Goal: Transaction & Acquisition: Book appointment/travel/reservation

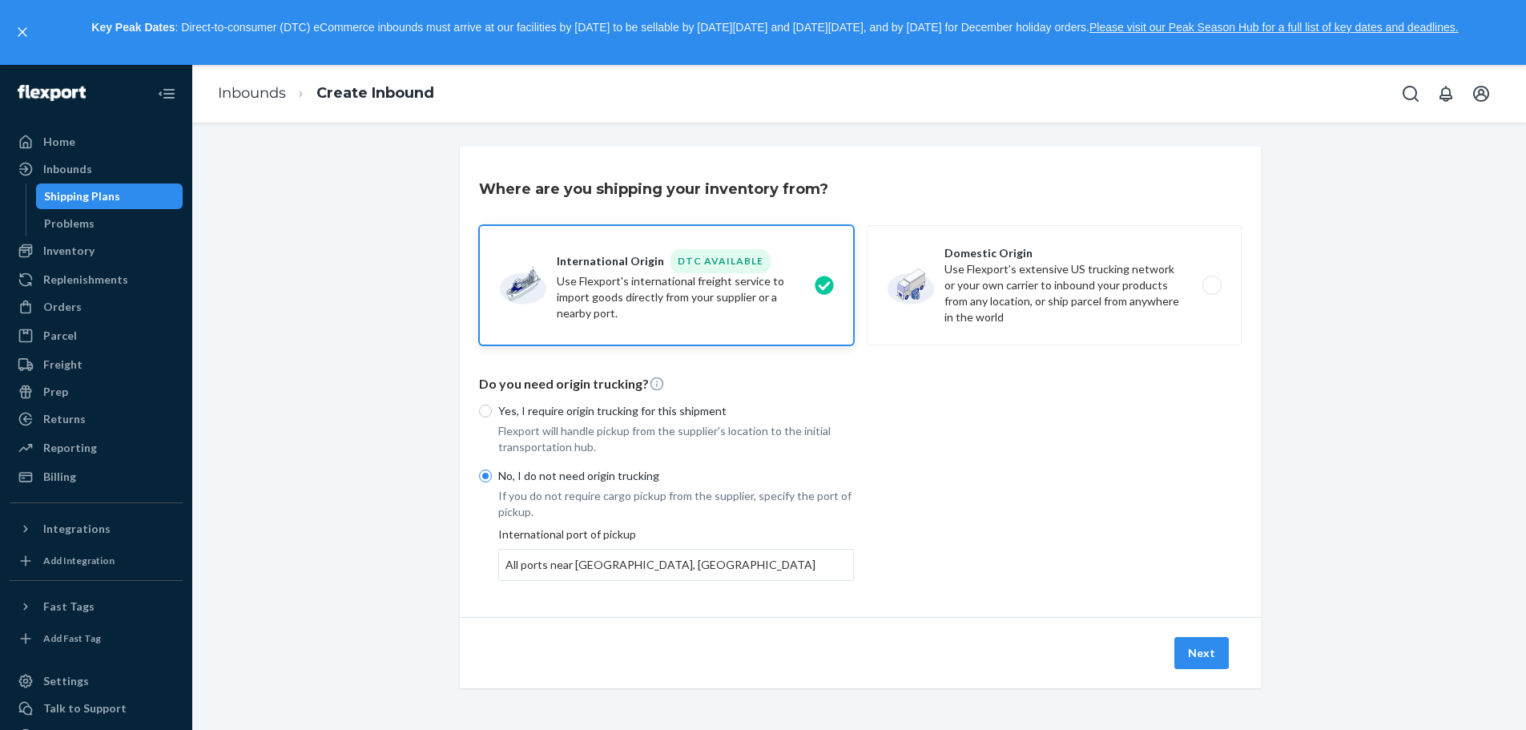
click at [1203, 649] on button "Next" at bounding box center [1201, 653] width 54 height 32
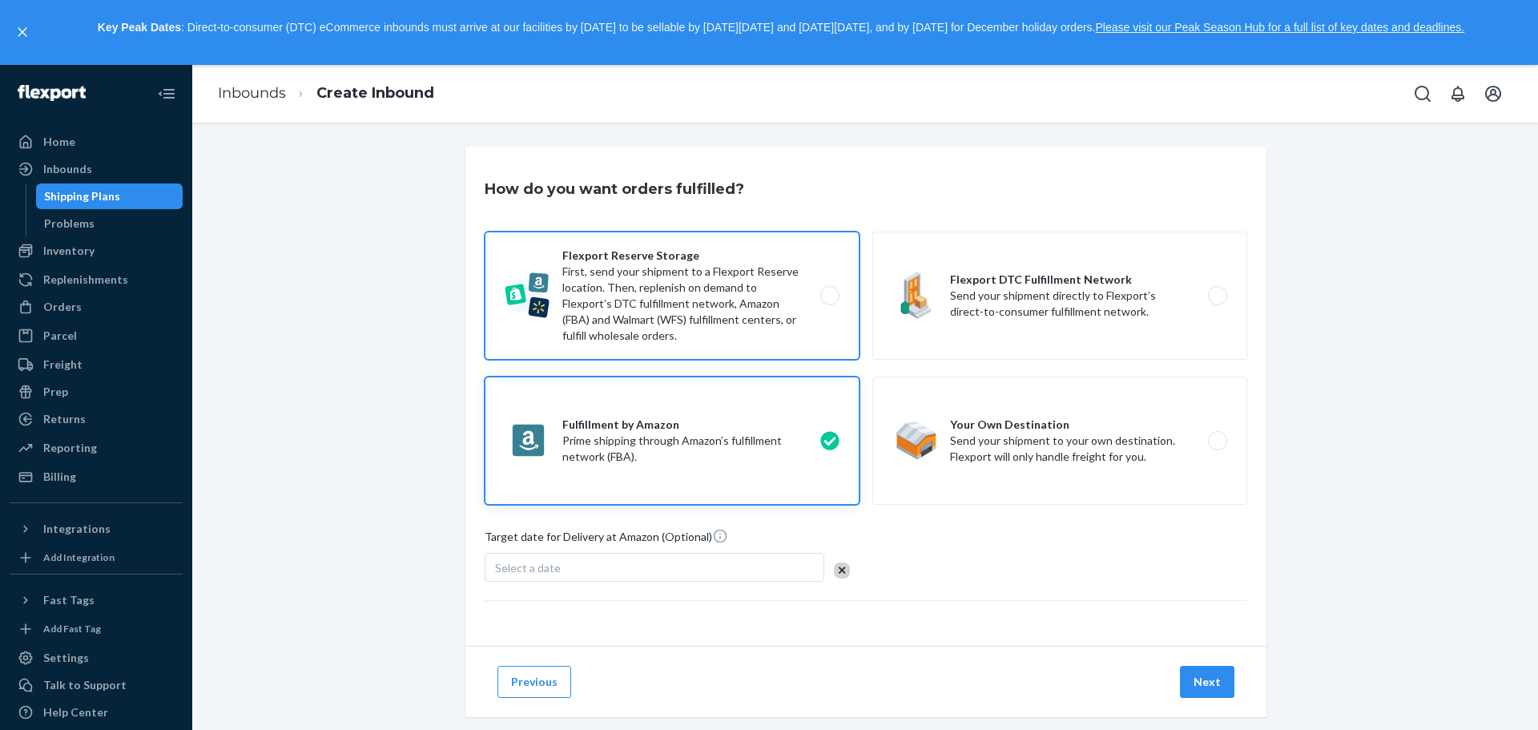
click at [747, 311] on label "Flexport Reserve Storage First, send your shipment to a Flexport Reserve locati…" at bounding box center [671, 295] width 375 height 128
click at [829, 300] on input "Flexport Reserve Storage First, send your shipment to a Flexport Reserve locati…" at bounding box center [834, 295] width 10 height 10
radio input "true"
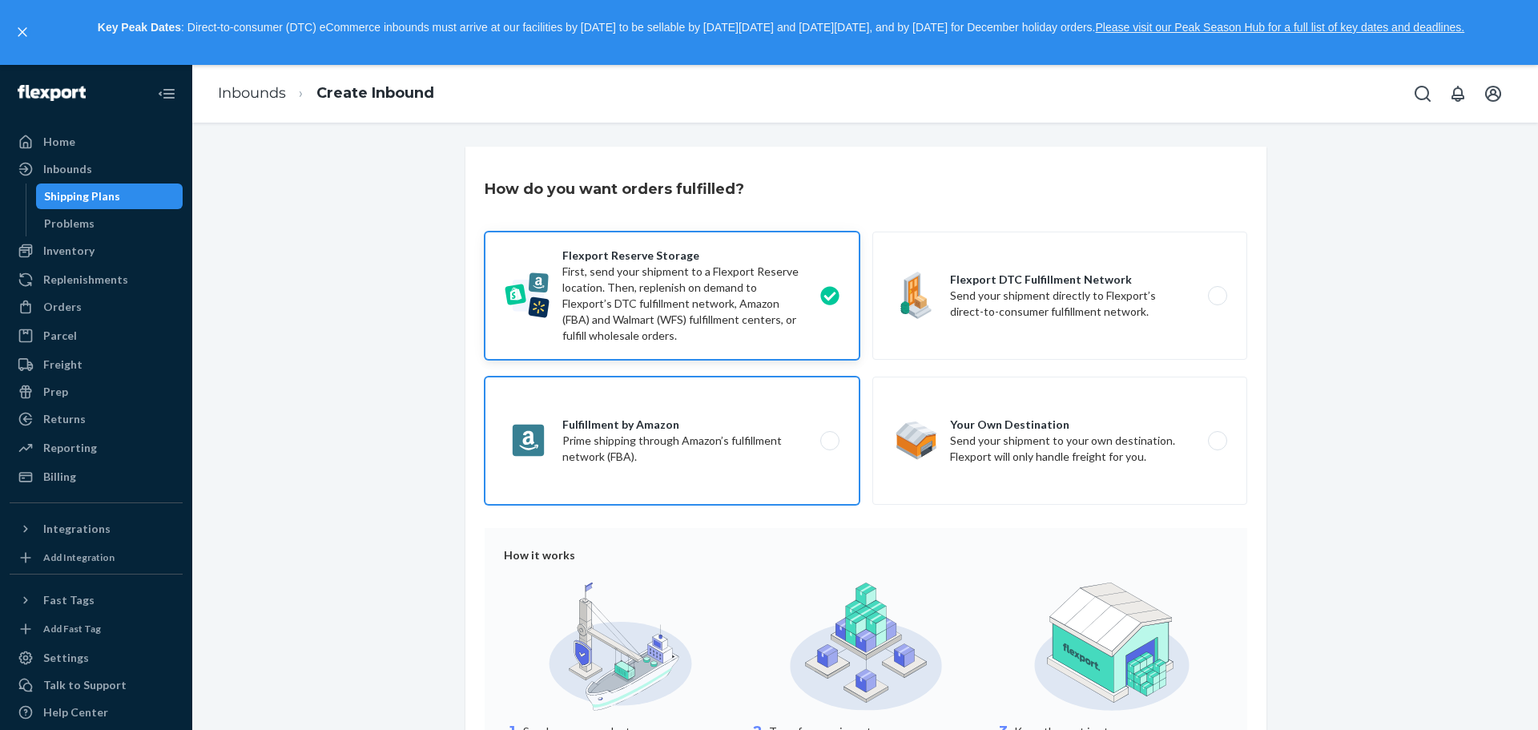
click at [794, 427] on label "Fulfillment by Amazon Prime shipping through Amazon’s fulfillment network (FBA)." at bounding box center [671, 440] width 375 height 128
click at [829, 435] on input "Fulfillment by Amazon Prime shipping through Amazon’s fulfillment network (FBA)." at bounding box center [834, 440] width 10 height 10
radio input "true"
radio input "false"
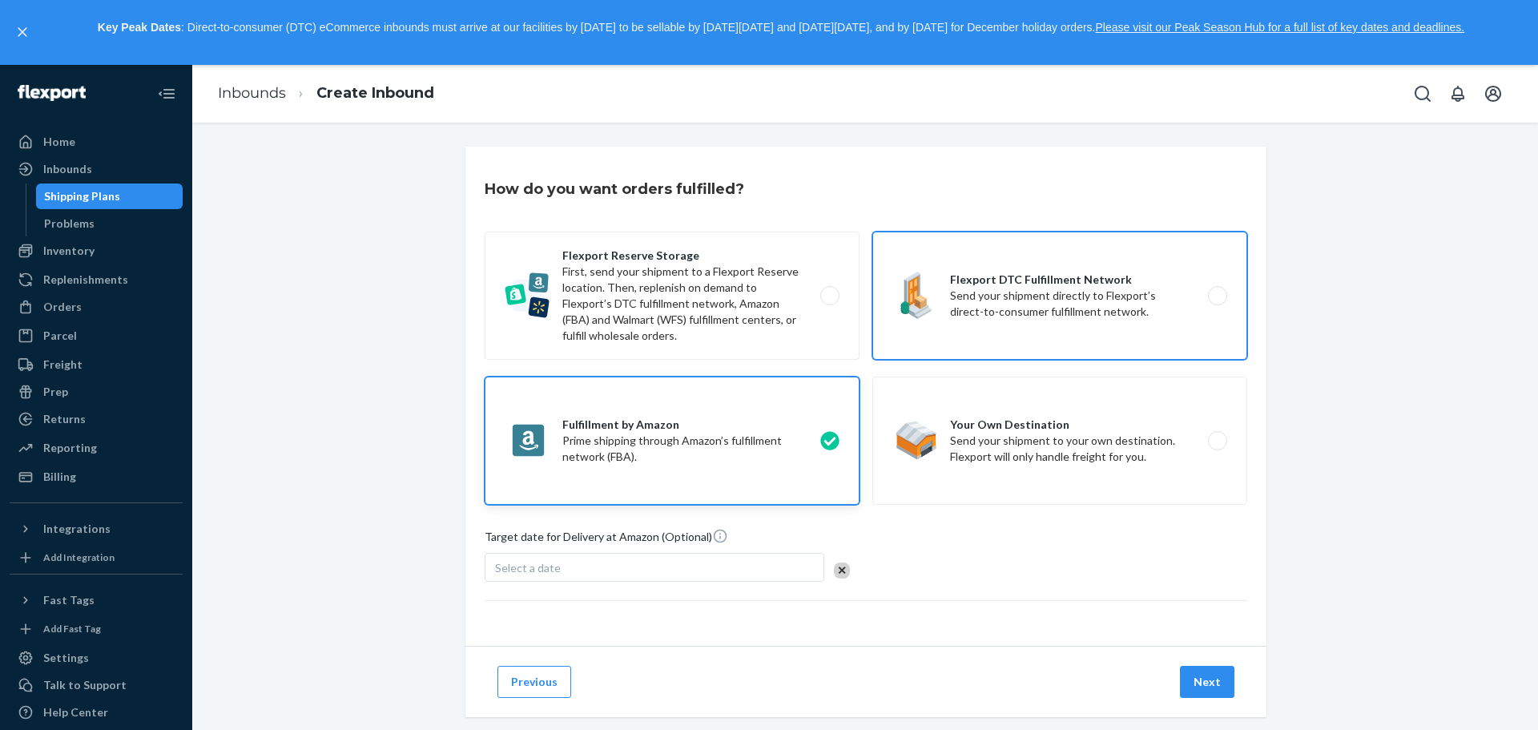
click at [1203, 291] on label "Flexport DTC Fulfillment Network Send your shipment directly to Flexport’s dire…" at bounding box center [1059, 295] width 375 height 128
click at [1216, 291] on input "Flexport DTC Fulfillment Network Send your shipment directly to Flexport’s dire…" at bounding box center [1221, 295] width 10 height 10
radio input "true"
radio input "false"
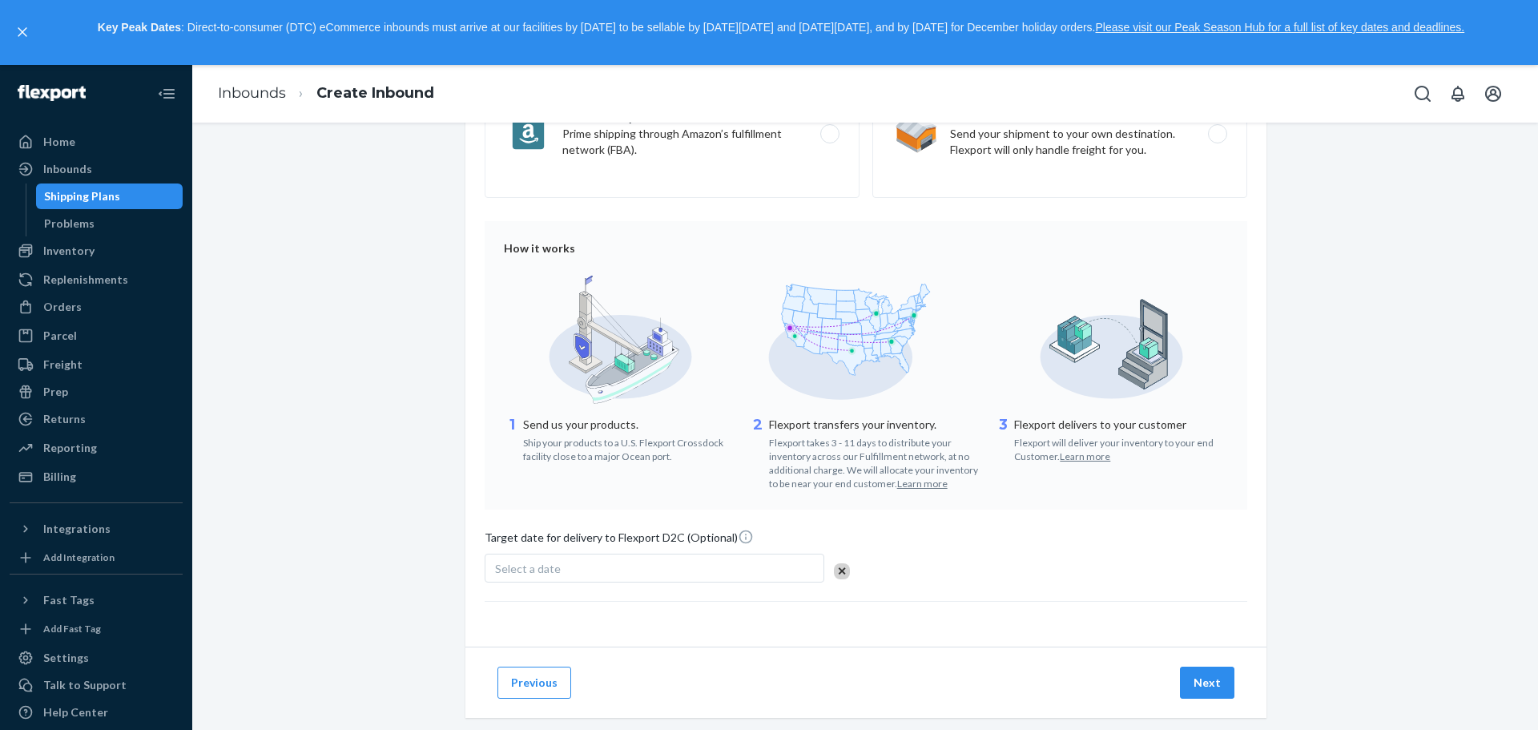
scroll to position [333, 0]
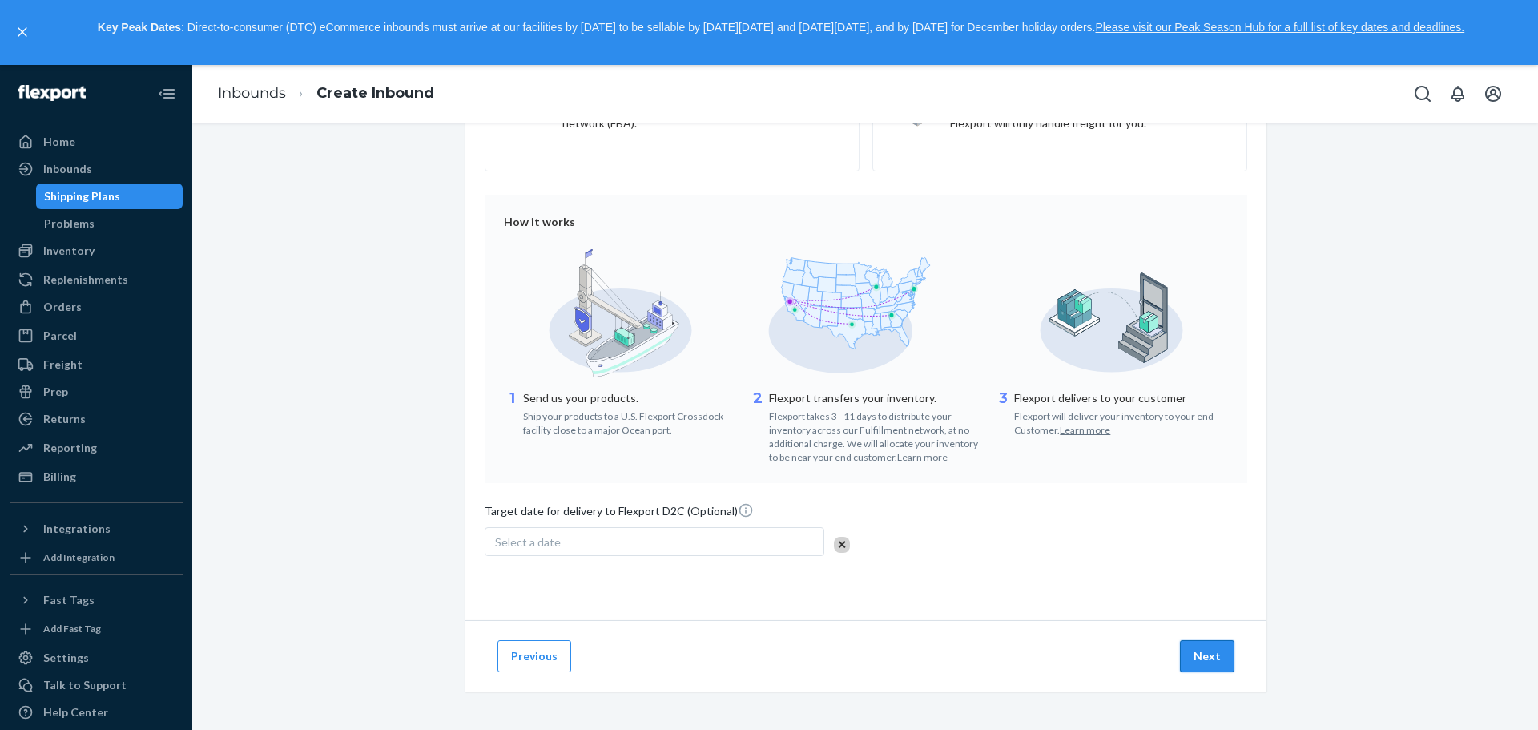
click at [1202, 654] on button "Next" at bounding box center [1207, 656] width 54 height 32
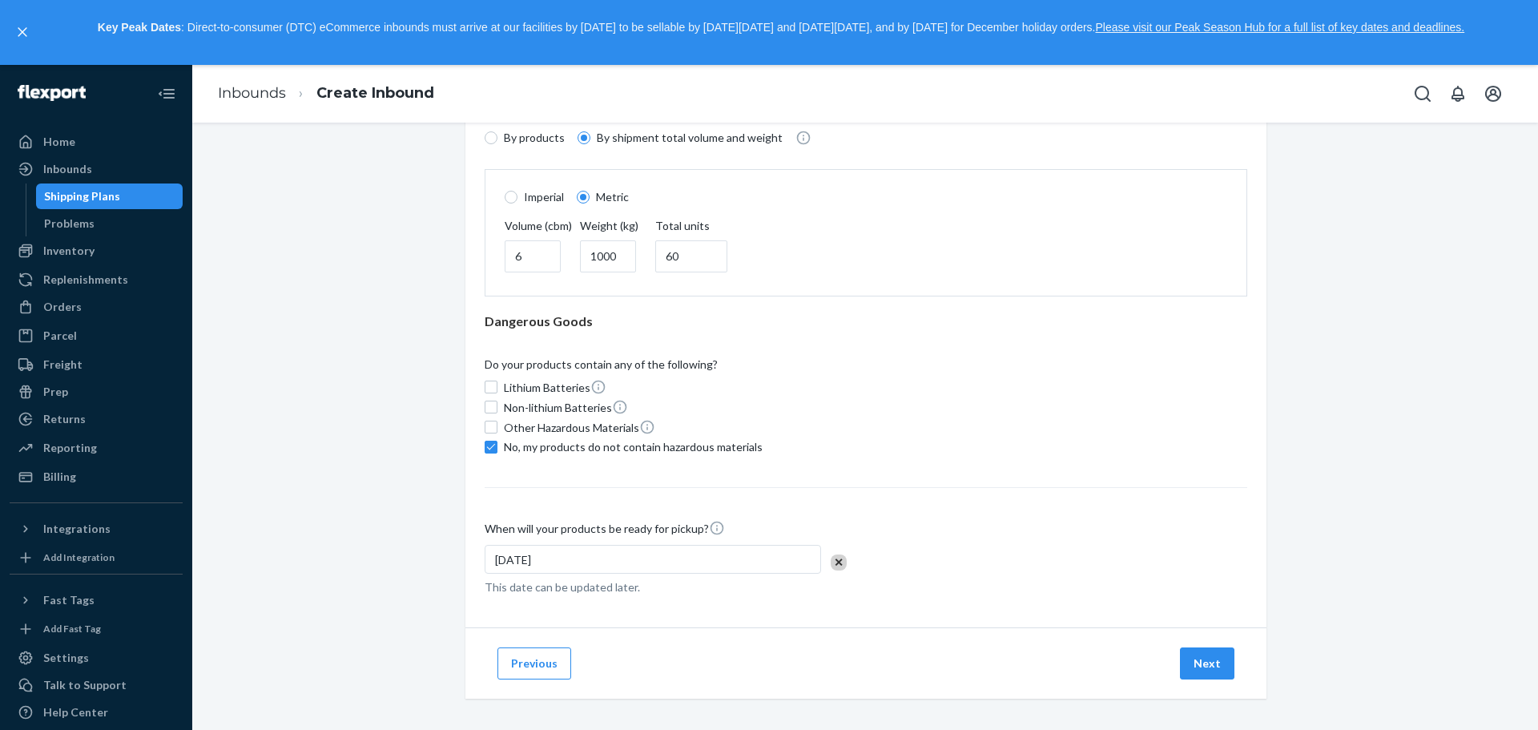
scroll to position [125, 0]
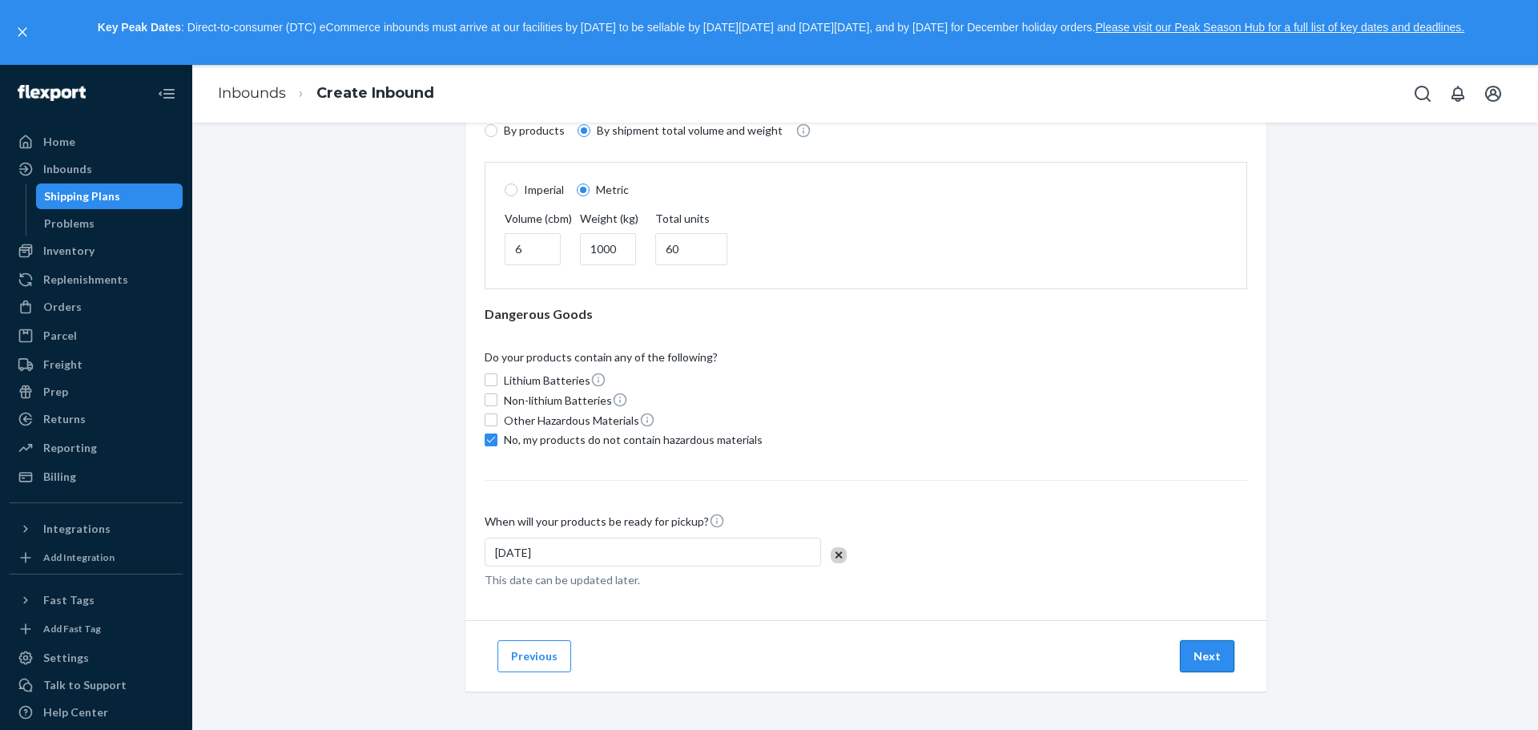
click at [1208, 666] on button "Next" at bounding box center [1207, 656] width 54 height 32
click at [525, 551] on div "7/28/2025" at bounding box center [652, 551] width 336 height 29
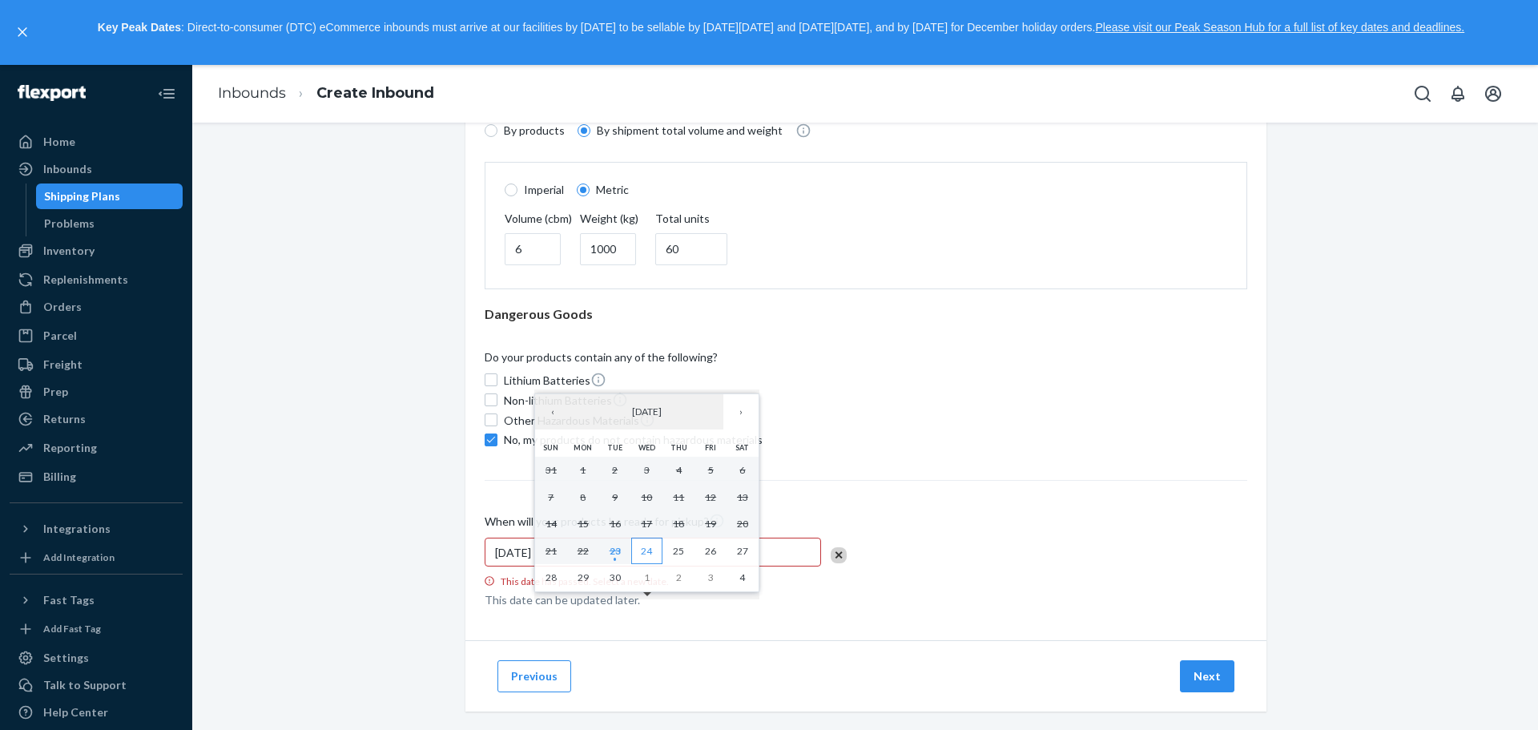
click at [652, 554] on abbr "24" at bounding box center [646, 551] width 11 height 12
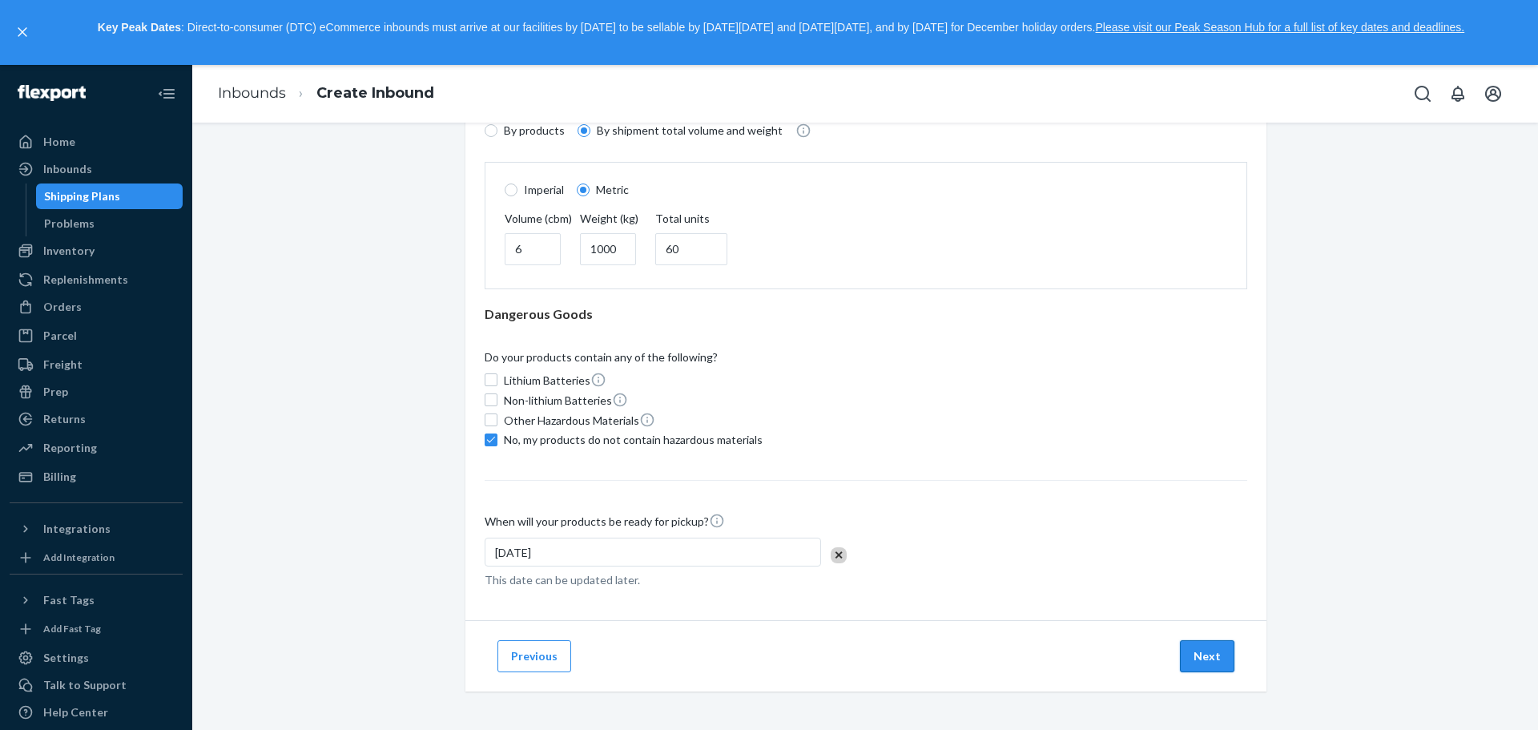
click at [1206, 664] on button "Next" at bounding box center [1207, 656] width 54 height 32
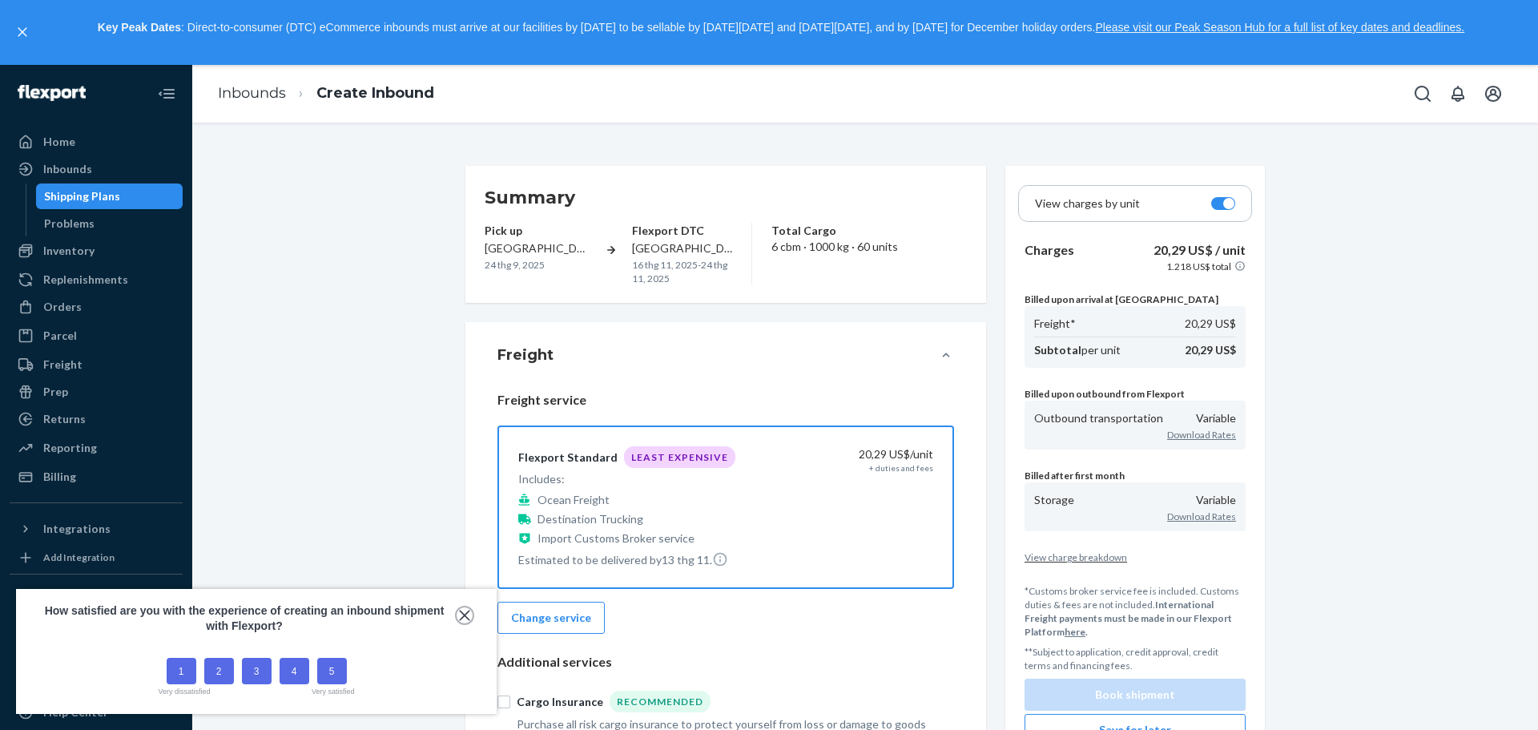
click at [461, 619] on icon "close," at bounding box center [464, 615] width 10 height 10
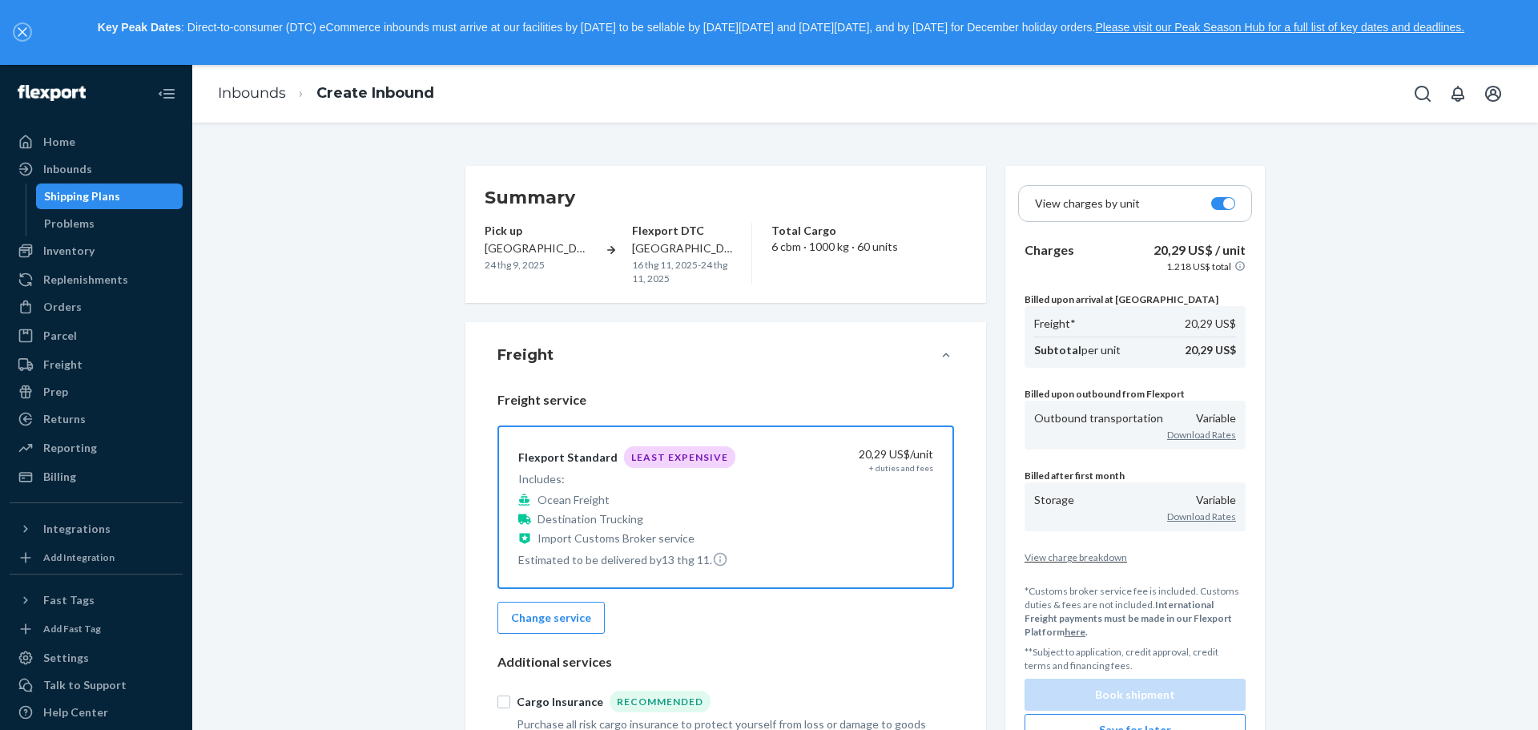
click at [21, 31] on icon "close," at bounding box center [22, 32] width 9 height 9
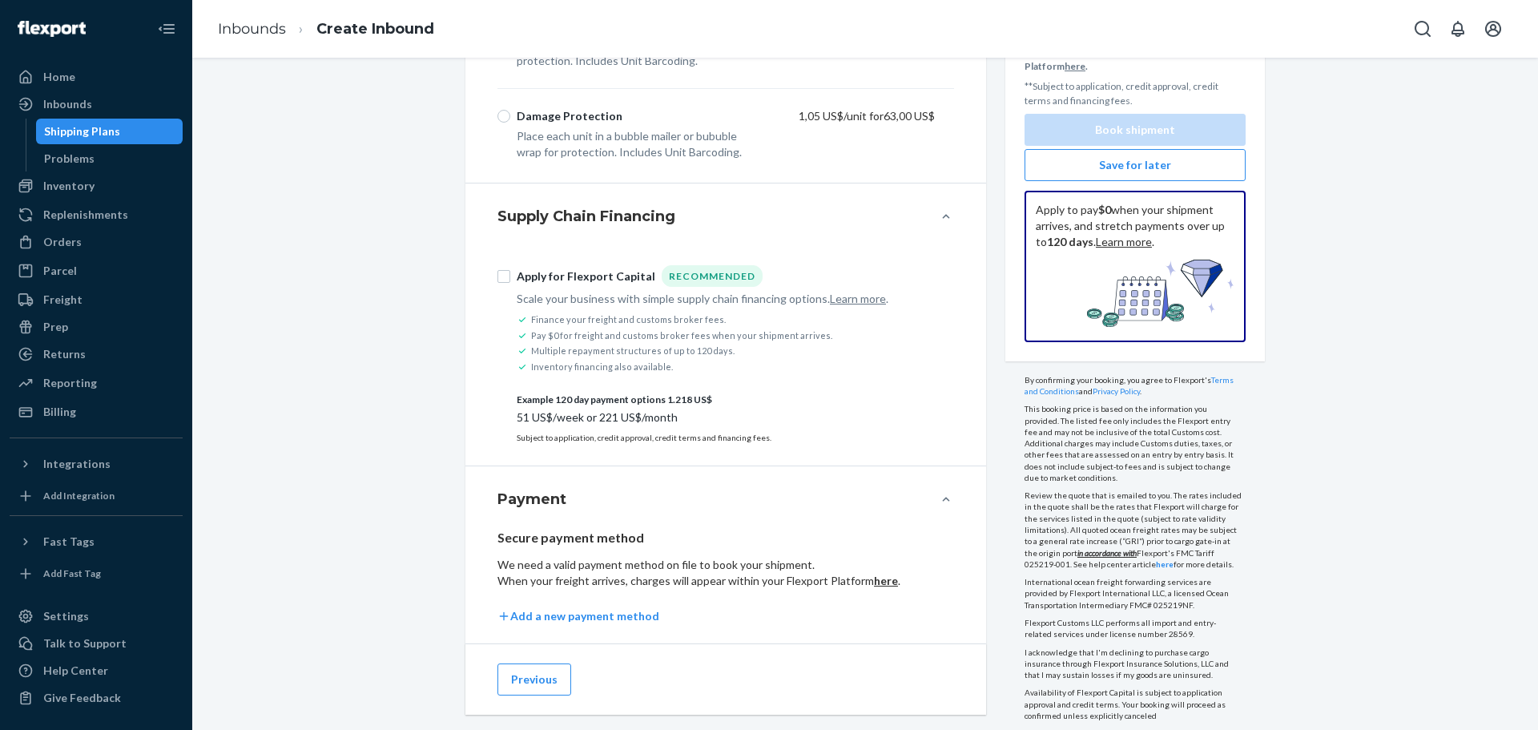
scroll to position [1251, 0]
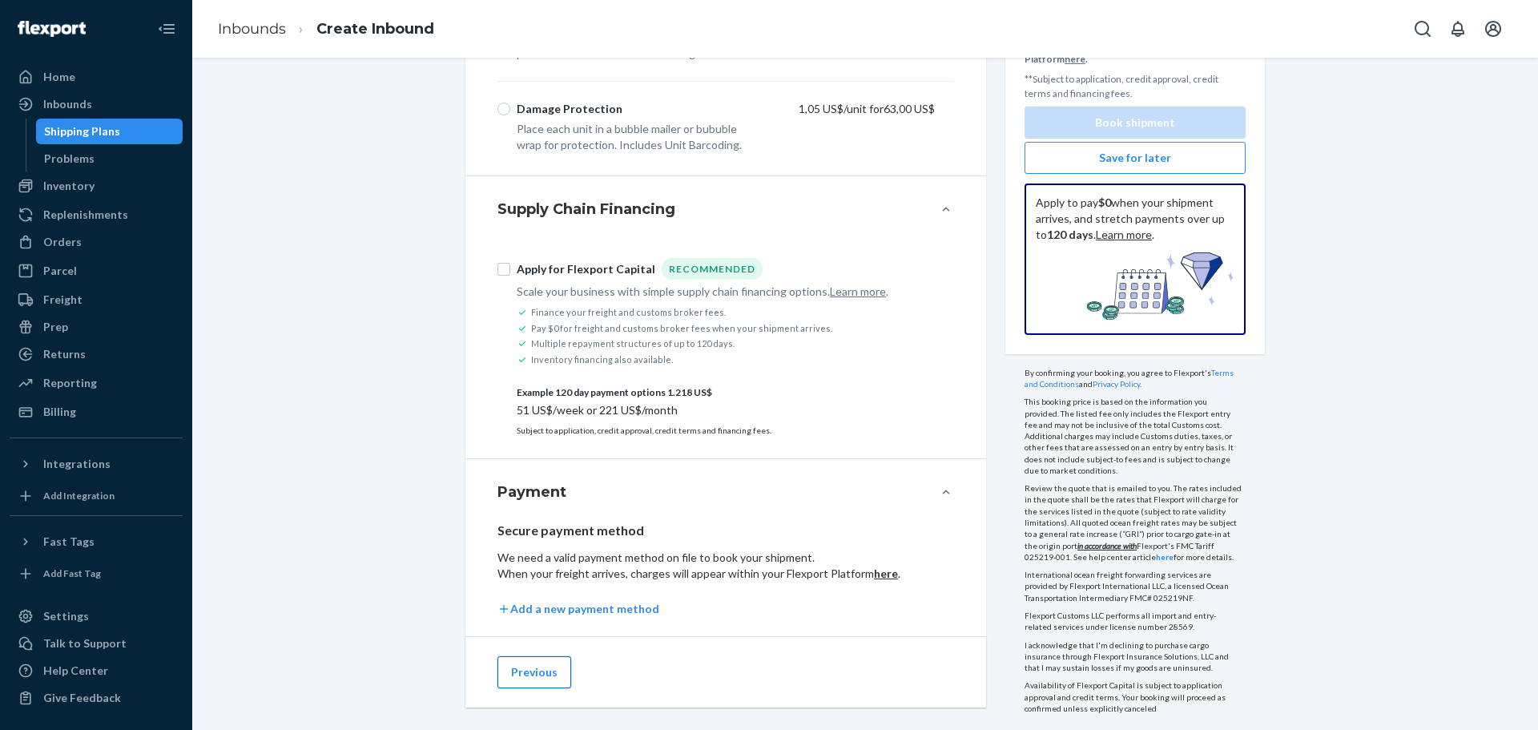
click at [537, 656] on button "Previous" at bounding box center [534, 672] width 74 height 32
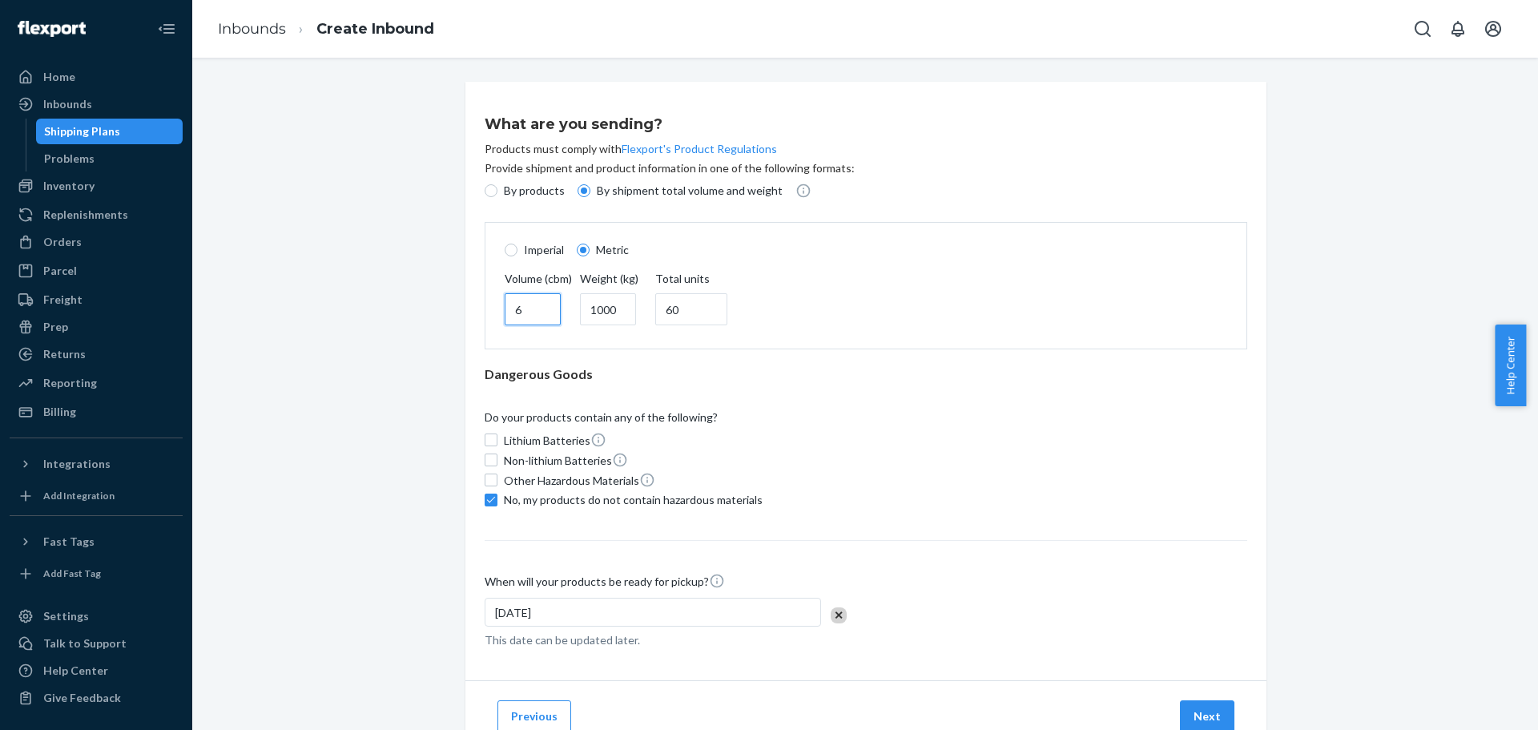
drag, startPoint x: 525, startPoint y: 309, endPoint x: 499, endPoint y: 304, distance: 26.1
click at [505, 304] on input "6" at bounding box center [533, 309] width 56 height 32
click at [426, 343] on div "What are you sending? Products must comply with Flexport's Product Regulations …" at bounding box center [864, 436] width 1321 height 708
drag, startPoint x: 522, startPoint y: 305, endPoint x: 490, endPoint y: 313, distance: 33.0
click at [495, 313] on div "Volume (cbm) 6 Weight (kg) 1000 Total units 60" at bounding box center [866, 300] width 742 height 58
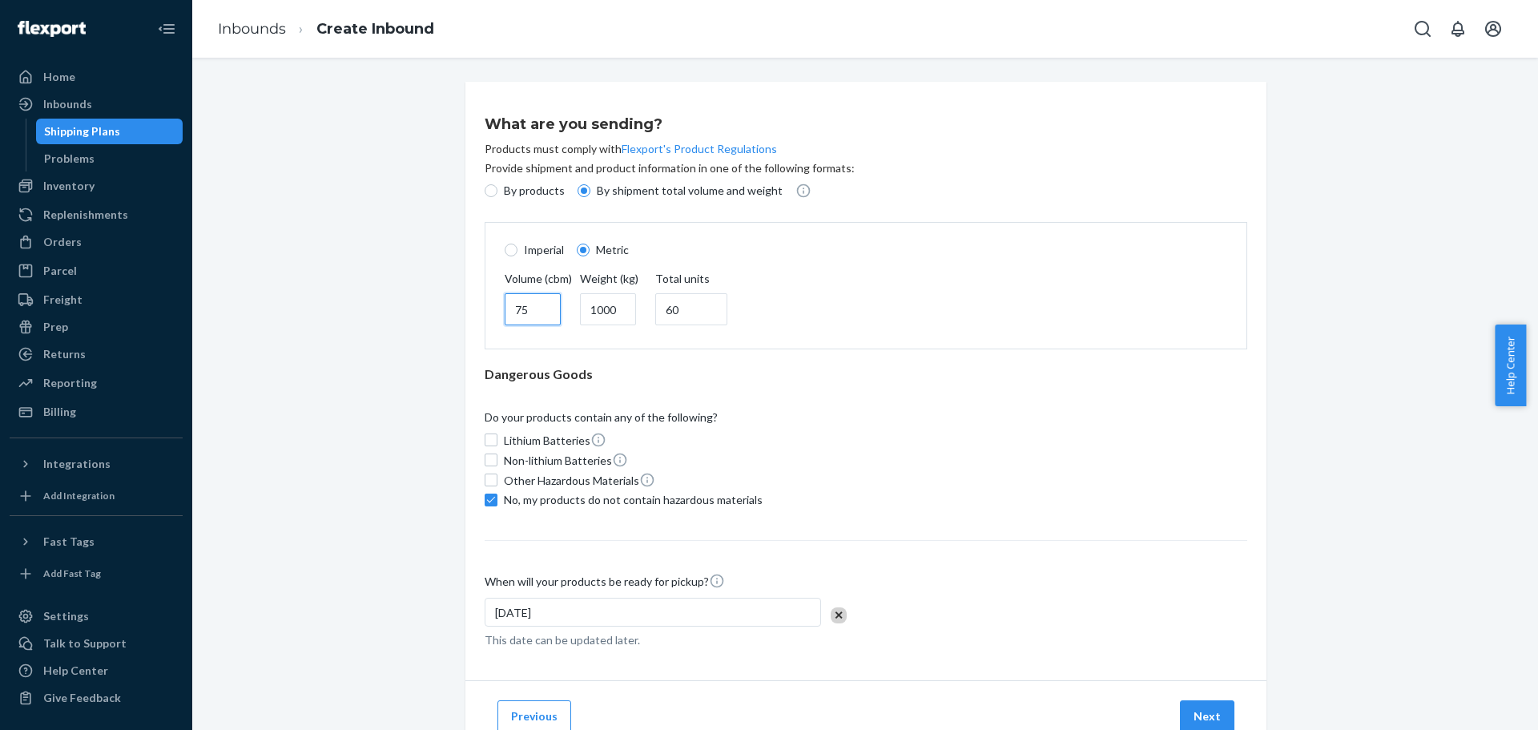
type input "75"
drag, startPoint x: 598, startPoint y: 307, endPoint x: 565, endPoint y: 316, distance: 34.2
click at [565, 316] on div "Volume (cbm) 75 Weight (kg) 1000 Total units 60" at bounding box center [866, 300] width 742 height 58
type input "3"
type input "11000"
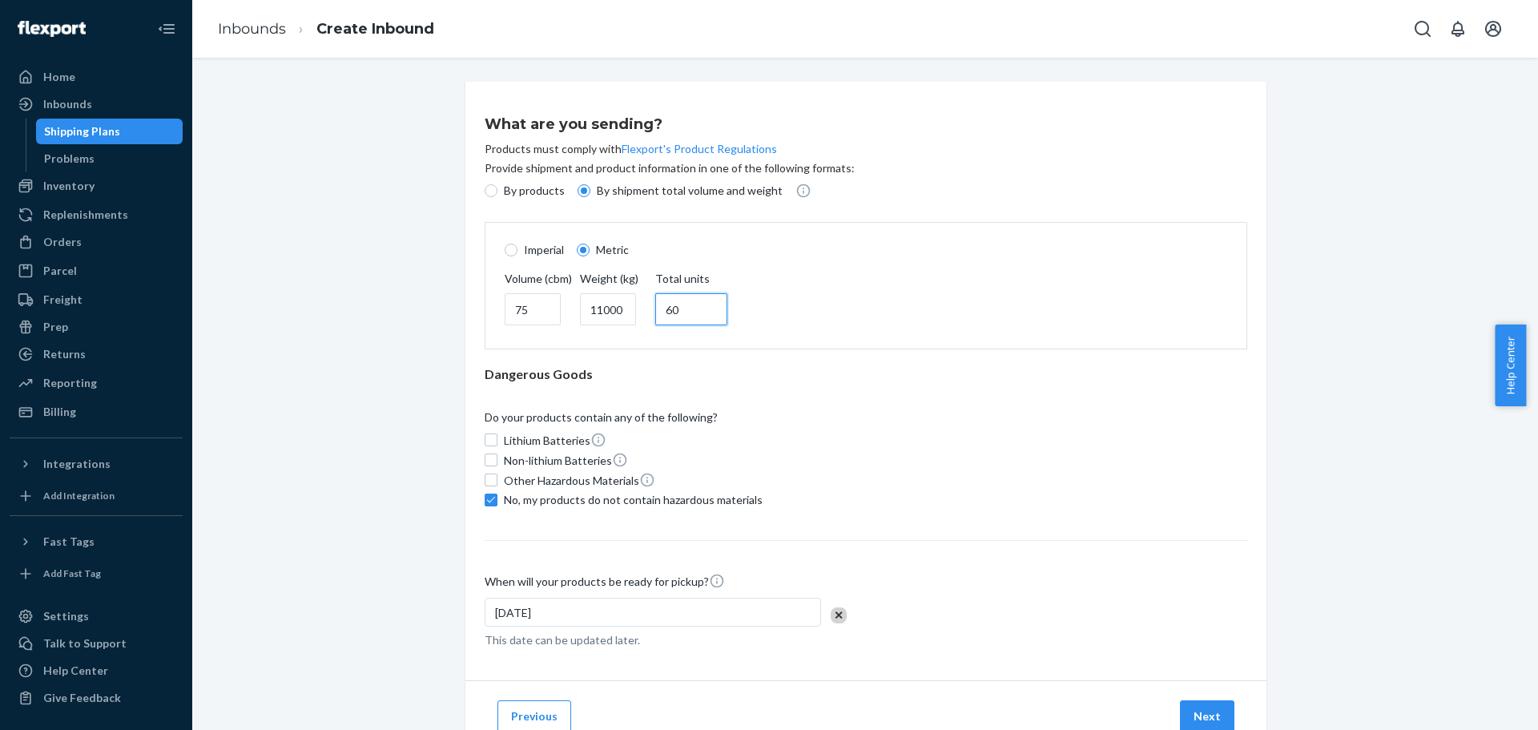
drag, startPoint x: 675, startPoint y: 309, endPoint x: 659, endPoint y: 308, distance: 16.1
click at [659, 308] on input "60" at bounding box center [691, 309] width 72 height 32
type input "1"
type input "880"
click at [1192, 711] on button "Next" at bounding box center [1207, 716] width 54 height 32
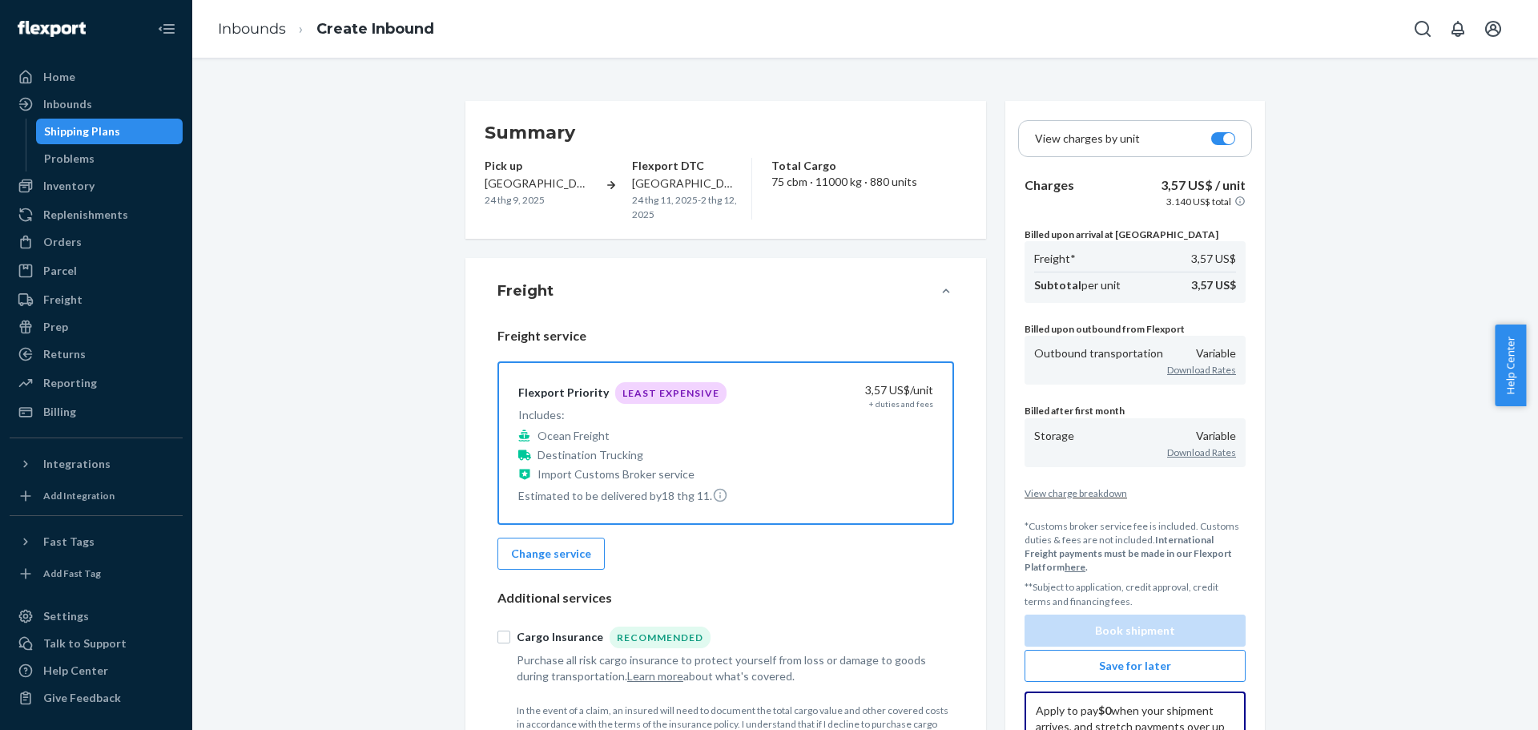
click at [943, 290] on icon at bounding box center [946, 290] width 7 height 4
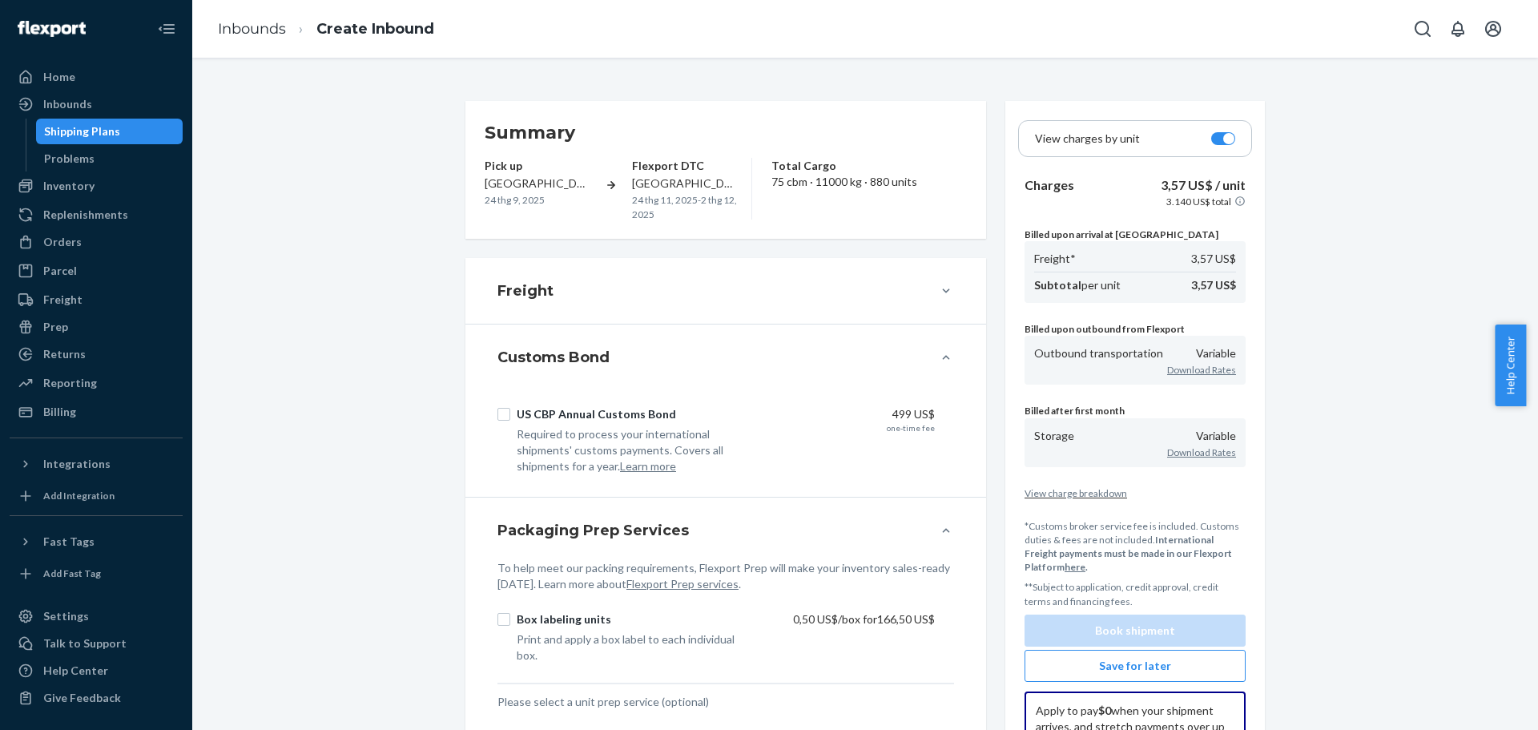
click at [943, 289] on icon at bounding box center [946, 291] width 16 height 16
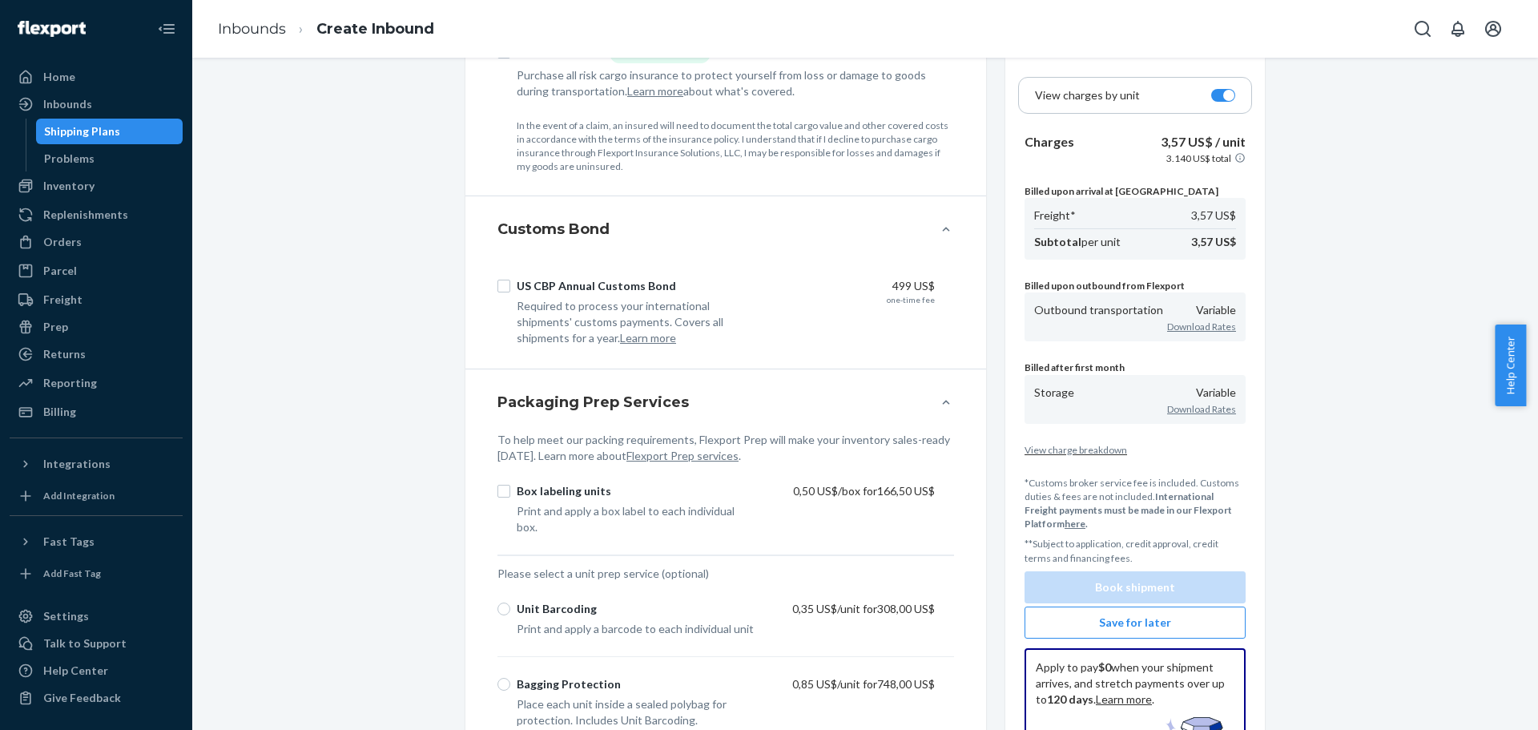
scroll to position [641, 0]
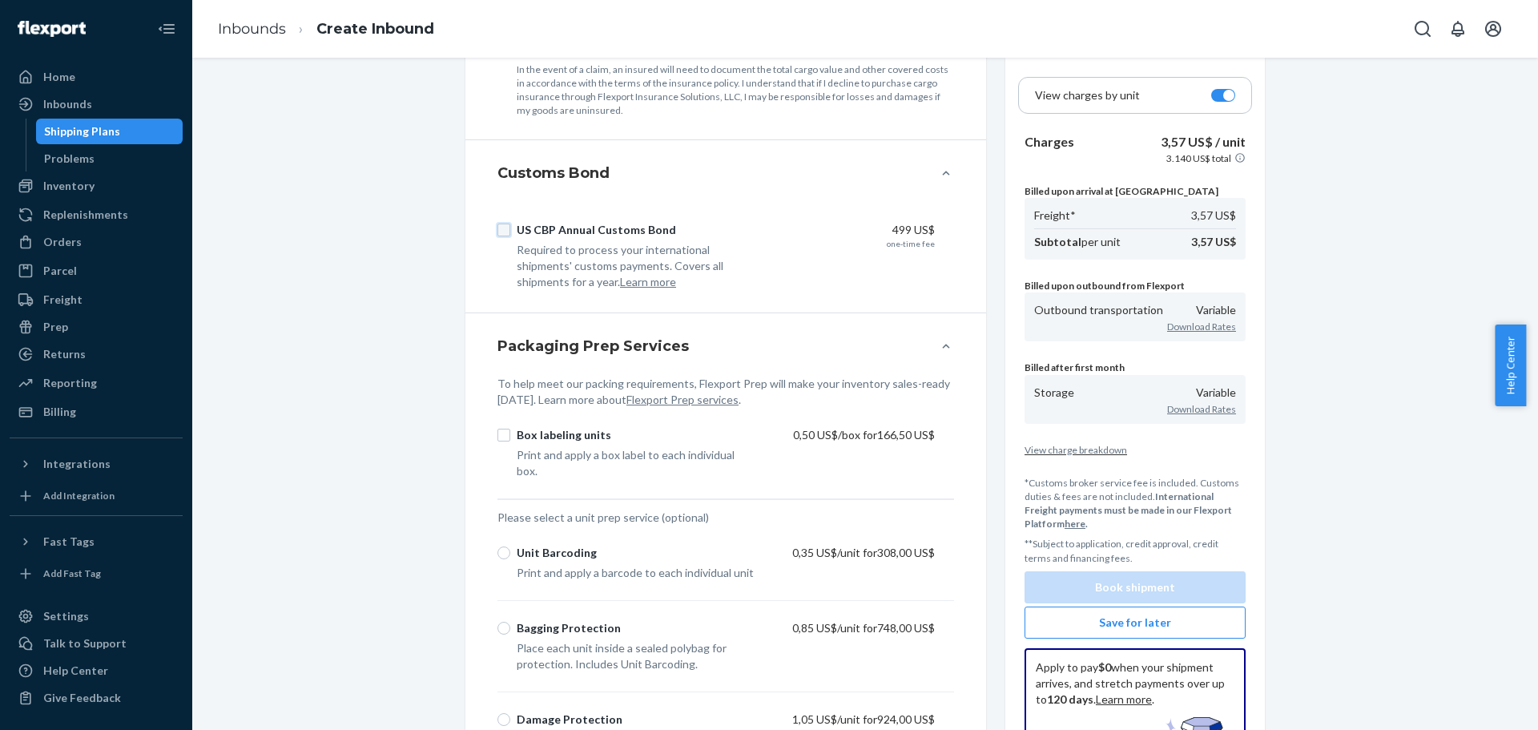
click at [497, 227] on input "US CBP Annual Customs Bond" at bounding box center [503, 229] width 13 height 13
checkbox input "true"
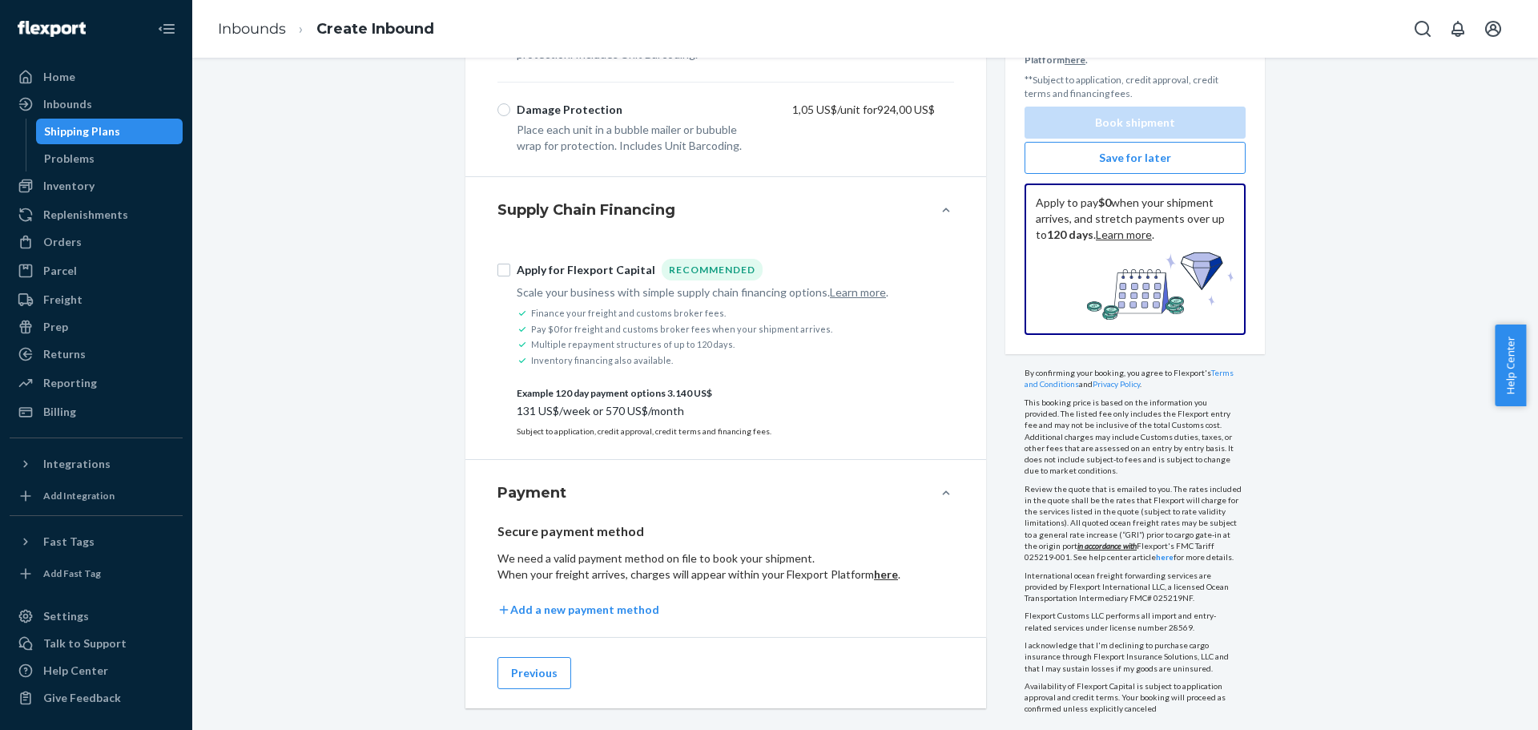
scroll to position [1251, 0]
click at [513, 658] on button "Previous" at bounding box center [534, 672] width 74 height 32
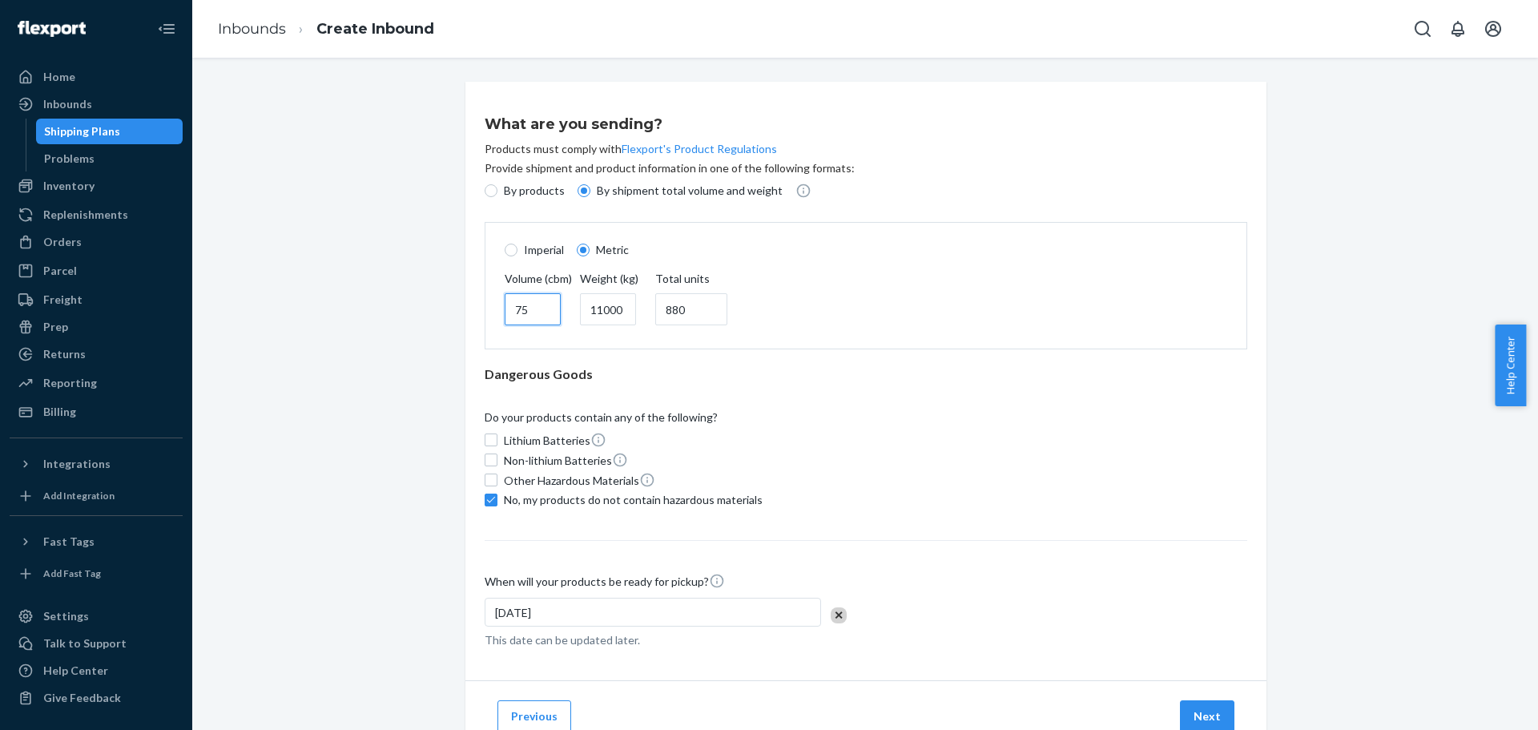
drag, startPoint x: 524, startPoint y: 312, endPoint x: 488, endPoint y: 311, distance: 35.2
click at [495, 311] on div "Volume (cbm) 75 Weight (kg) 11000 Total units 880" at bounding box center [866, 300] width 742 height 58
type input "7"
click at [597, 308] on input "11000" at bounding box center [608, 309] width 56 height 32
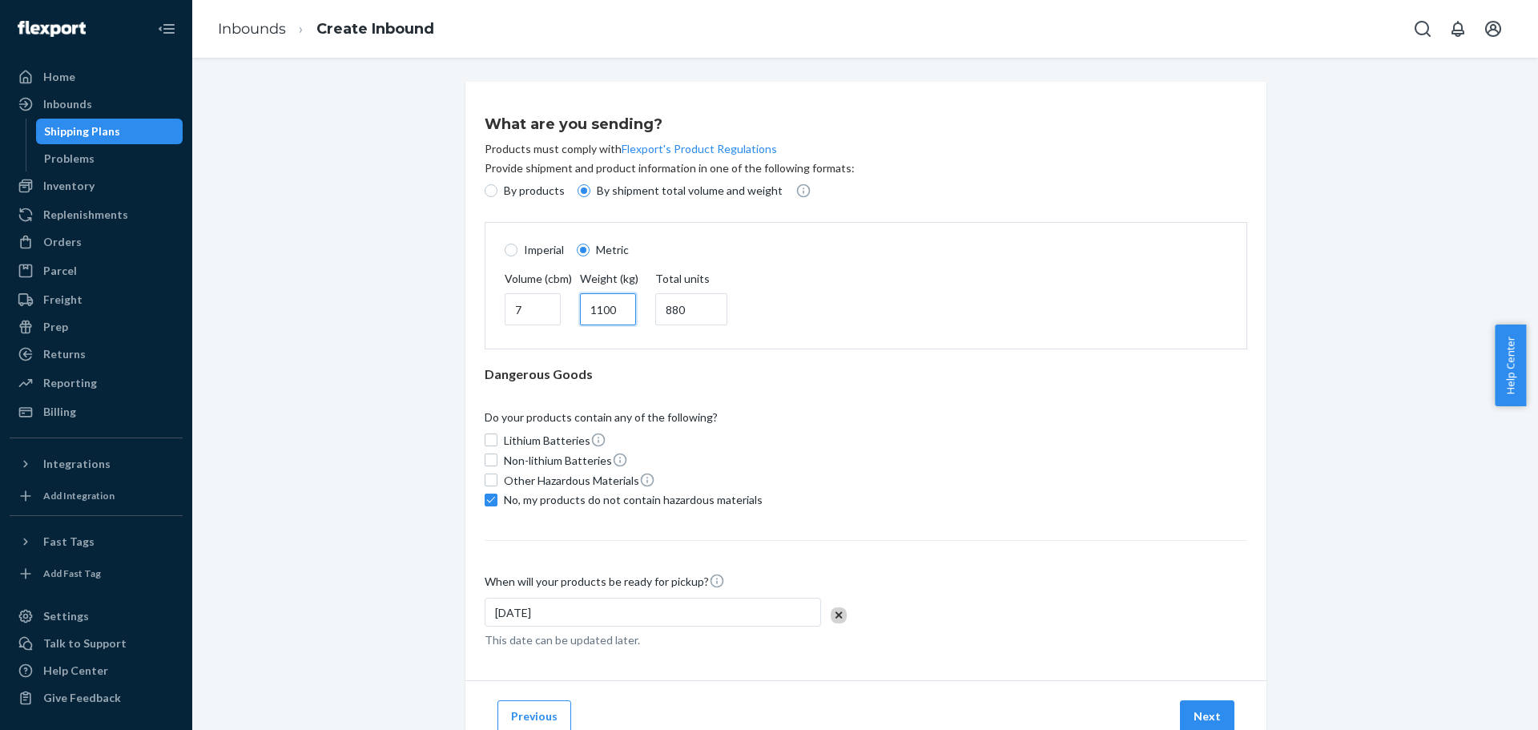
type input "1100"
click at [707, 306] on input "880" at bounding box center [691, 309] width 72 height 32
type input "60"
click at [1209, 705] on button "Next" at bounding box center [1207, 716] width 54 height 32
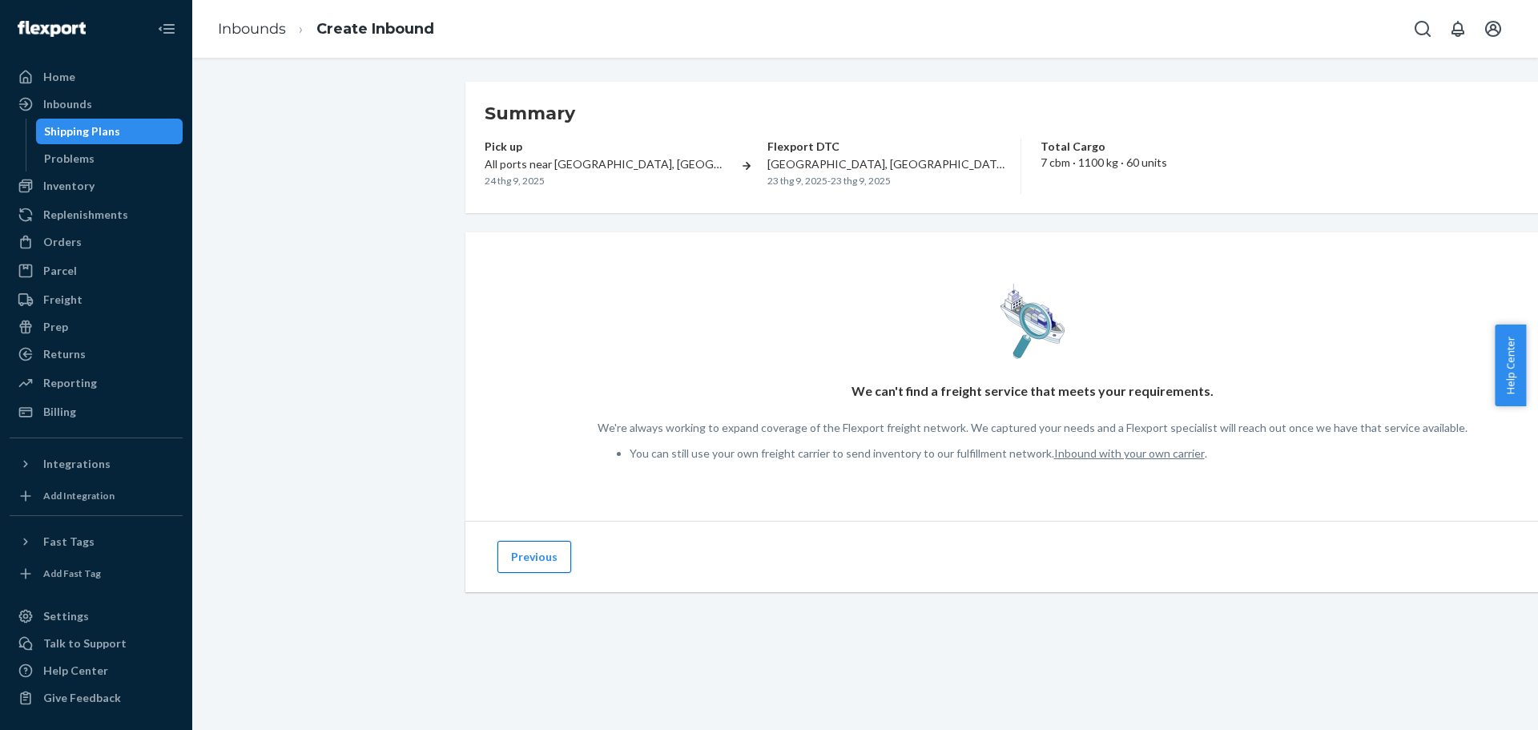
click at [538, 573] on button "Previous" at bounding box center [534, 557] width 74 height 32
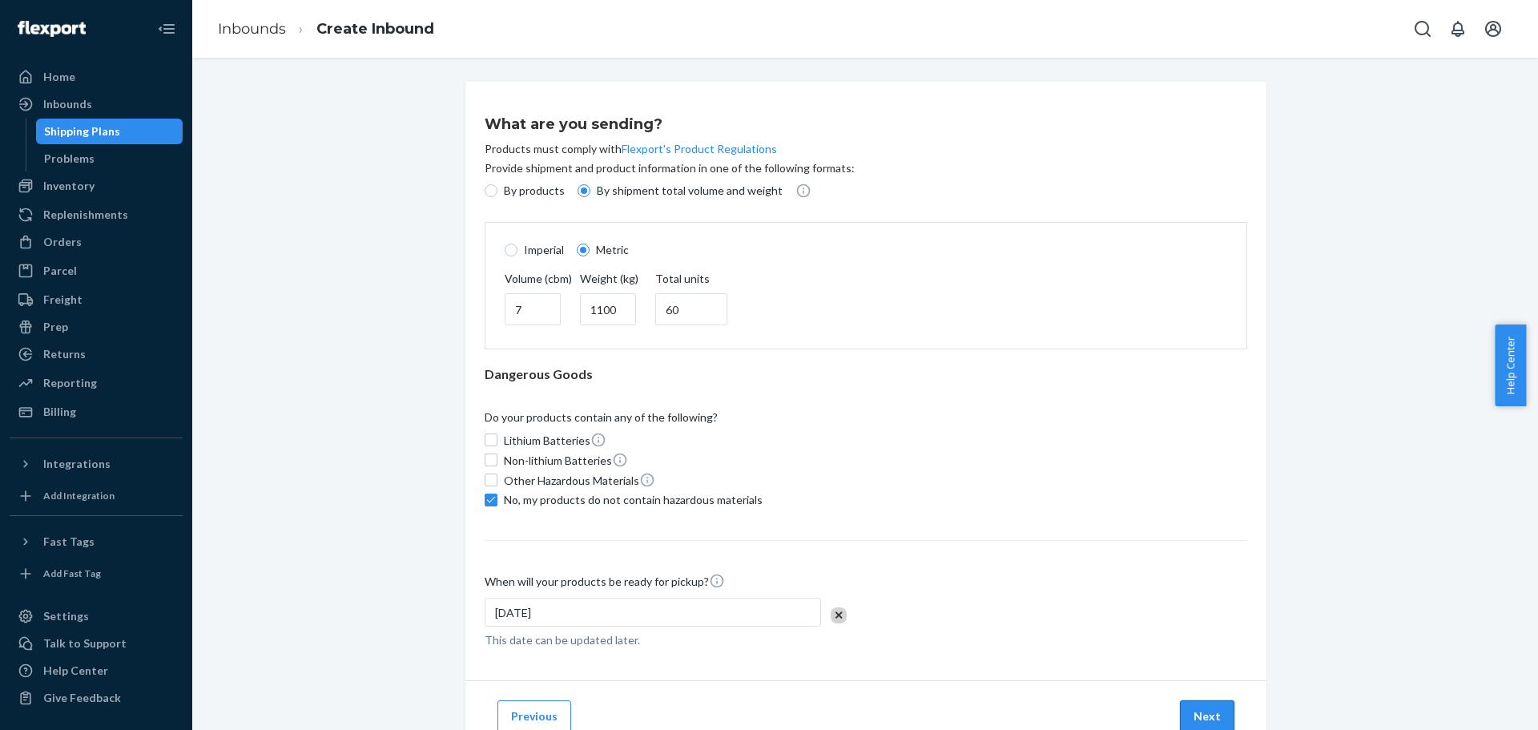
click at [1196, 707] on button "Next" at bounding box center [1207, 716] width 54 height 32
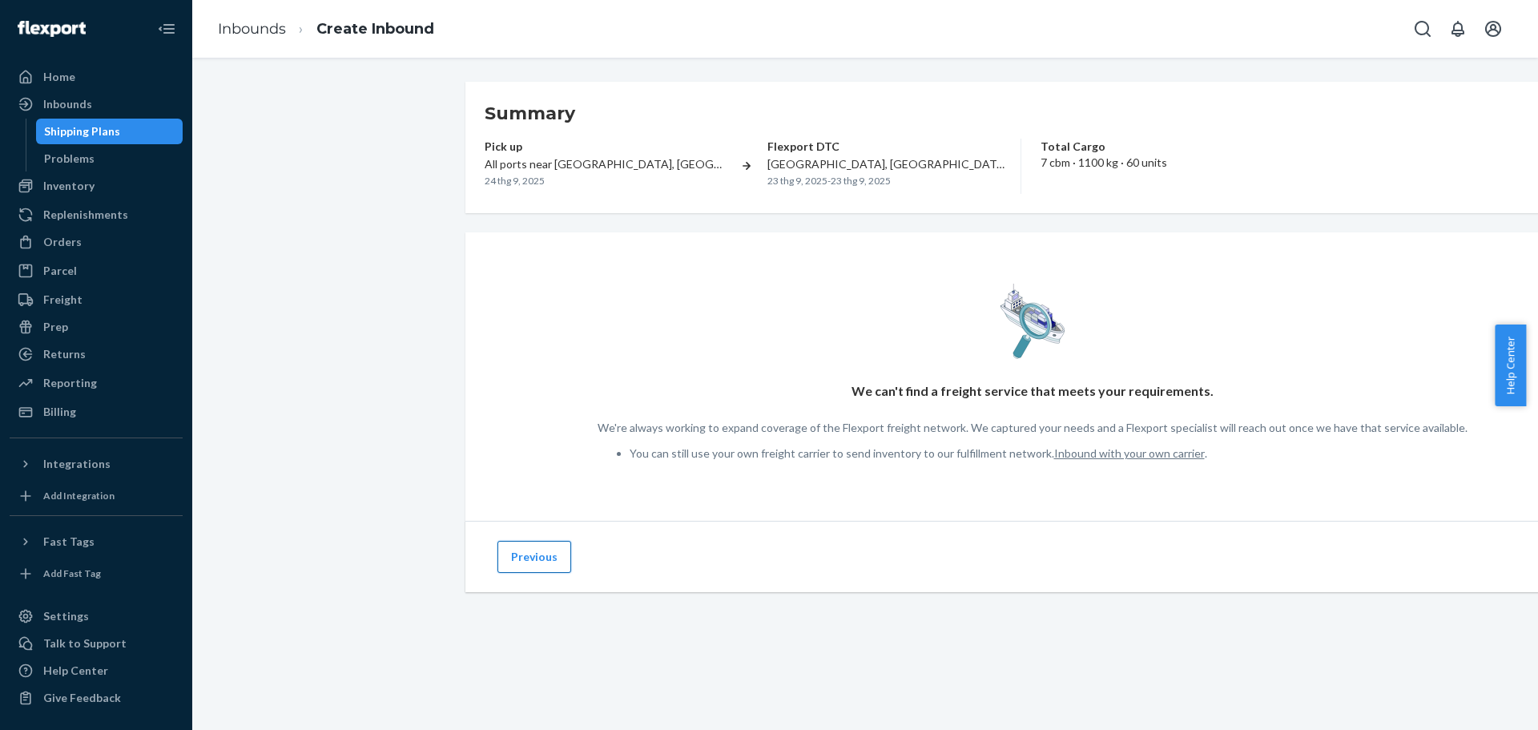
click at [526, 571] on button "Previous" at bounding box center [534, 557] width 74 height 32
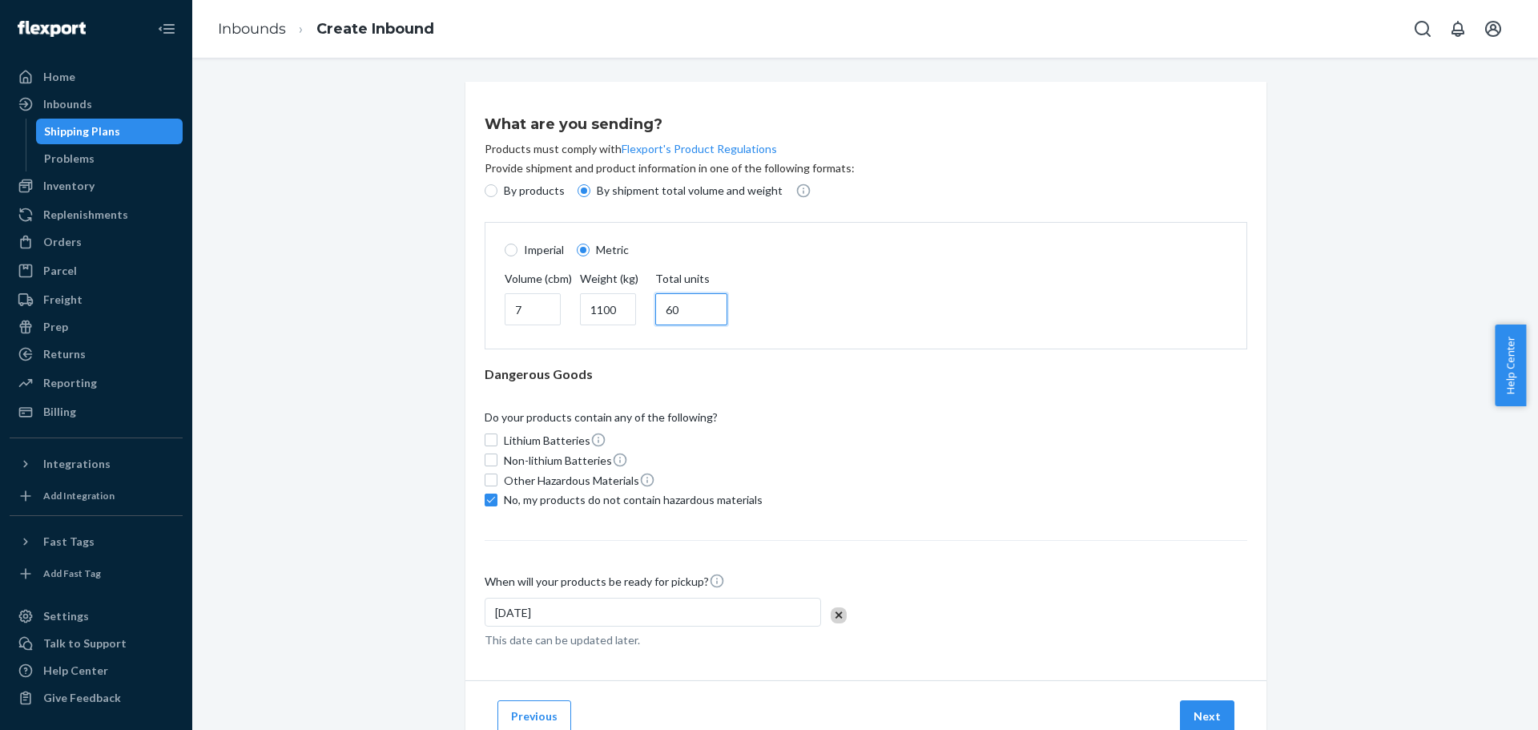
drag, startPoint x: 678, startPoint y: 310, endPoint x: 648, endPoint y: 309, distance: 30.4
click at [648, 309] on div "Volume (cbm) 7 Weight (kg) 1100 Total units 60" at bounding box center [866, 300] width 742 height 58
click at [698, 310] on input "60" at bounding box center [691, 309] width 72 height 32
drag, startPoint x: 703, startPoint y: 309, endPoint x: 659, endPoint y: 308, distance: 44.1
click at [659, 308] on input "60" at bounding box center [691, 309] width 72 height 32
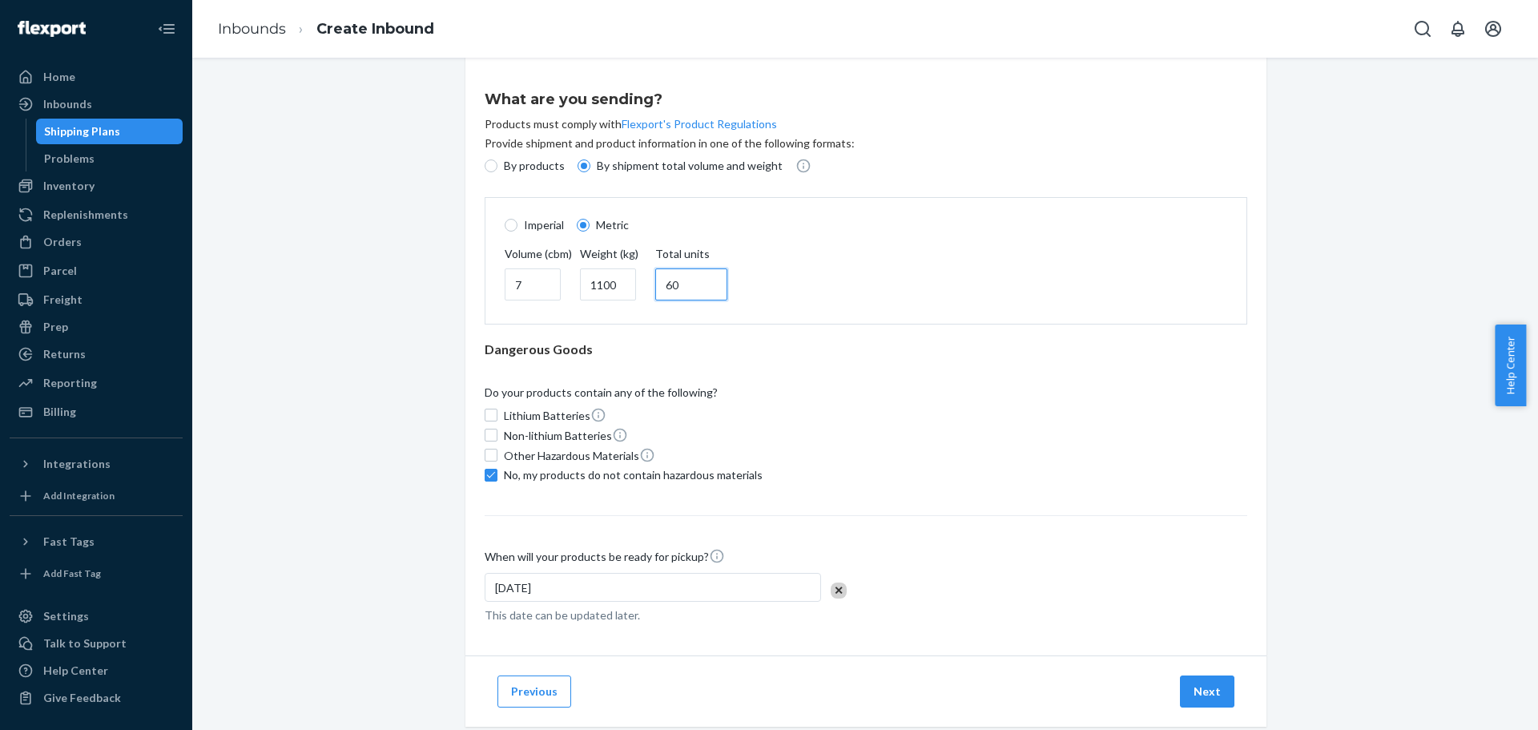
scroll to position [60, 0]
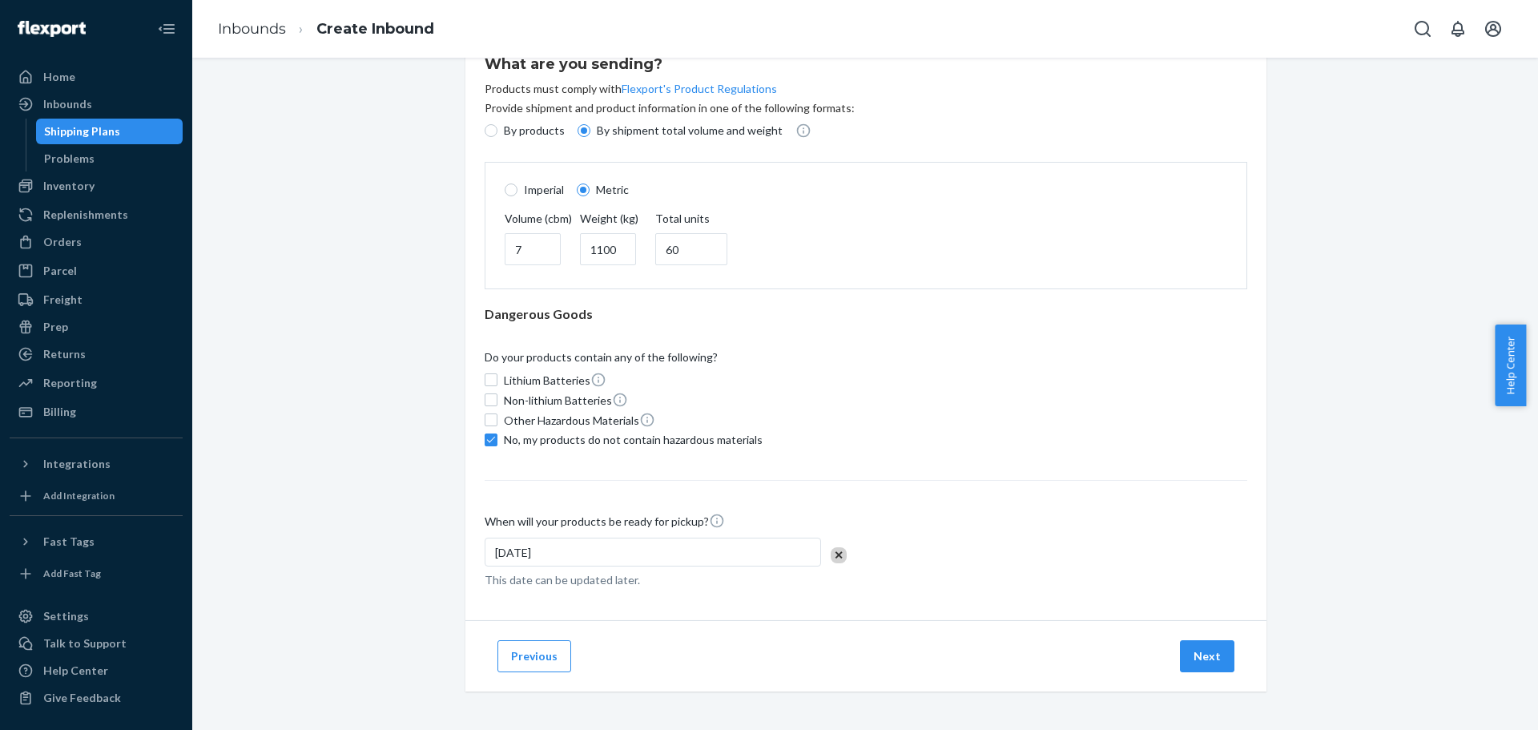
click at [521, 554] on div "[DATE]" at bounding box center [652, 551] width 336 height 29
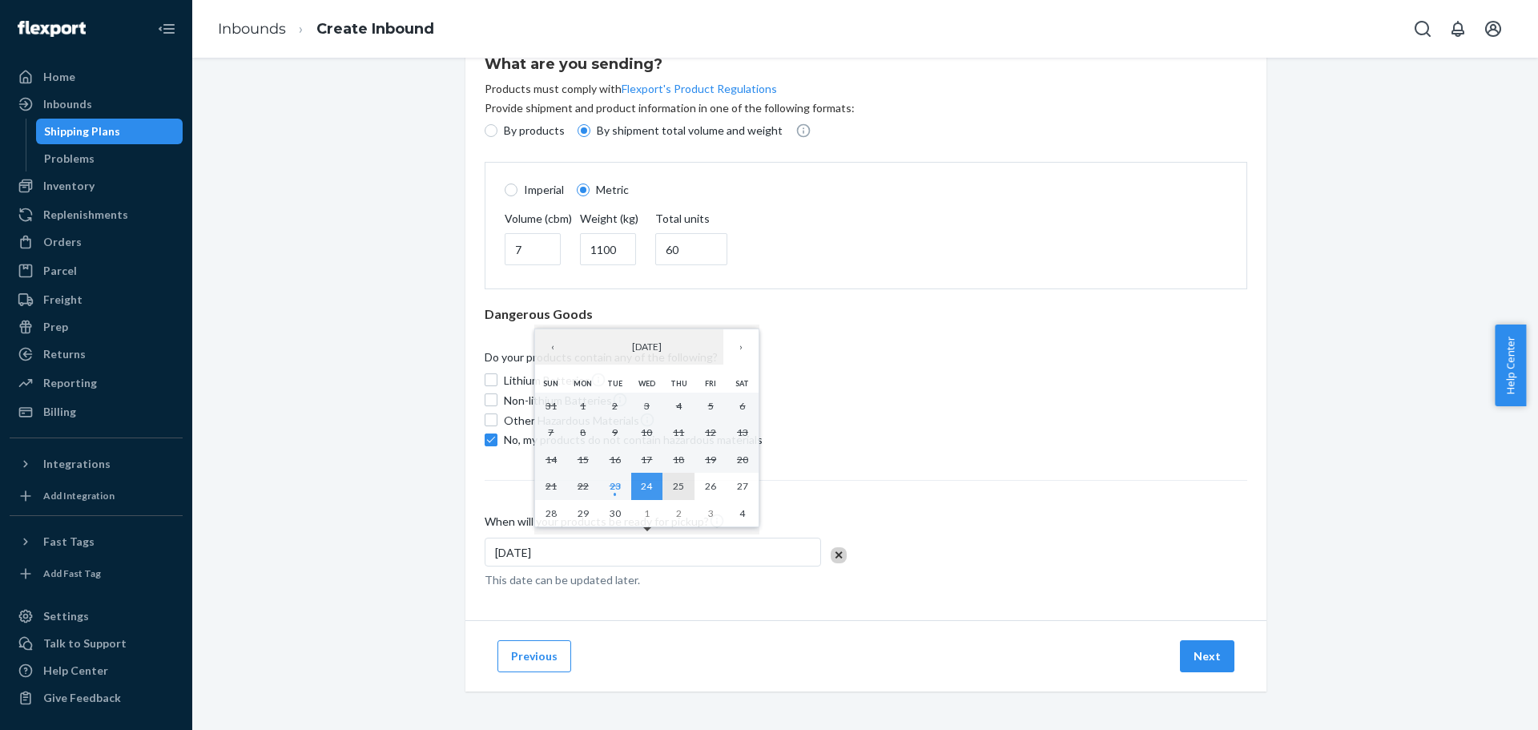
drag, startPoint x: 686, startPoint y: 484, endPoint x: 721, endPoint y: 501, distance: 38.0
click at [685, 484] on button "25" at bounding box center [678, 485] width 32 height 27
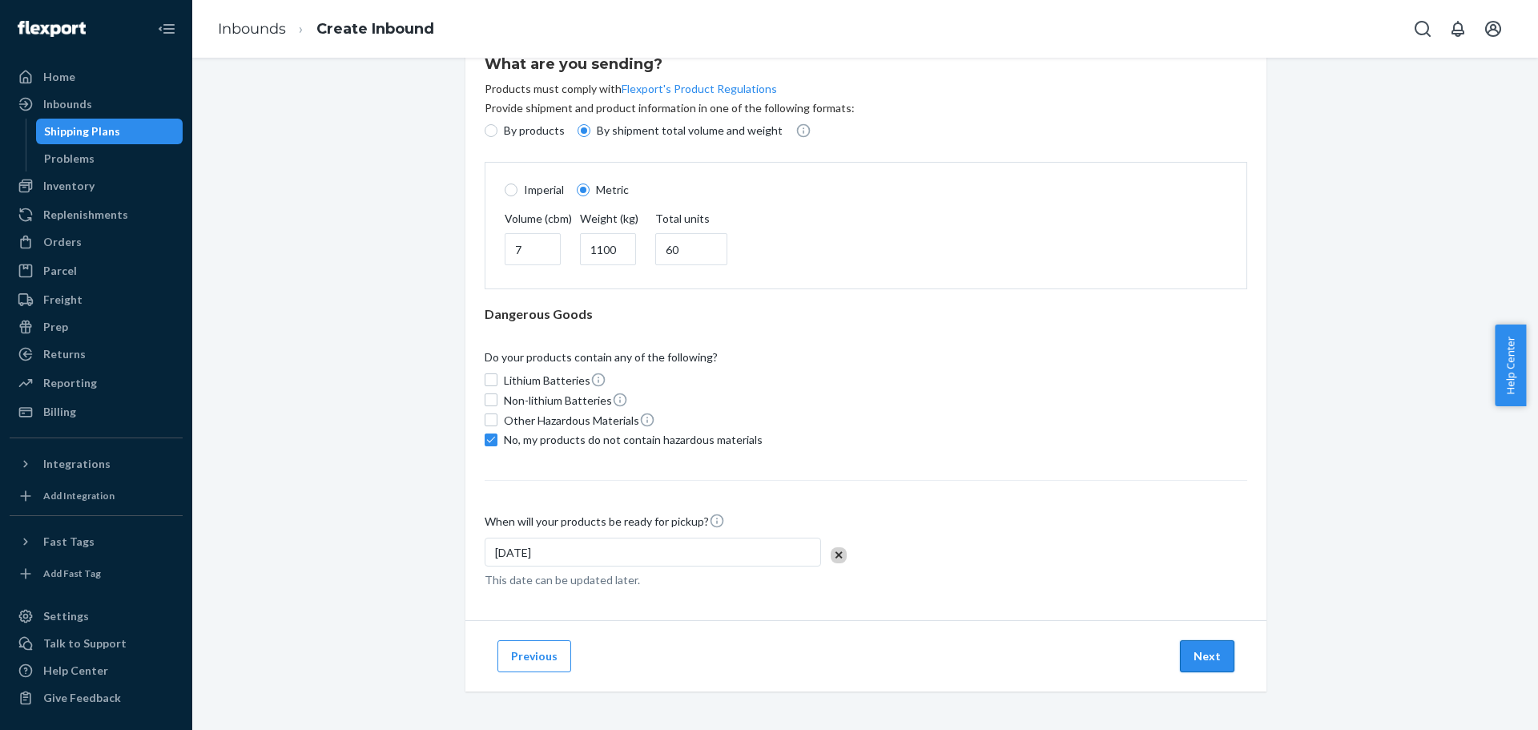
click at [1210, 661] on button "Next" at bounding box center [1207, 656] width 54 height 32
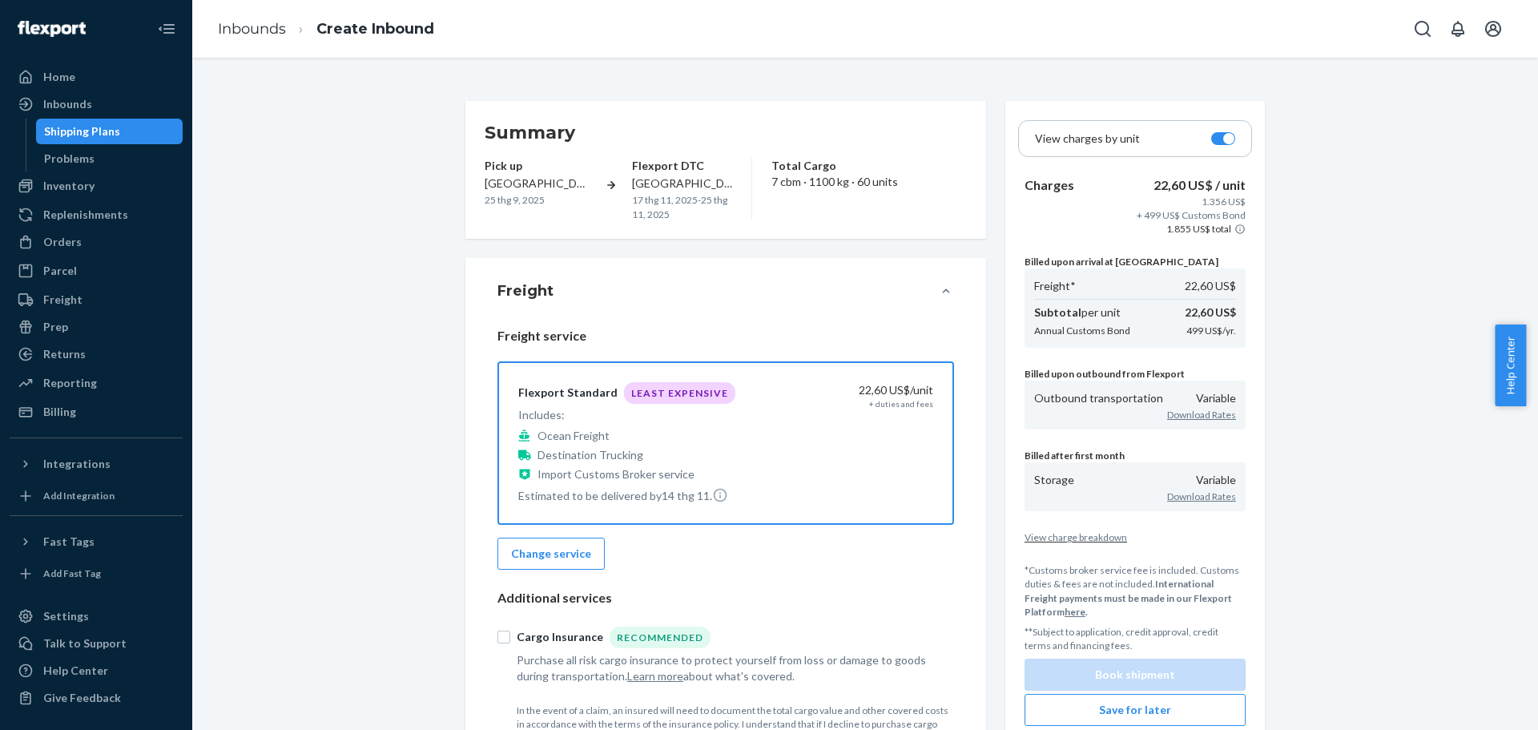
click at [1224, 144] on div at bounding box center [1223, 138] width 24 height 13
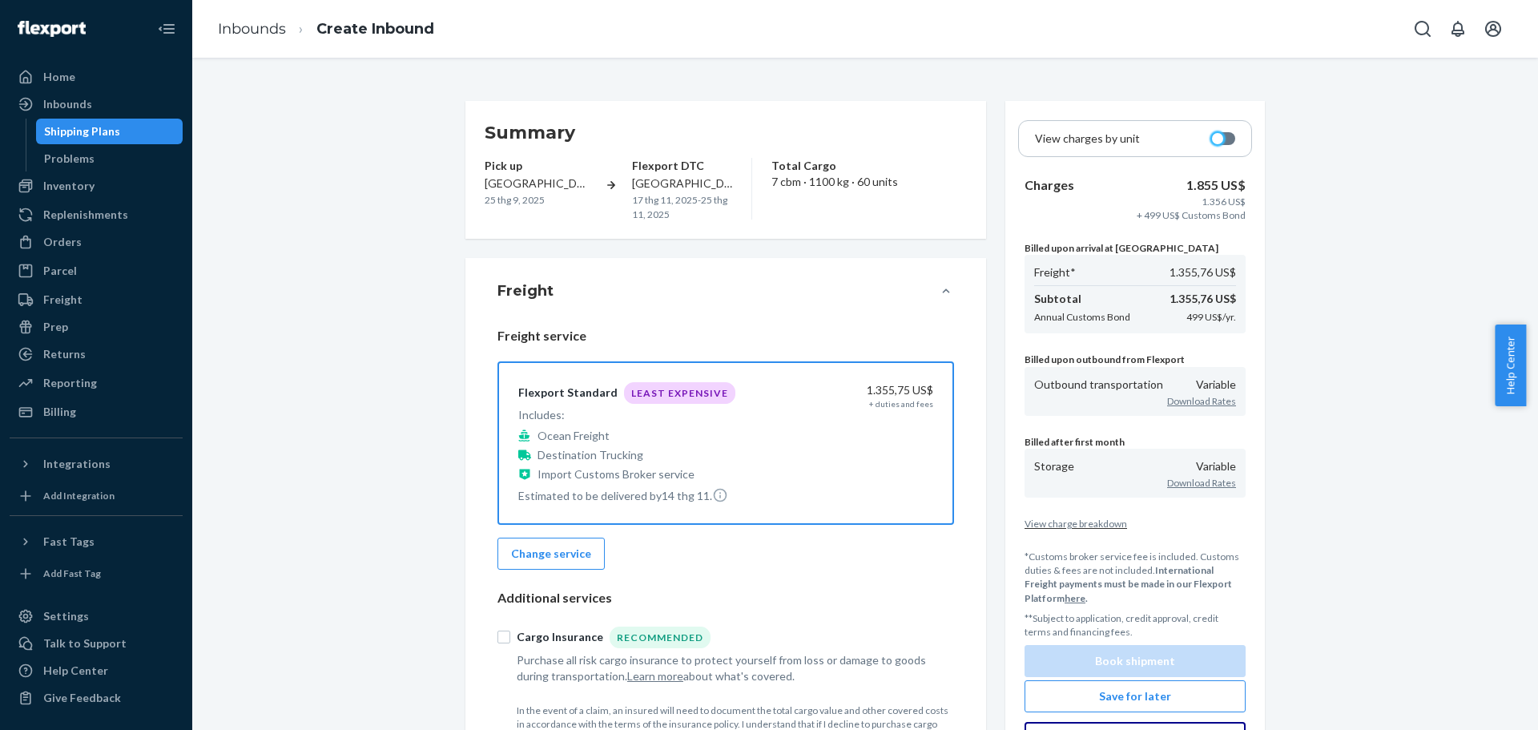
click at [1216, 139] on div at bounding box center [1217, 138] width 11 height 11
checkbox input "true"
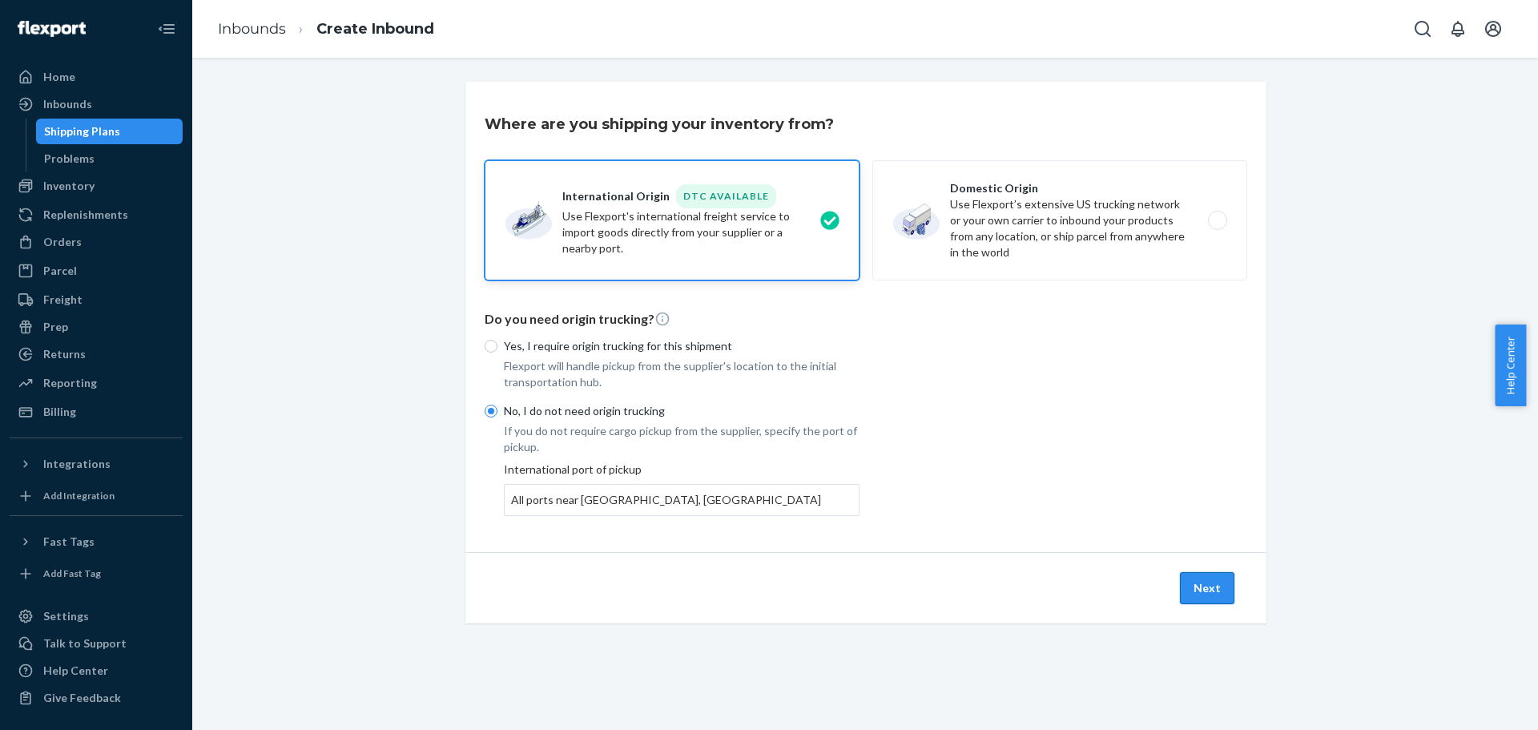
click at [1200, 580] on button "Next" at bounding box center [1207, 588] width 54 height 32
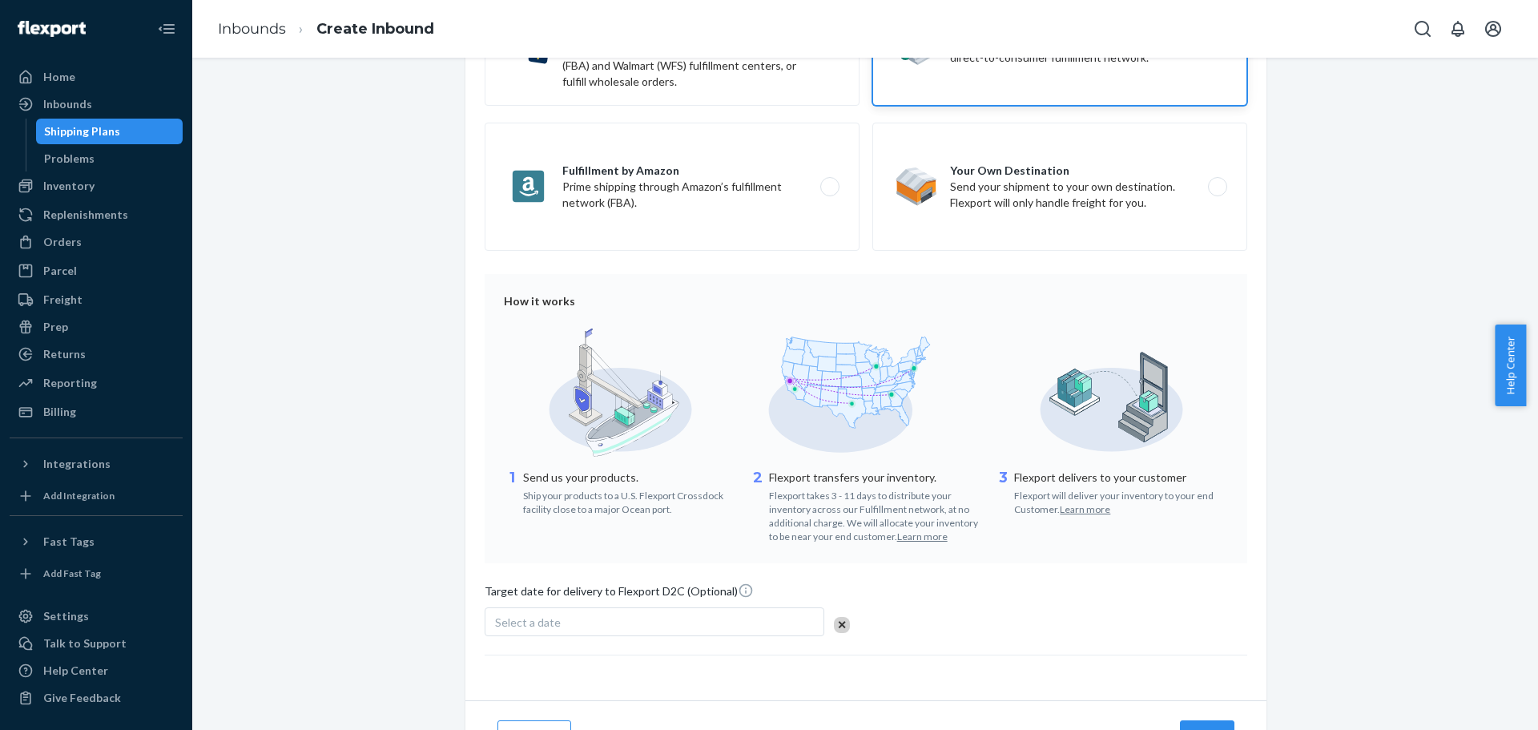
scroll to position [269, 0]
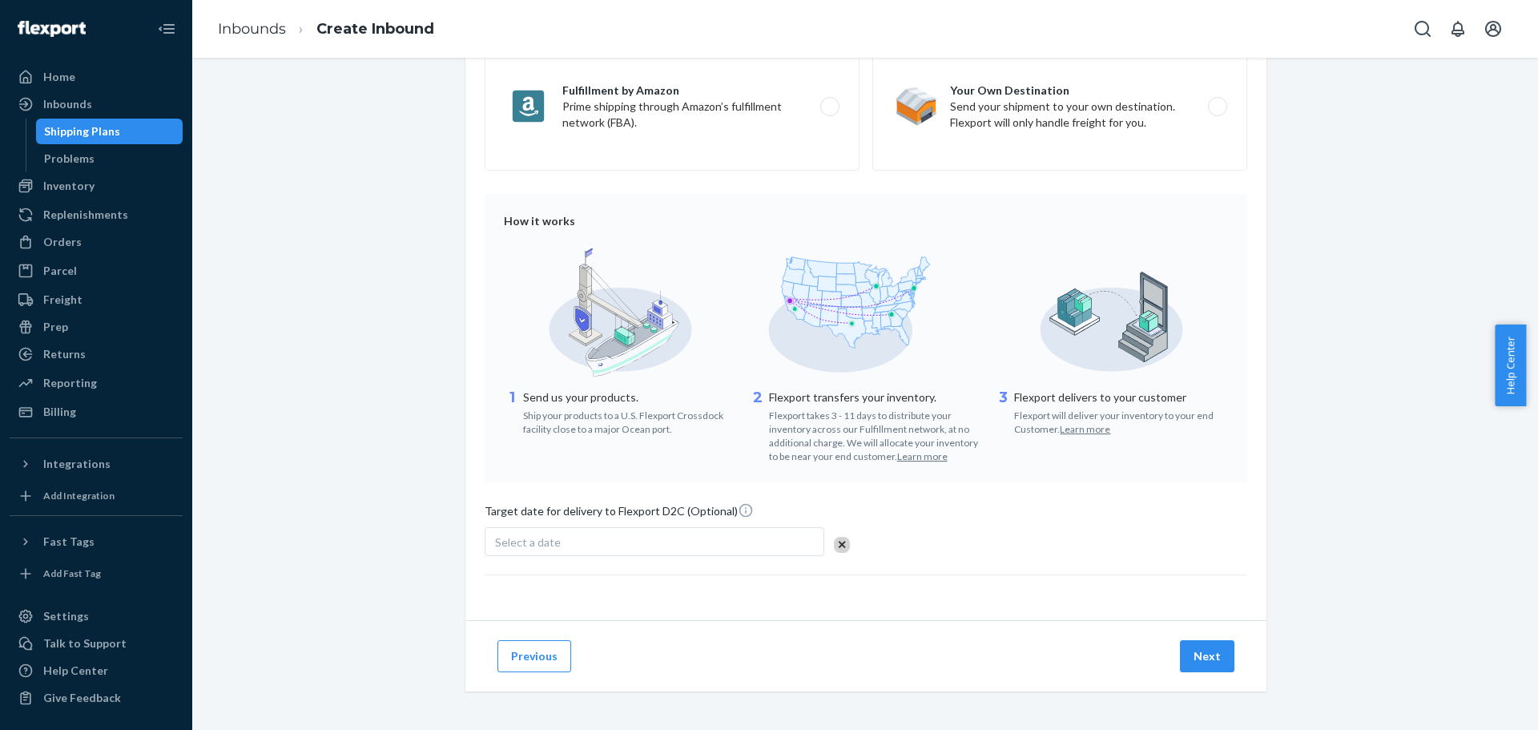
drag, startPoint x: 493, startPoint y: 535, endPoint x: 526, endPoint y: 540, distance: 34.0
click at [497, 537] on span "Select a date" at bounding box center [528, 542] width 66 height 14
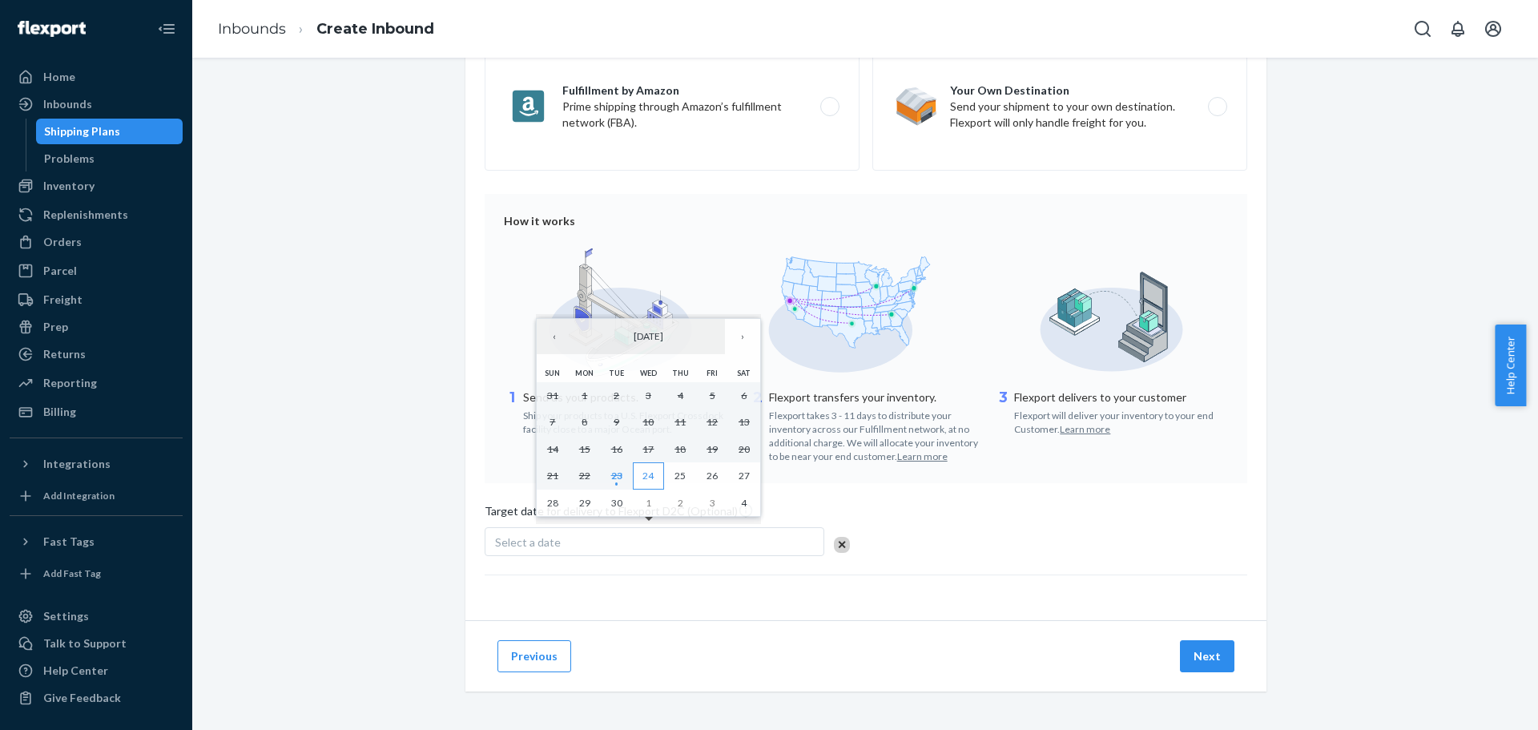
click at [645, 474] on abbr "24" at bounding box center [647, 475] width 11 height 12
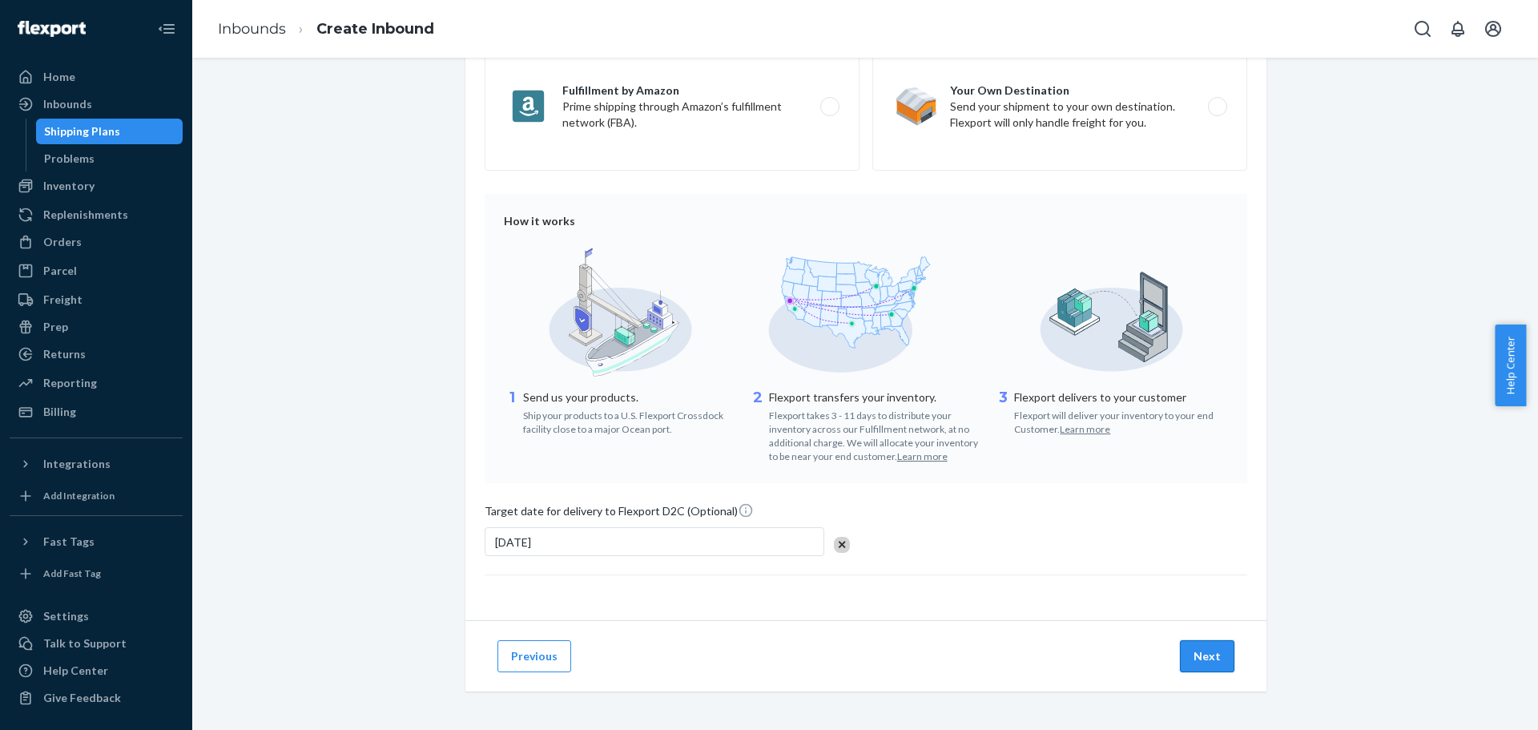
click at [1216, 669] on button "Next" at bounding box center [1207, 656] width 54 height 32
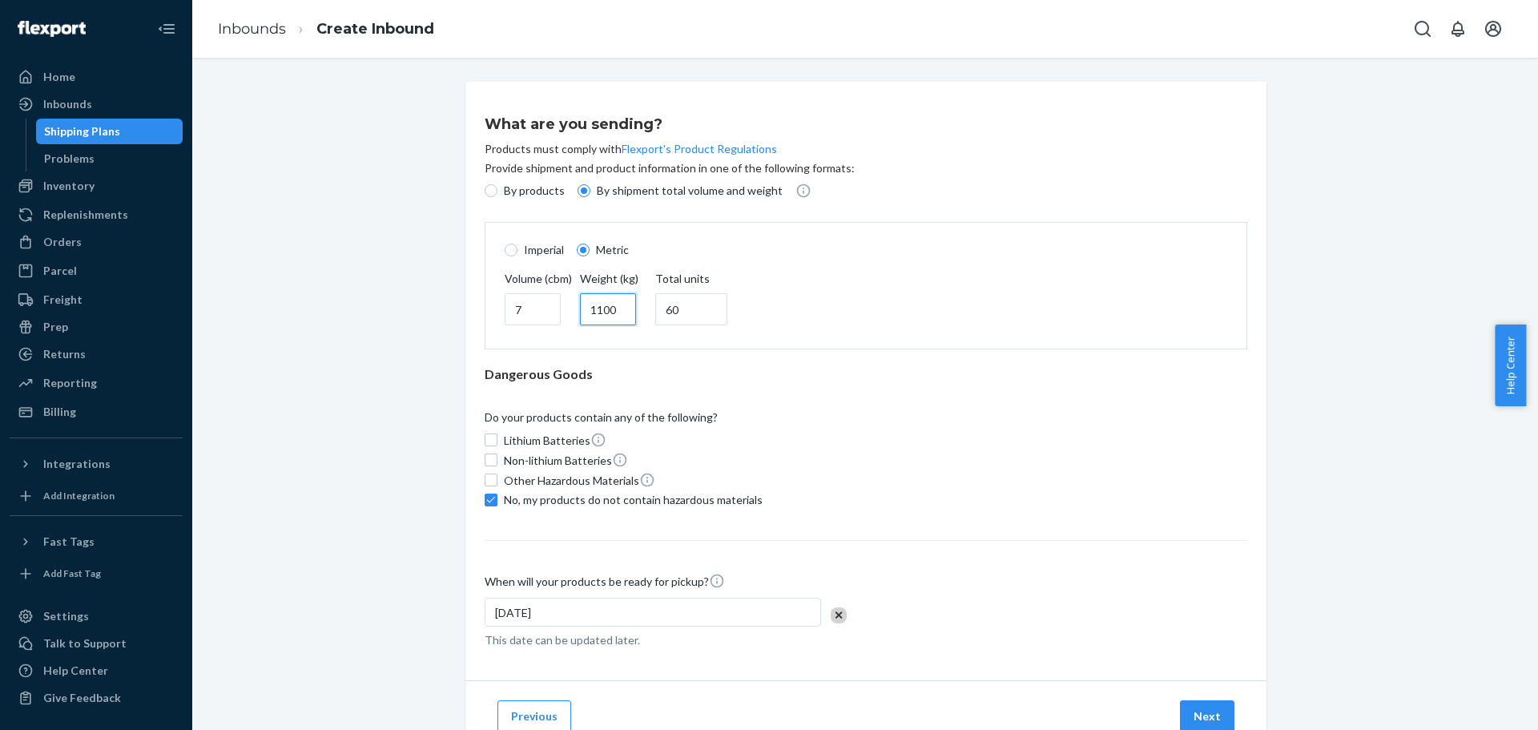
click at [591, 305] on input "1100" at bounding box center [608, 309] width 56 height 32
type input "1000"
drag, startPoint x: 529, startPoint y: 304, endPoint x: 476, endPoint y: 308, distance: 53.0
click at [476, 308] on div "What are you sending? Products must comply with Flexport's Product Regulations …" at bounding box center [865, 381] width 801 height 598
type input "6"
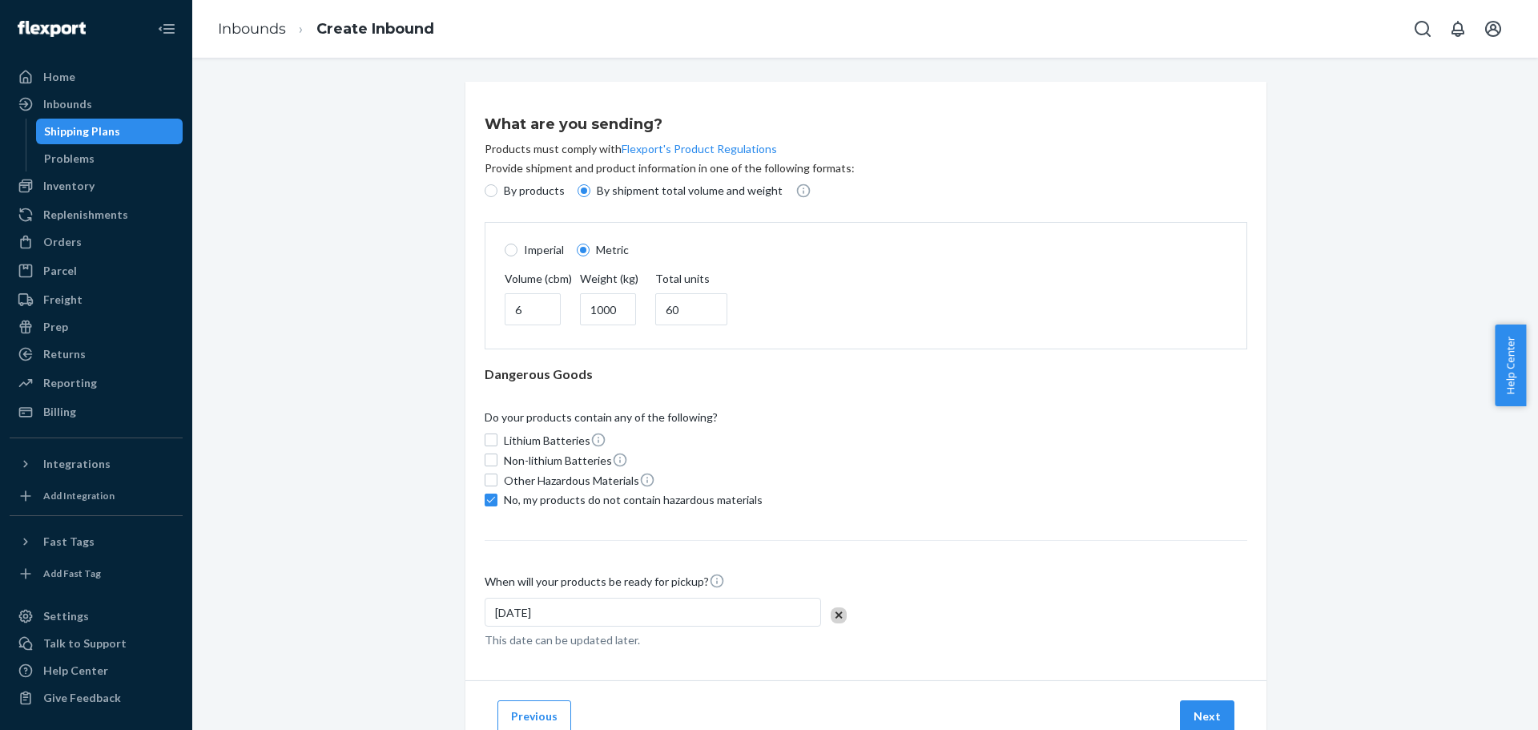
click at [996, 420] on div "Do your products contain any of the following?" at bounding box center [865, 420] width 762 height 22
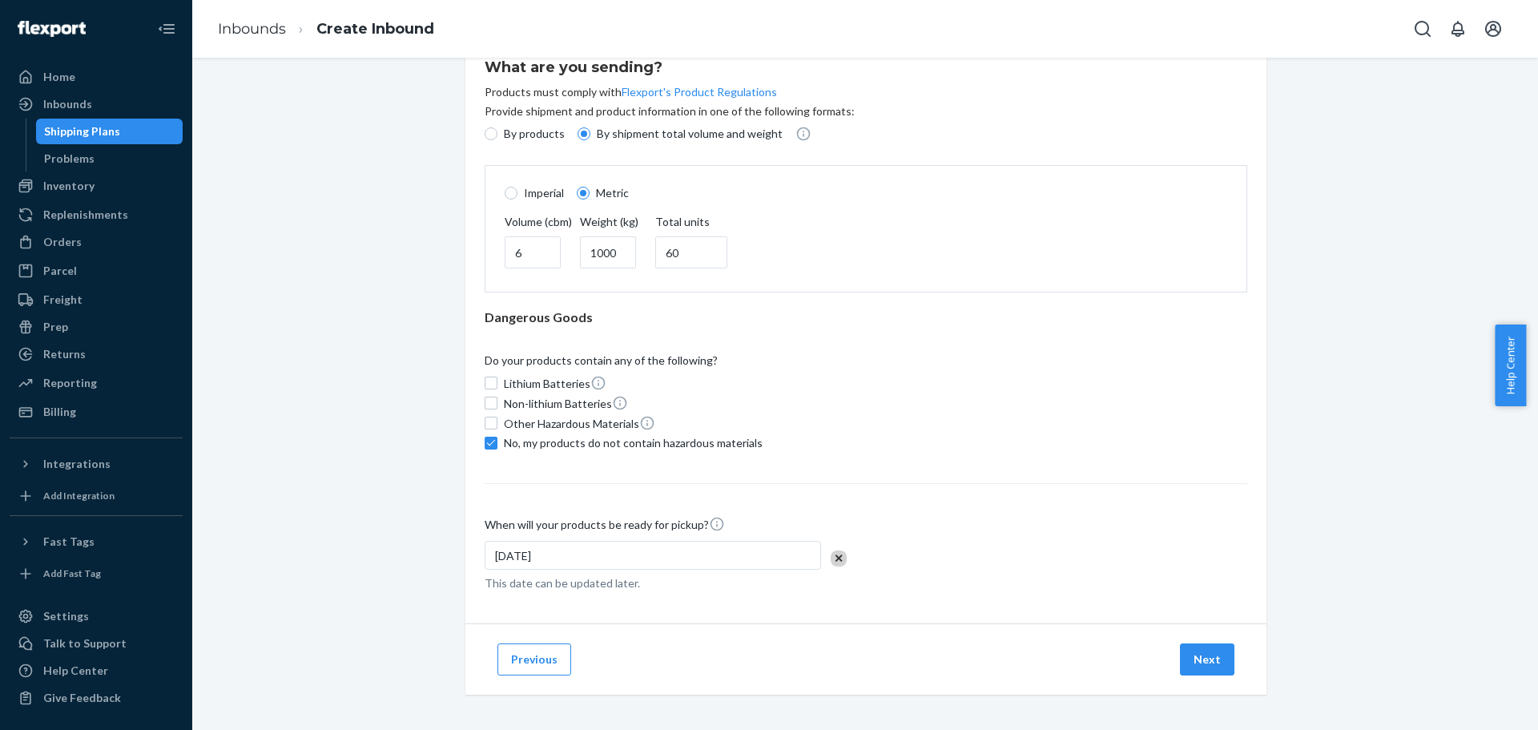
scroll to position [60, 0]
click at [1208, 657] on button "Next" at bounding box center [1207, 656] width 54 height 32
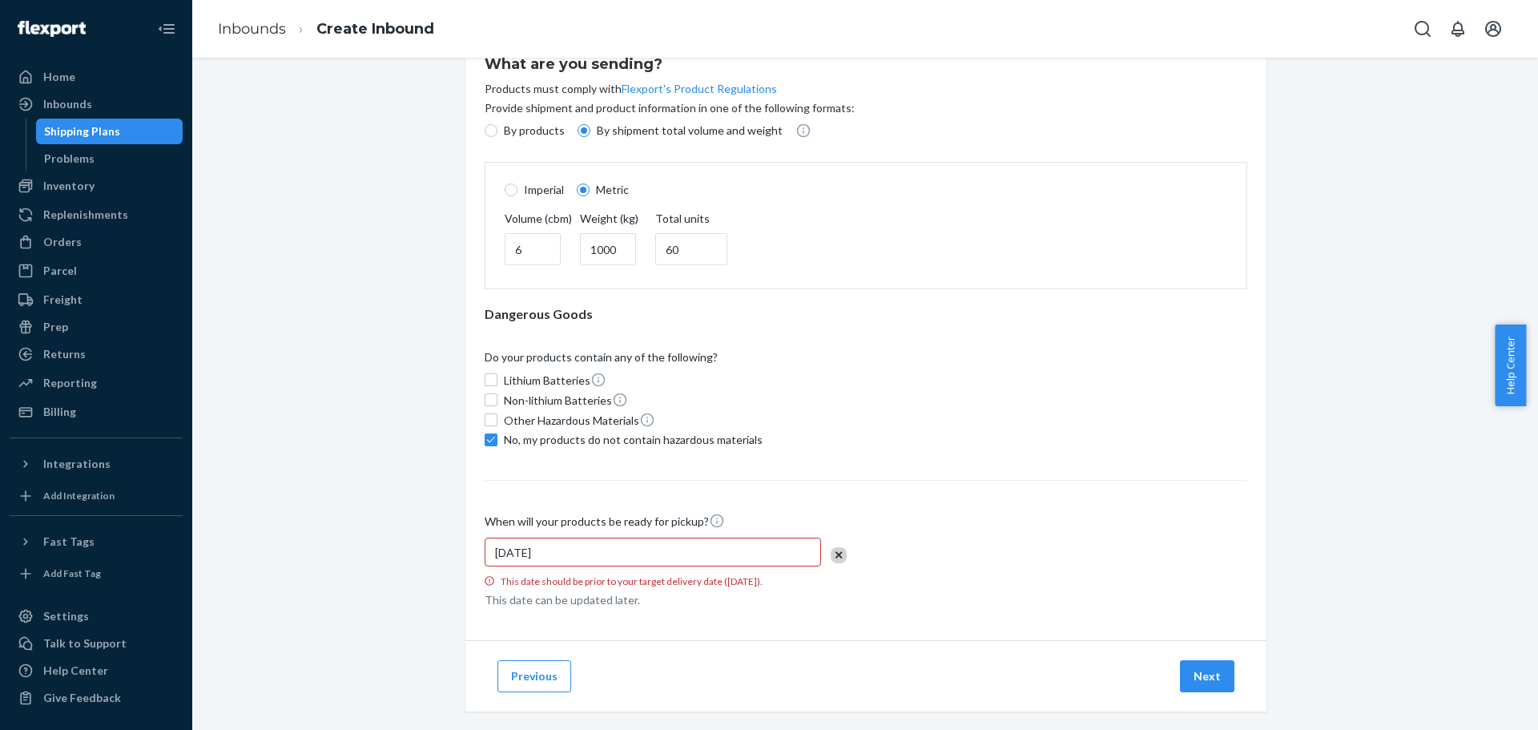
click at [578, 544] on div "[DATE]" at bounding box center [652, 551] width 336 height 29
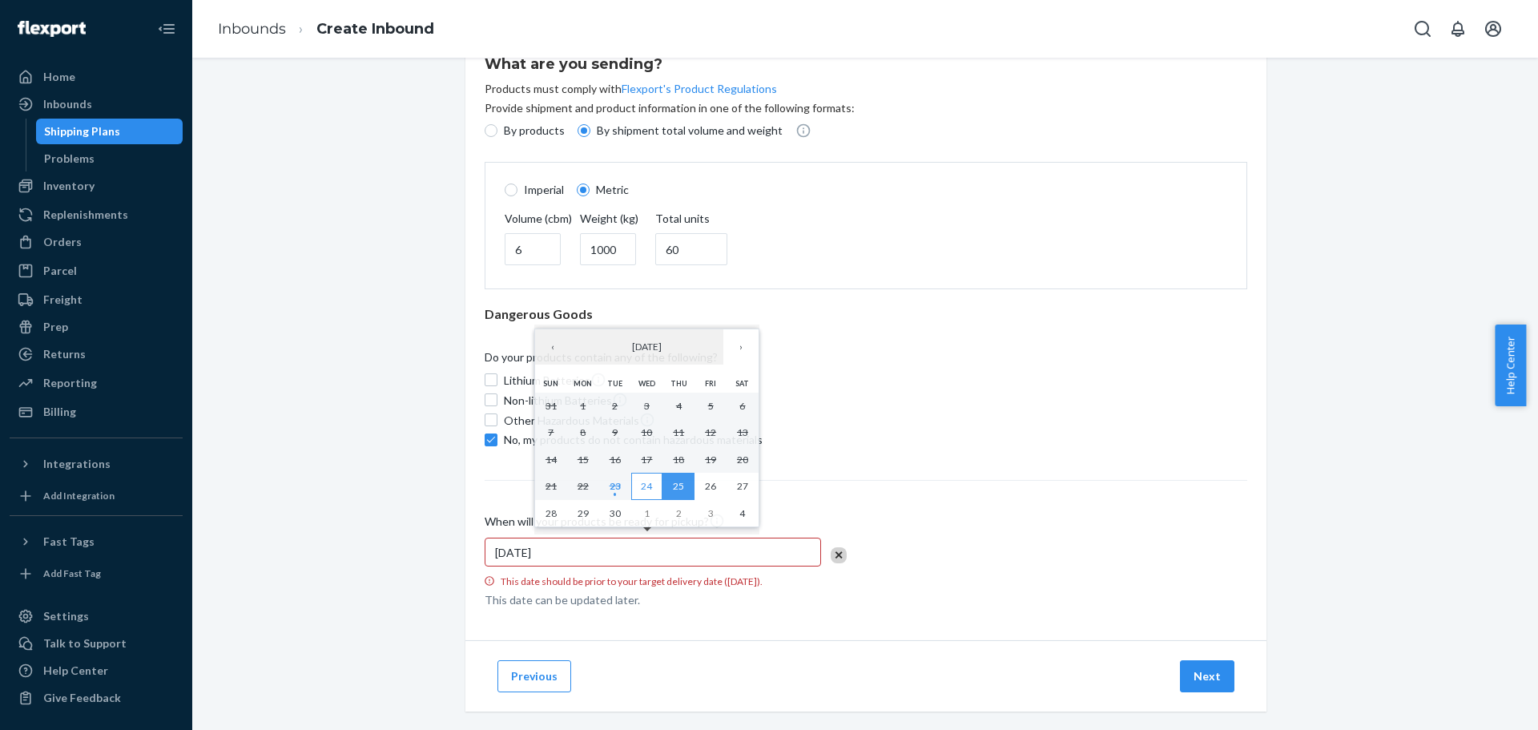
click at [646, 485] on abbr "24" at bounding box center [646, 486] width 11 height 12
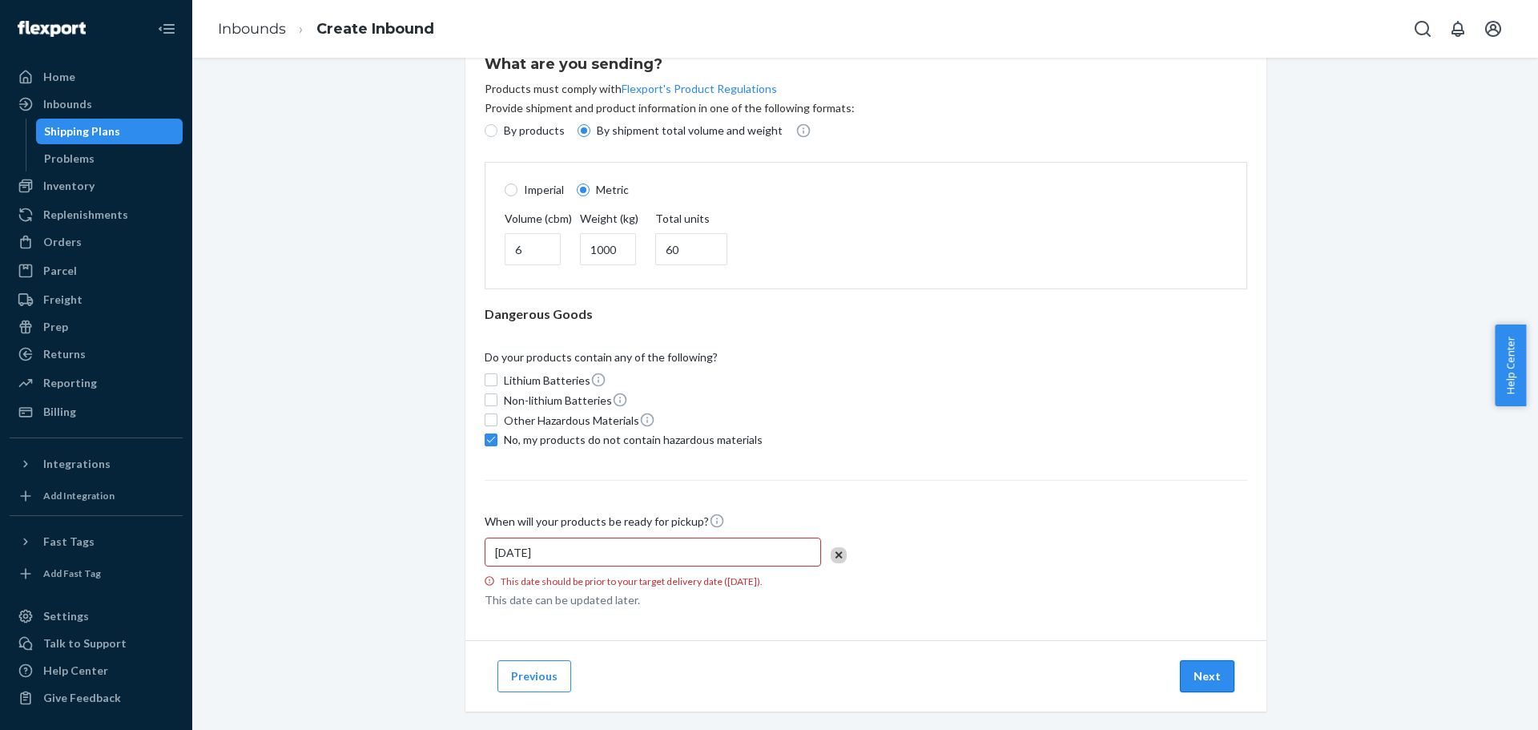
click at [1203, 681] on button "Next" at bounding box center [1207, 676] width 54 height 32
click at [601, 546] on div "[DATE]" at bounding box center [652, 551] width 336 height 29
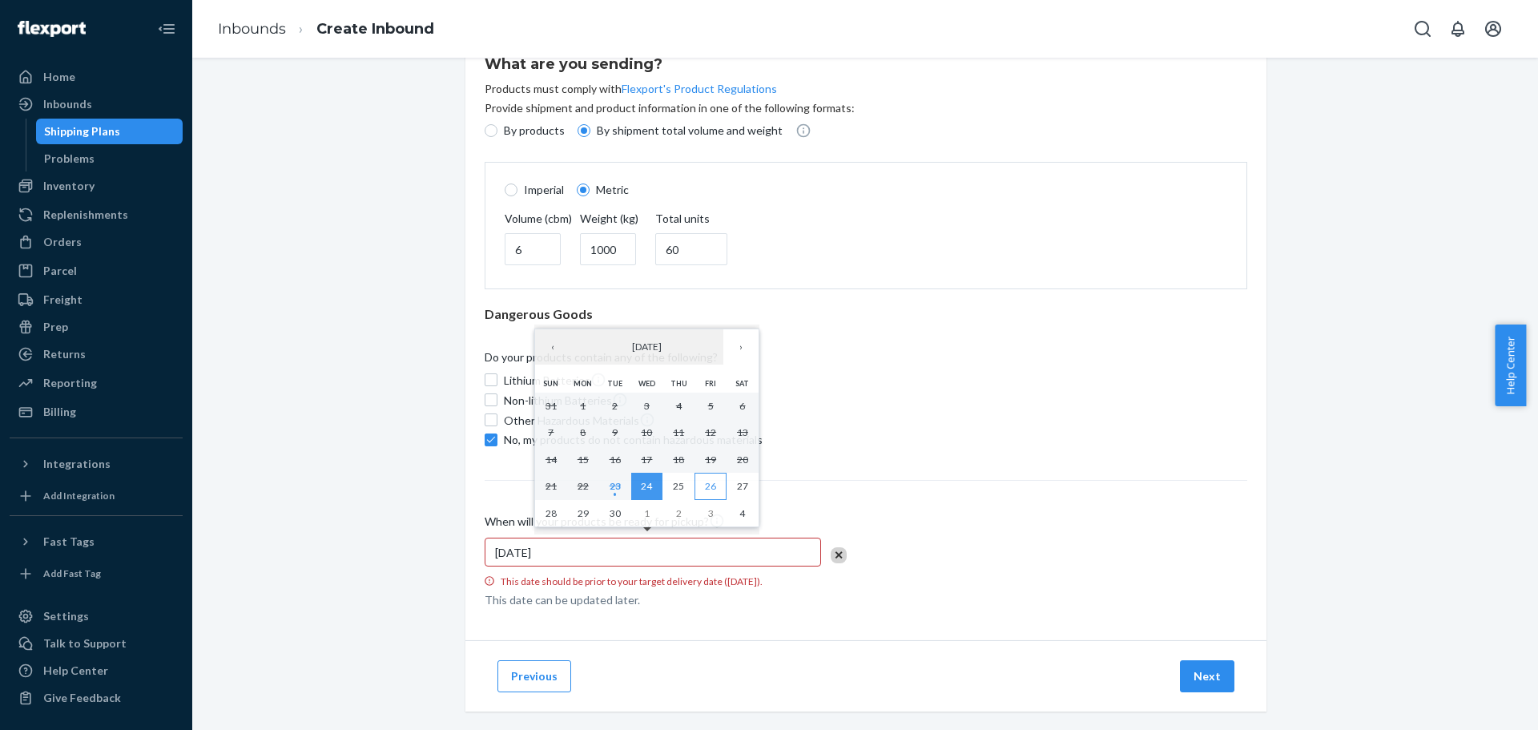
click at [707, 486] on abbr "26" at bounding box center [710, 486] width 11 height 12
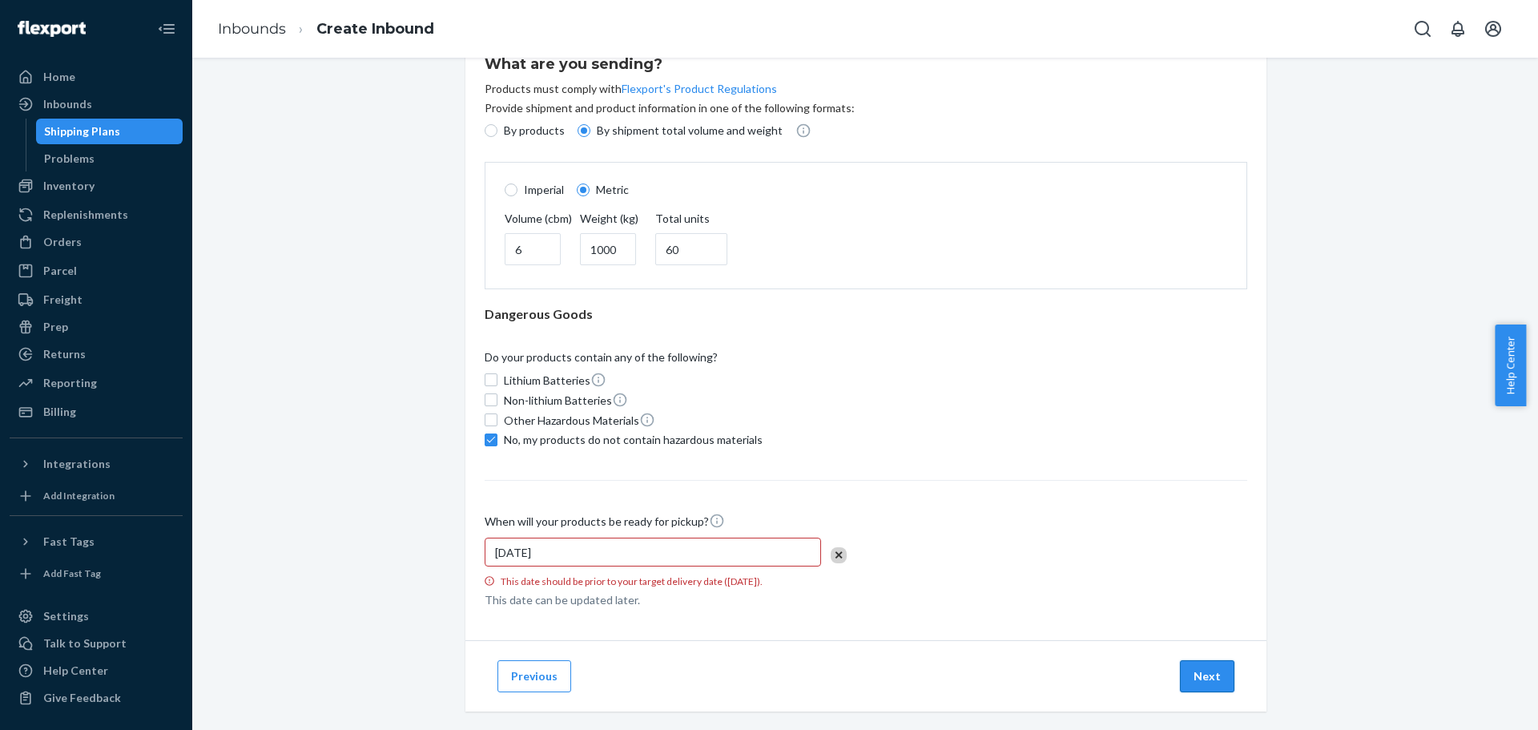
click at [1206, 661] on button "Next" at bounding box center [1207, 676] width 54 height 32
click at [641, 556] on div "[DATE]" at bounding box center [652, 551] width 336 height 29
click at [533, 666] on button "Previous" at bounding box center [534, 676] width 74 height 32
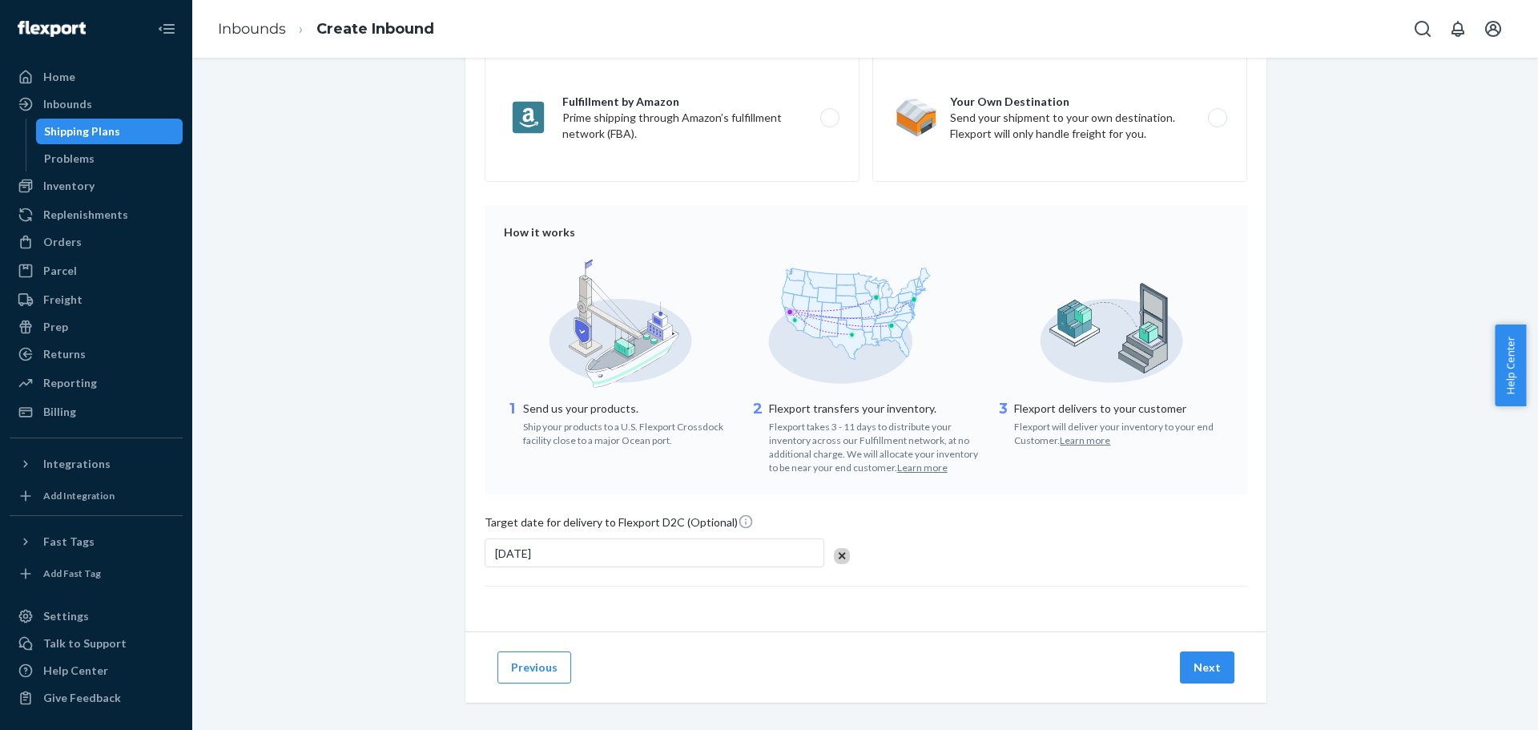
scroll to position [269, 0]
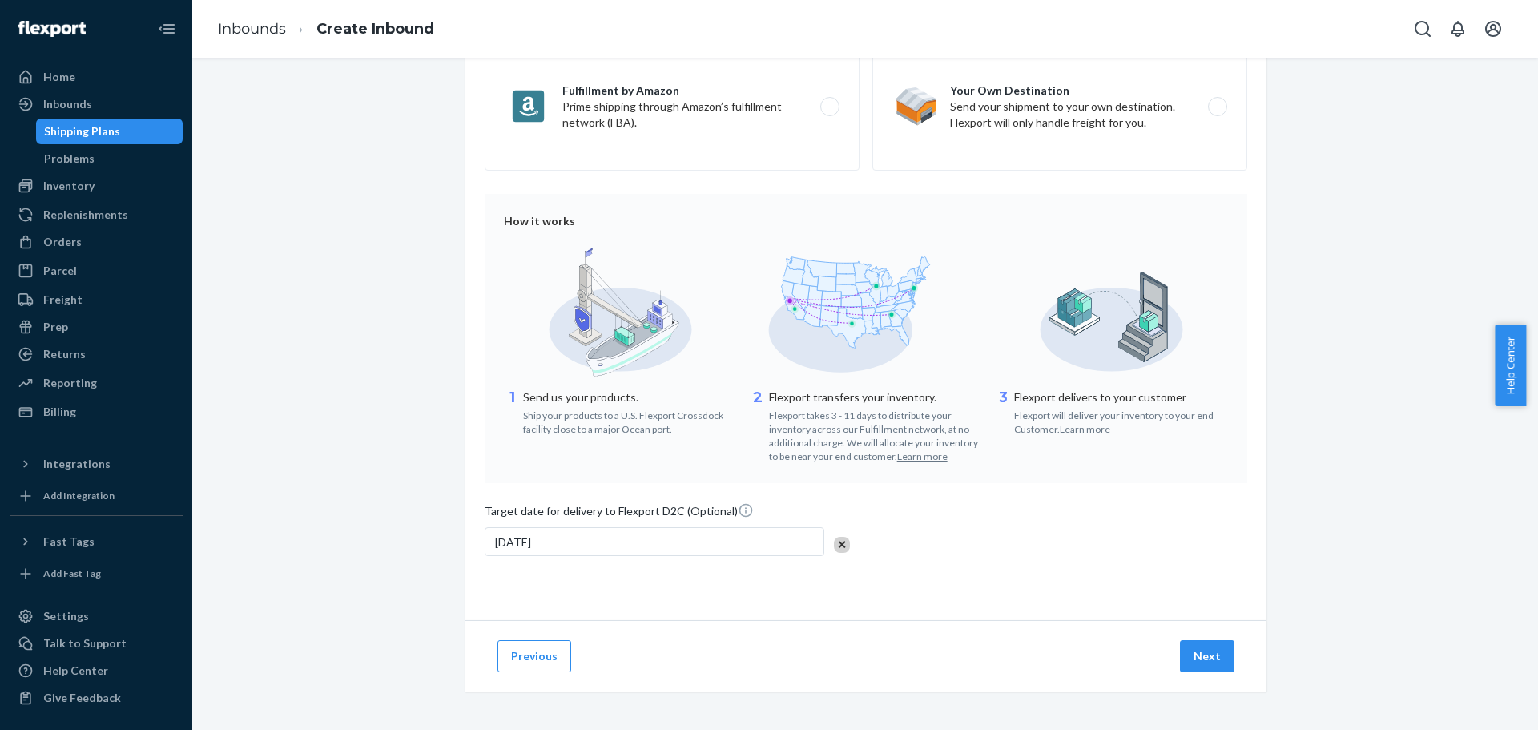
click at [589, 535] on div "[DATE]" at bounding box center [654, 541] width 340 height 29
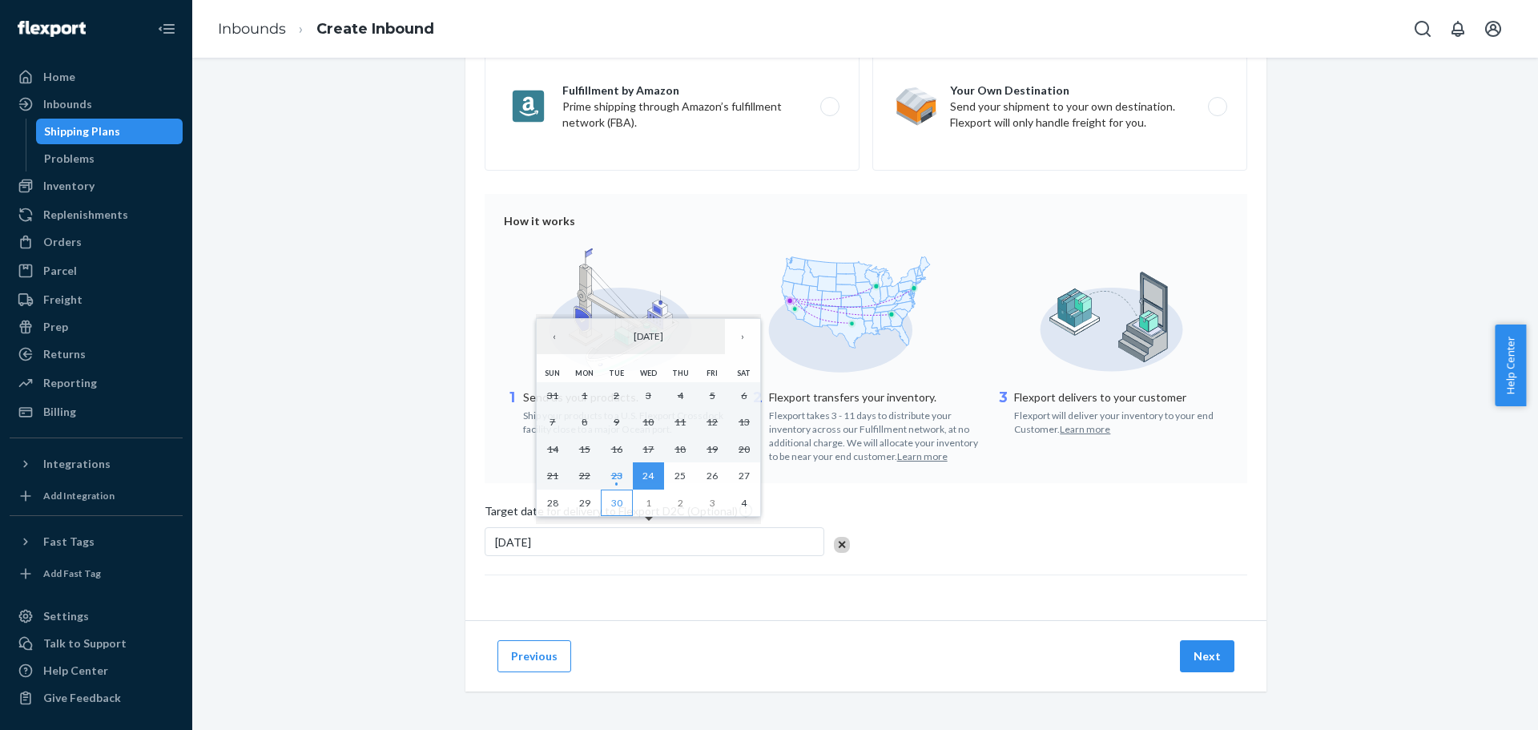
click at [611, 501] on abbr "30" at bounding box center [616, 503] width 11 height 12
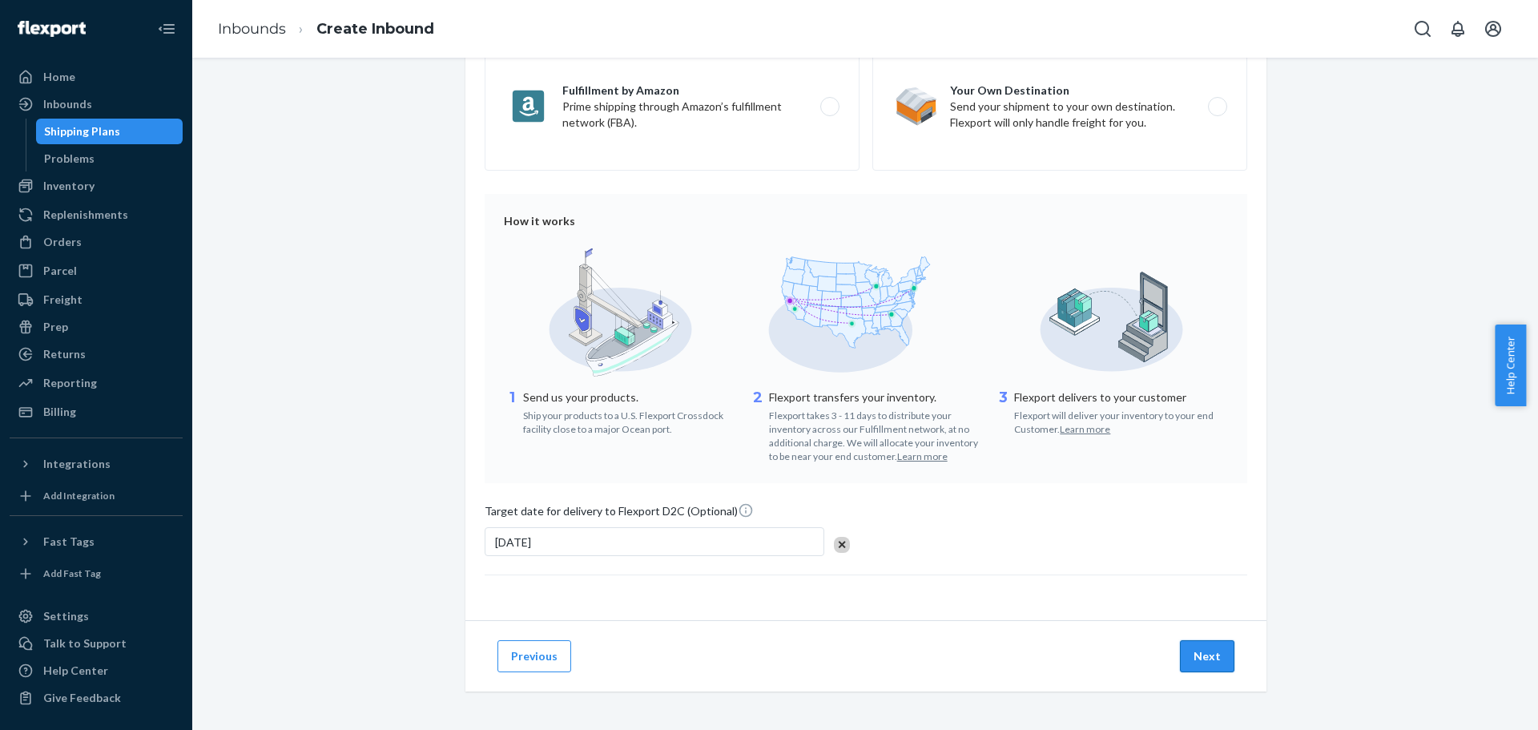
click at [1208, 658] on button "Next" at bounding box center [1207, 656] width 54 height 32
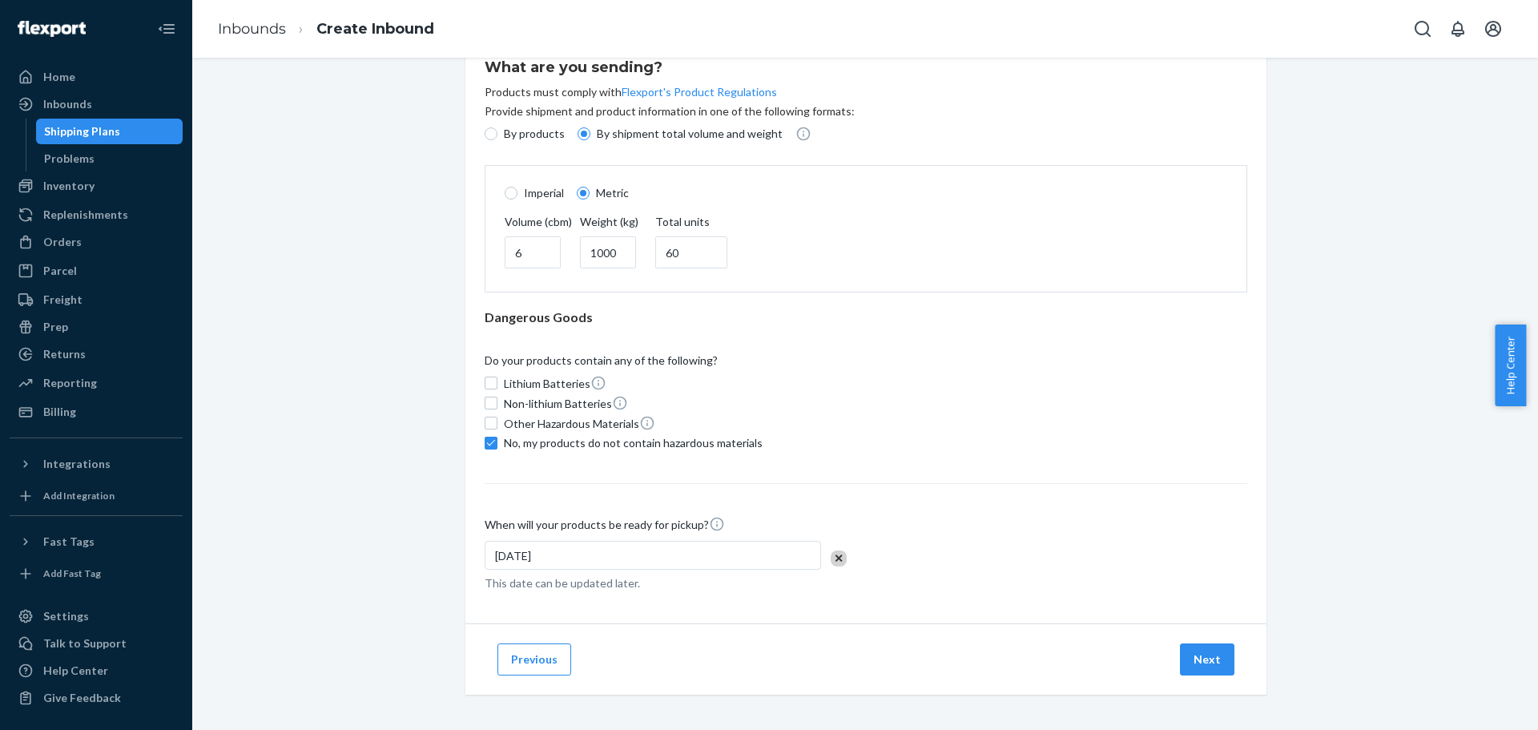
scroll to position [60, 0]
click at [1200, 669] on button "Next" at bounding box center [1207, 656] width 54 height 32
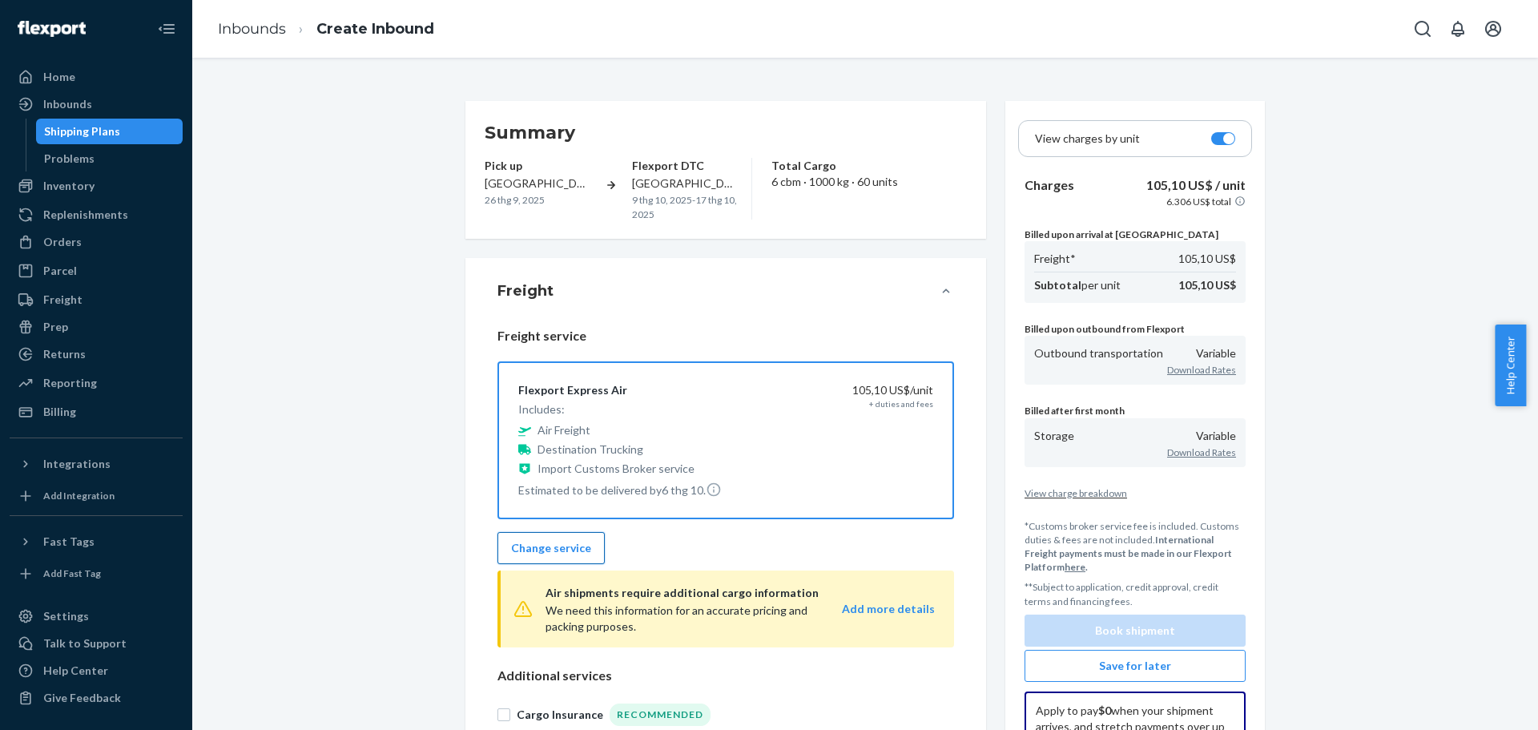
click at [567, 547] on button "Change service" at bounding box center [550, 548] width 107 height 32
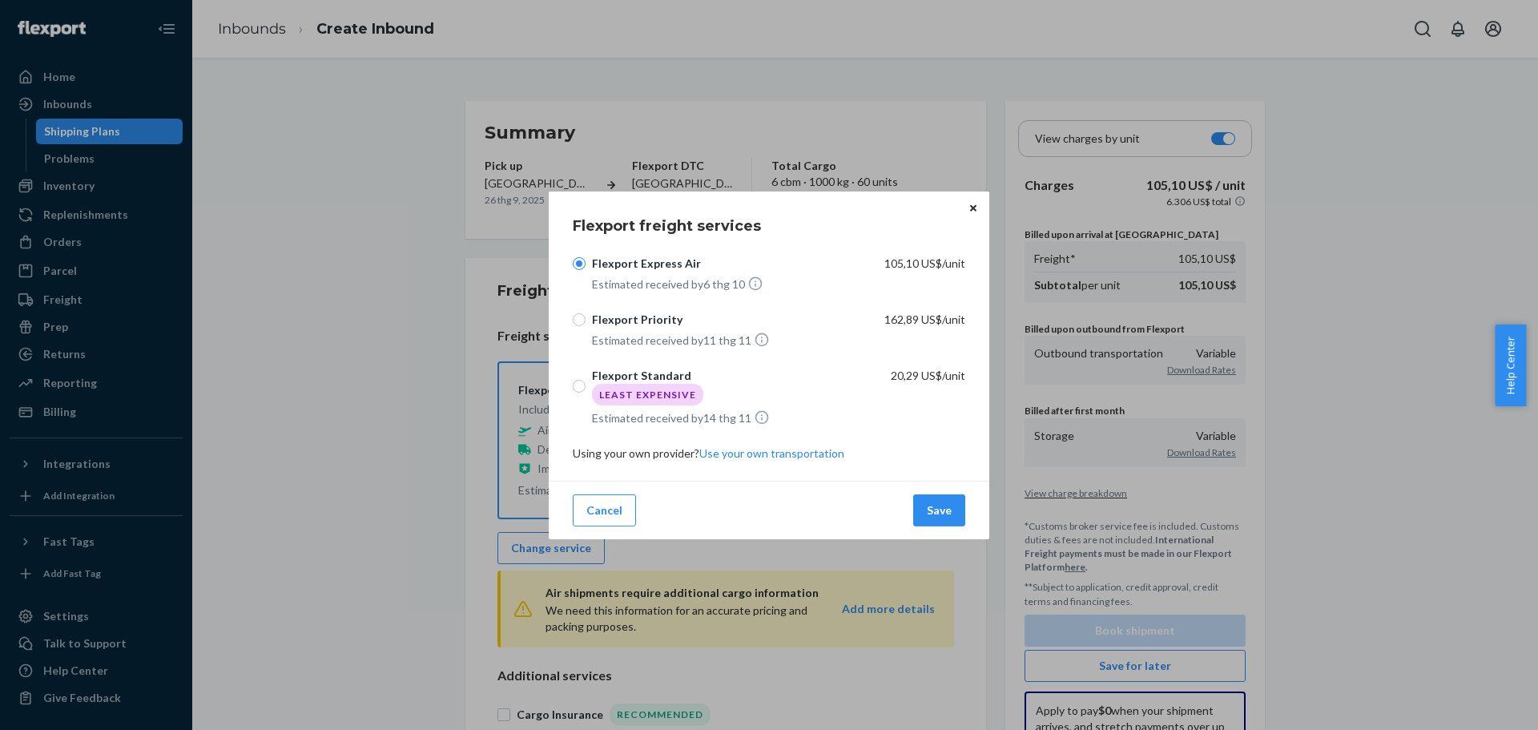
click at [631, 380] on div "Flexport Standard" at bounding box center [641, 375] width 99 height 16
click at [585, 380] on input "Flexport Standard Least Expensive" at bounding box center [579, 386] width 13 height 13
radio input "true"
click at [939, 514] on button "Save" at bounding box center [939, 510] width 52 height 32
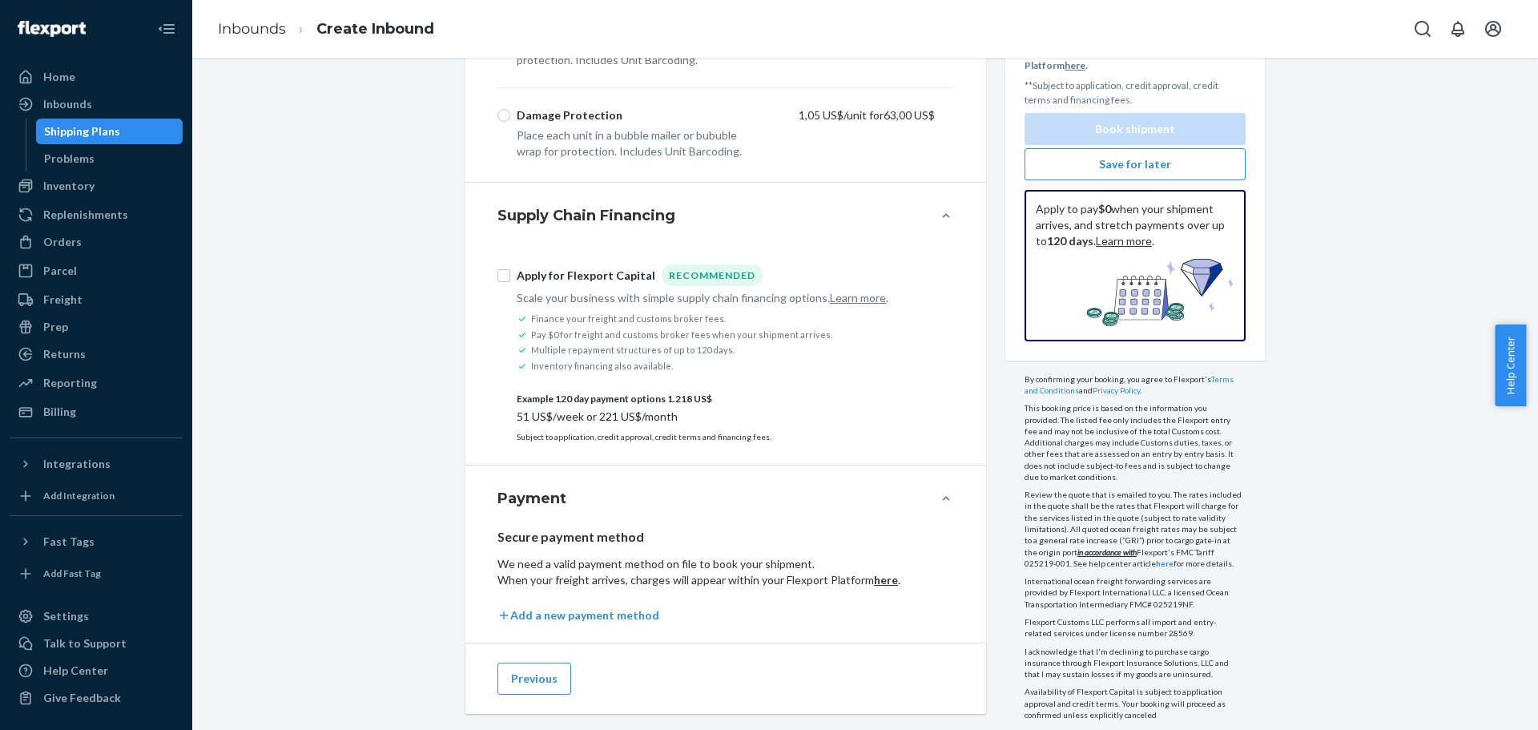
scroll to position [1251, 0]
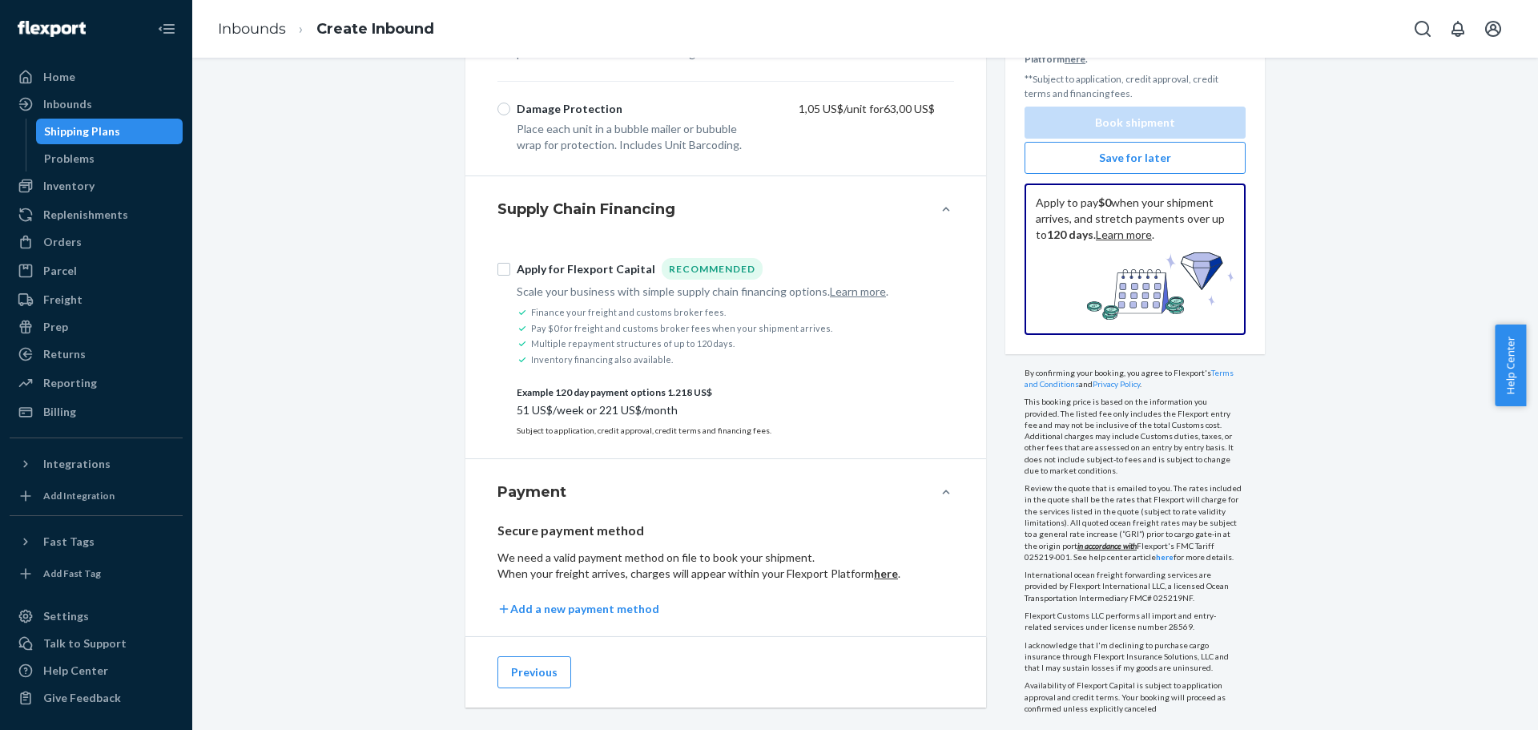
click at [825, 430] on div "Apply for Flexport Capital Recommended Scale your business with simple supply c…" at bounding box center [725, 347] width 456 height 216
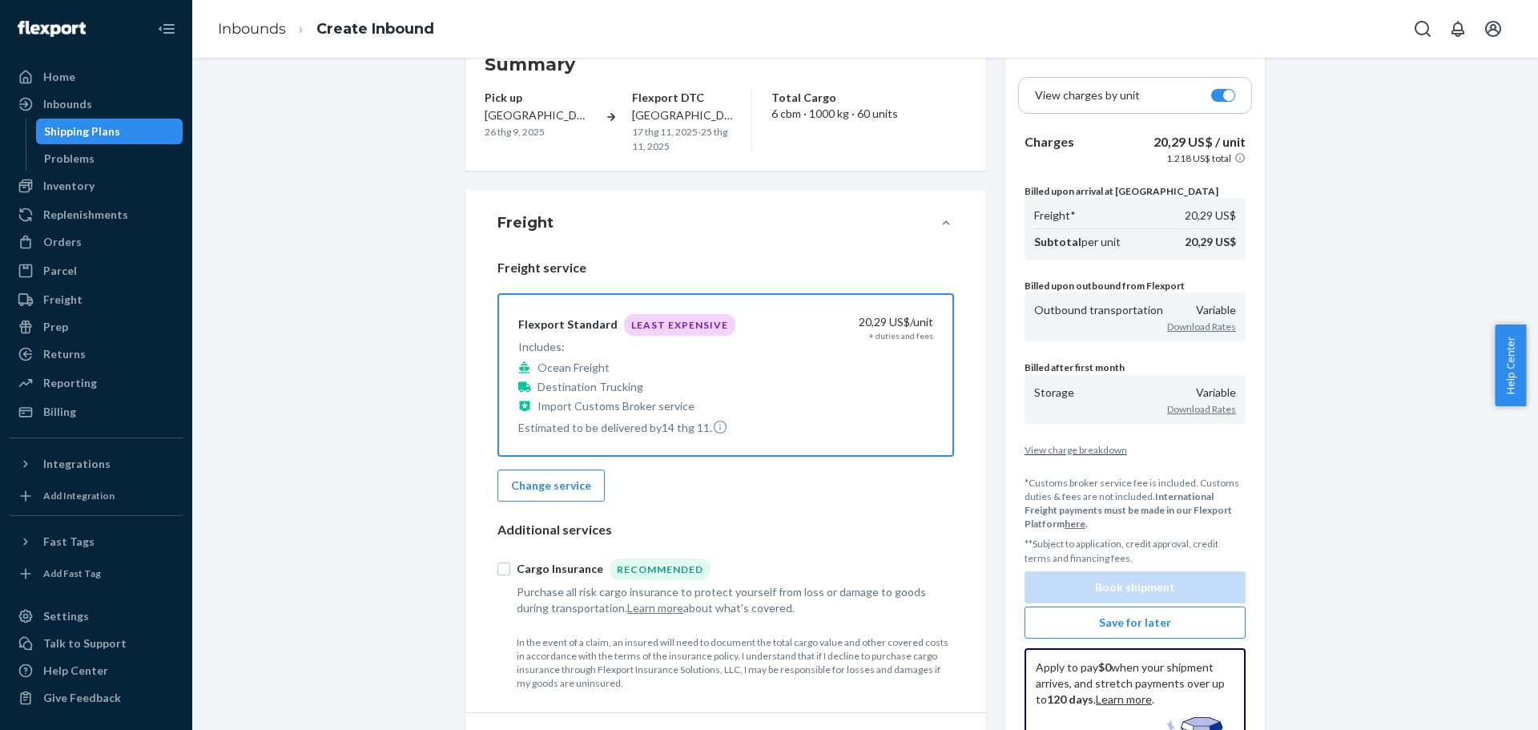
scroll to position [400, 0]
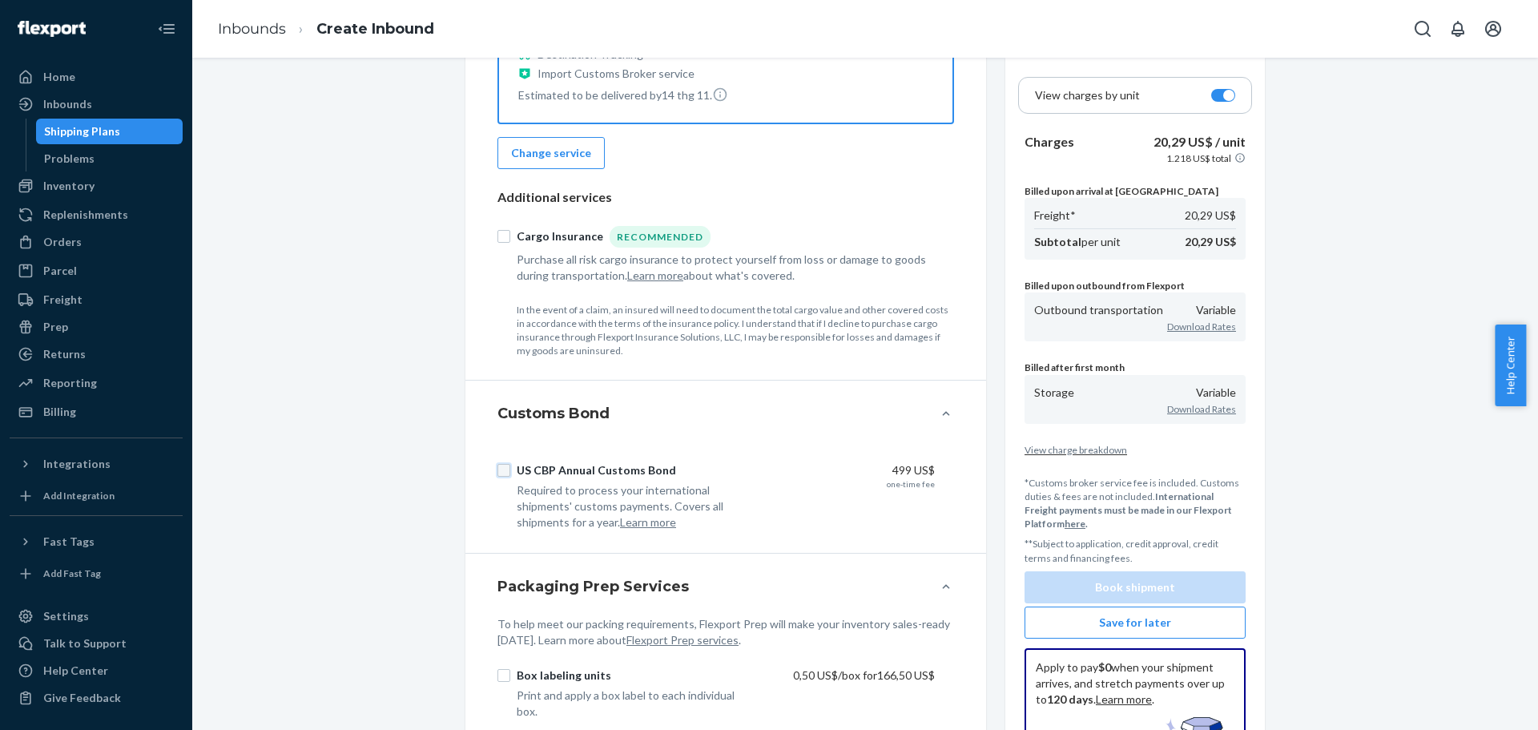
click at [500, 472] on input "US CBP Annual Customs Bond" at bounding box center [503, 470] width 13 height 13
checkbox input "true"
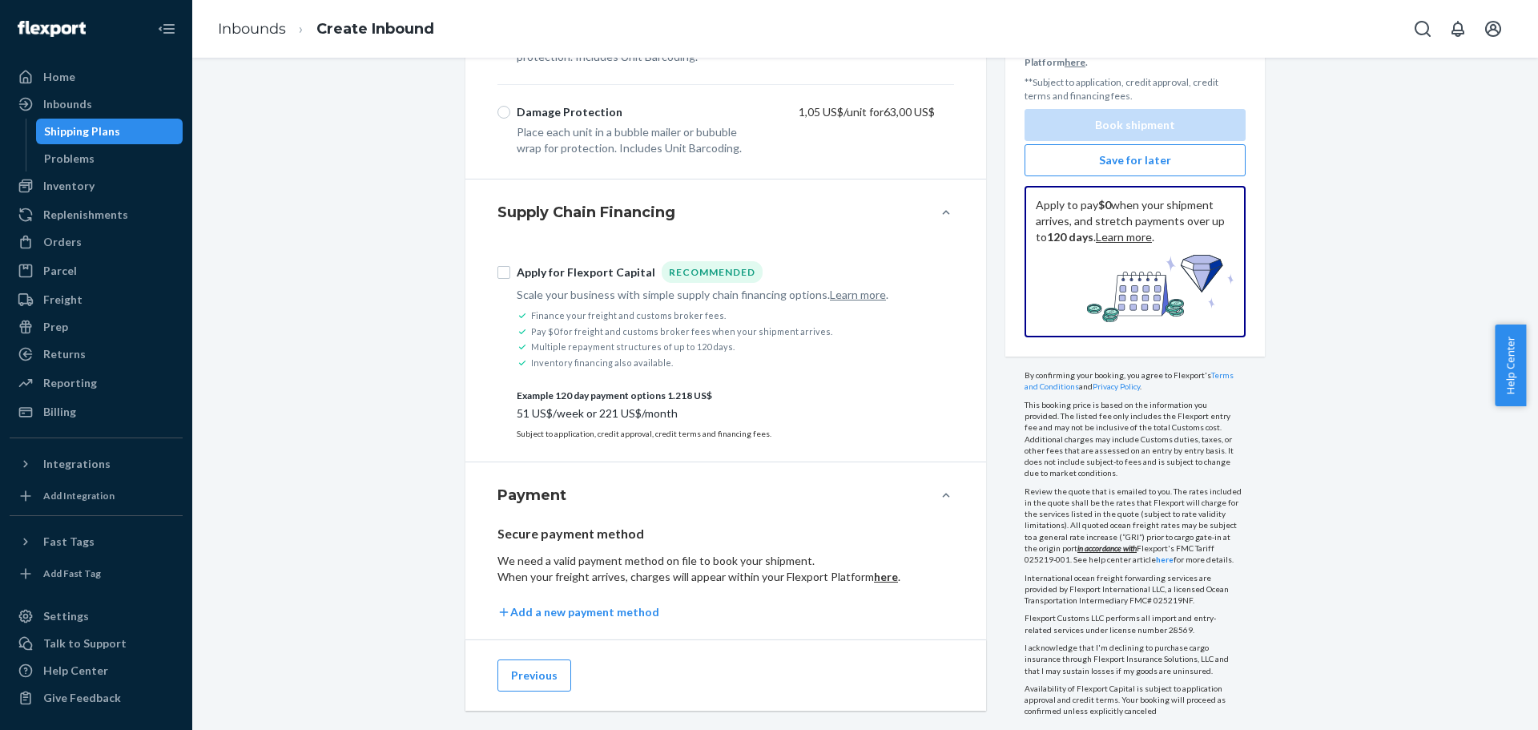
scroll to position [1251, 0]
click at [523, 658] on button "Previous" at bounding box center [534, 672] width 74 height 32
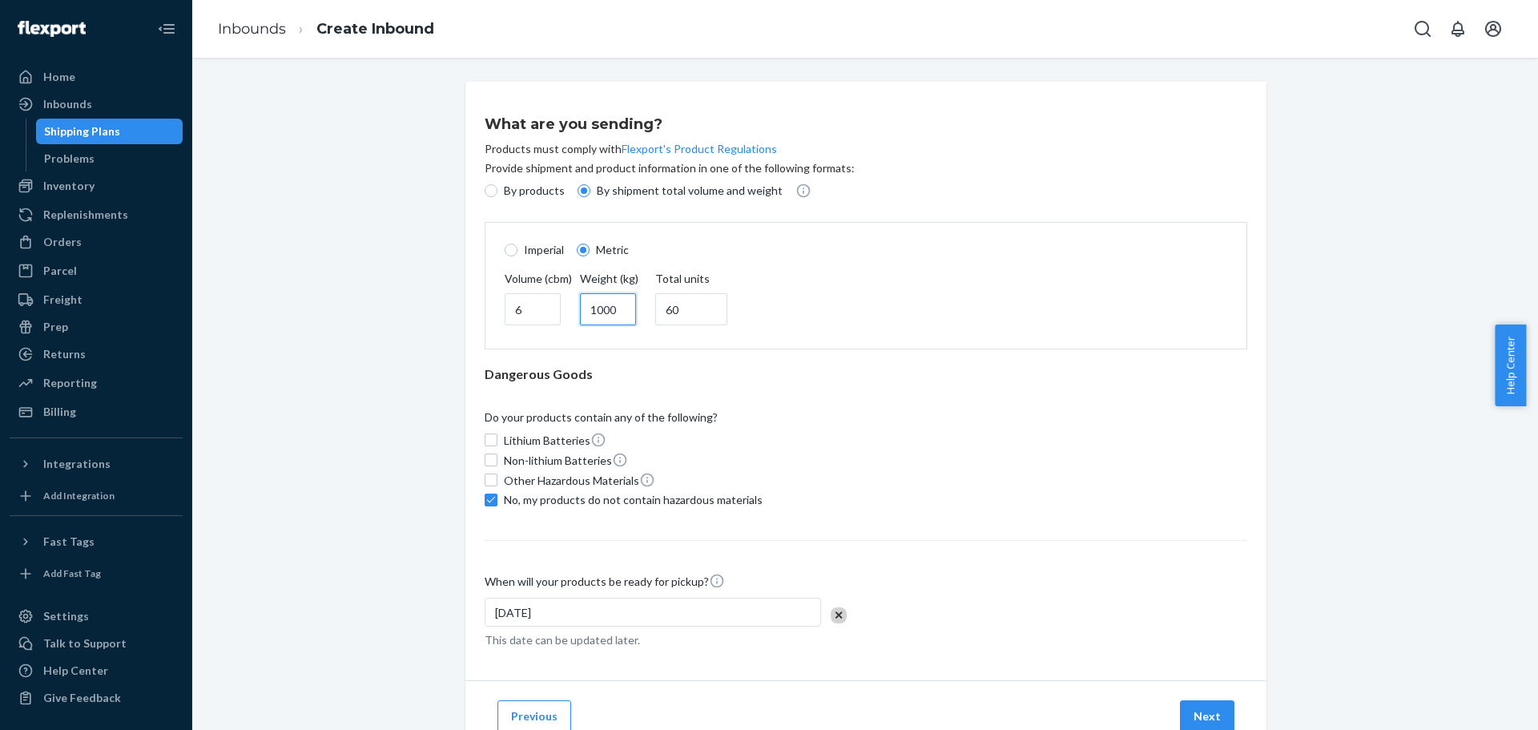
drag, startPoint x: 592, startPoint y: 316, endPoint x: 571, endPoint y: 312, distance: 21.1
click at [573, 312] on div "Volume (cbm) 6 Weight (kg) 1000 Total units 60" at bounding box center [866, 300] width 742 height 58
type input "2000"
drag, startPoint x: 533, startPoint y: 309, endPoint x: 476, endPoint y: 301, distance: 57.4
click at [476, 301] on div "What are you sending? Products must comply with Flexport's Product Regulations …" at bounding box center [865, 381] width 801 height 598
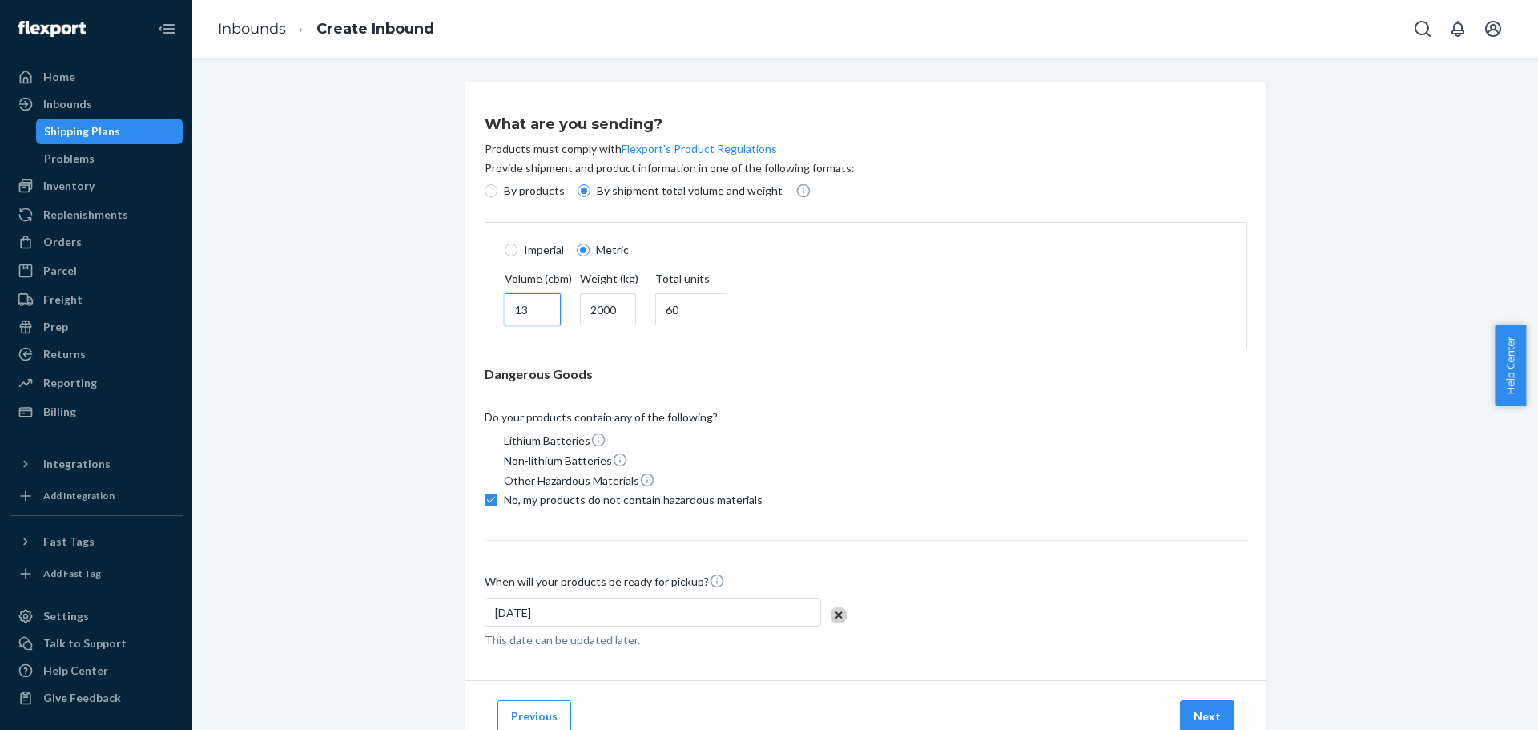
type input "13"
drag, startPoint x: 681, startPoint y: 316, endPoint x: 626, endPoint y: 307, distance: 55.3
click at [626, 307] on div "Volume (cbm) 13 Weight (kg) 2000 Total units 60" at bounding box center [866, 300] width 742 height 58
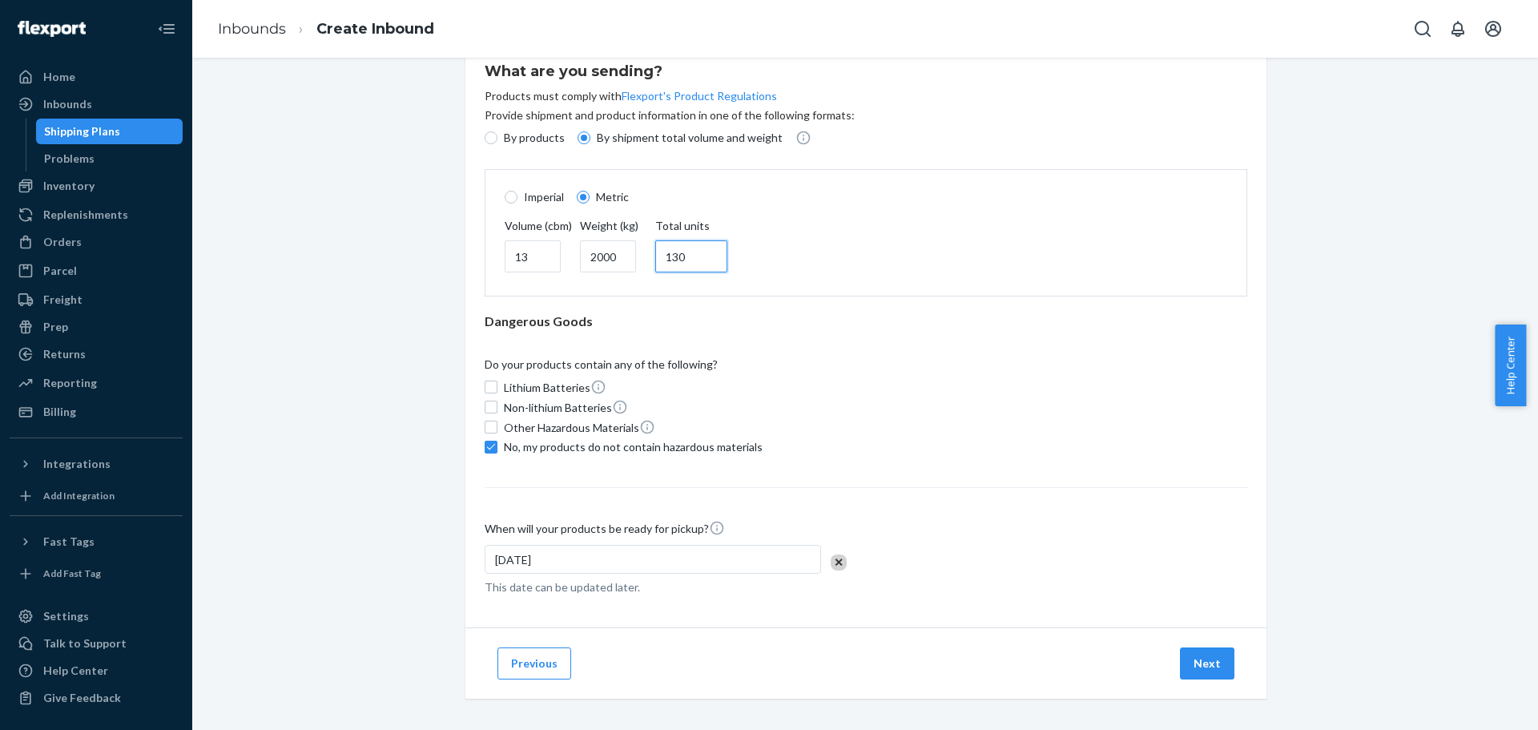
scroll to position [60, 0]
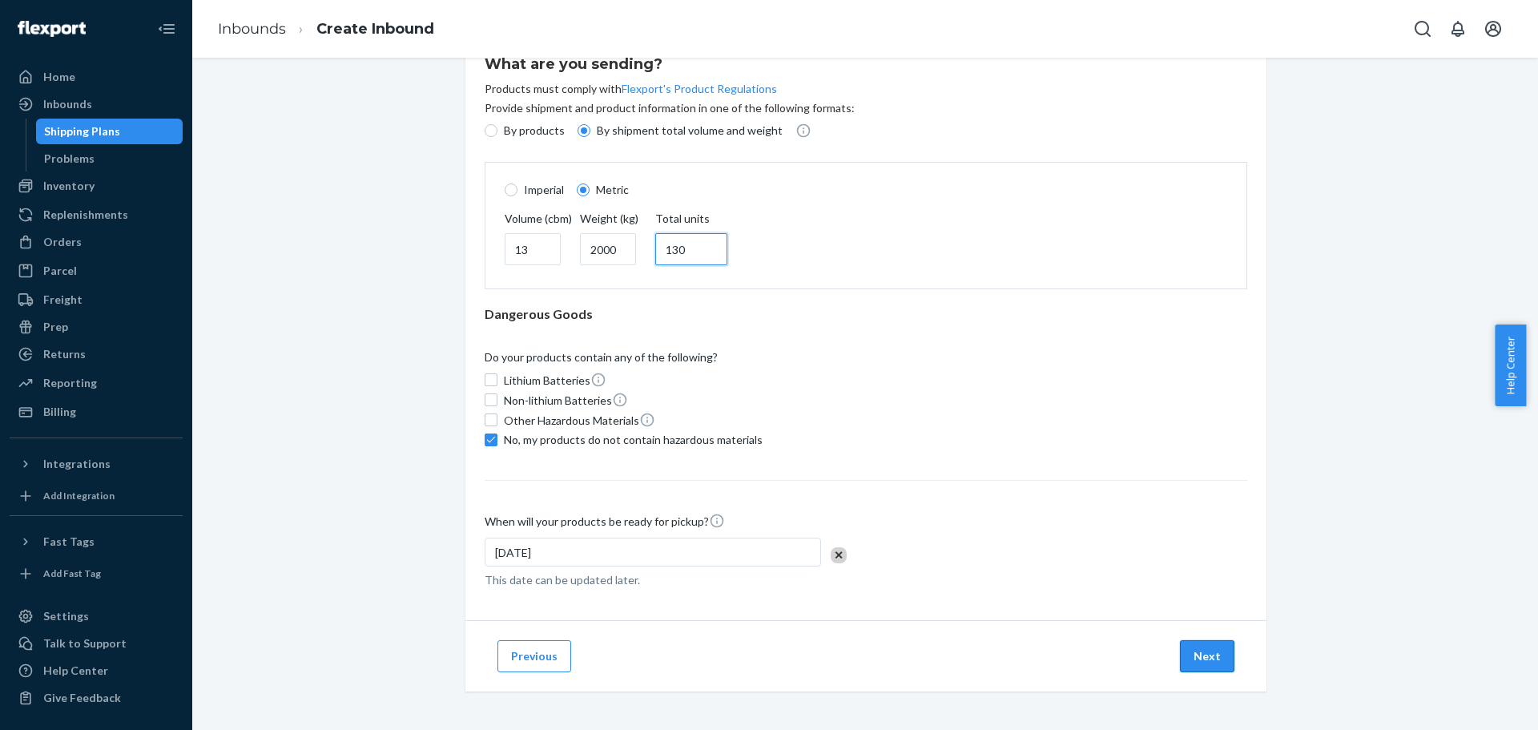
type input "130"
click at [1202, 663] on button "Next" at bounding box center [1207, 656] width 54 height 32
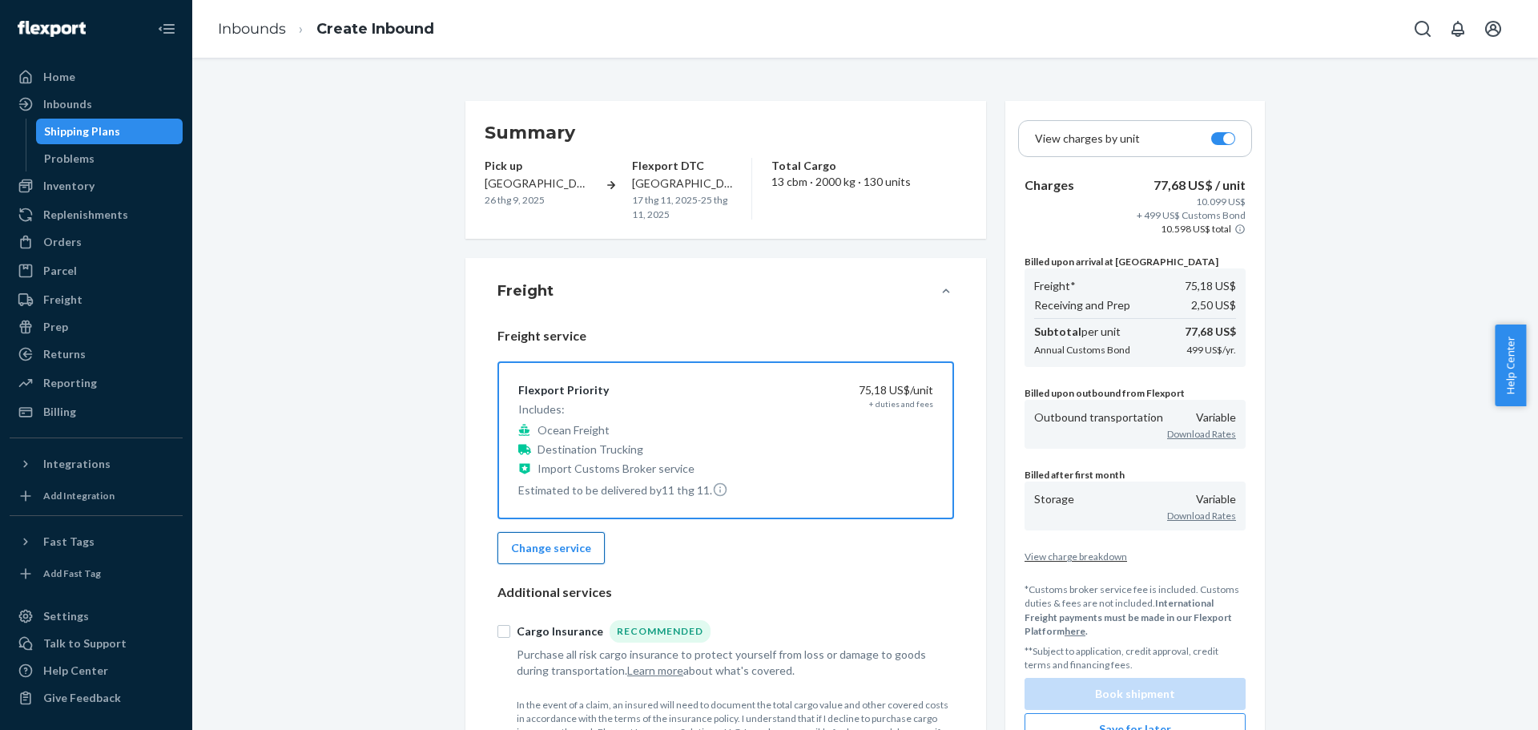
click at [576, 552] on button "Change service" at bounding box center [550, 548] width 107 height 32
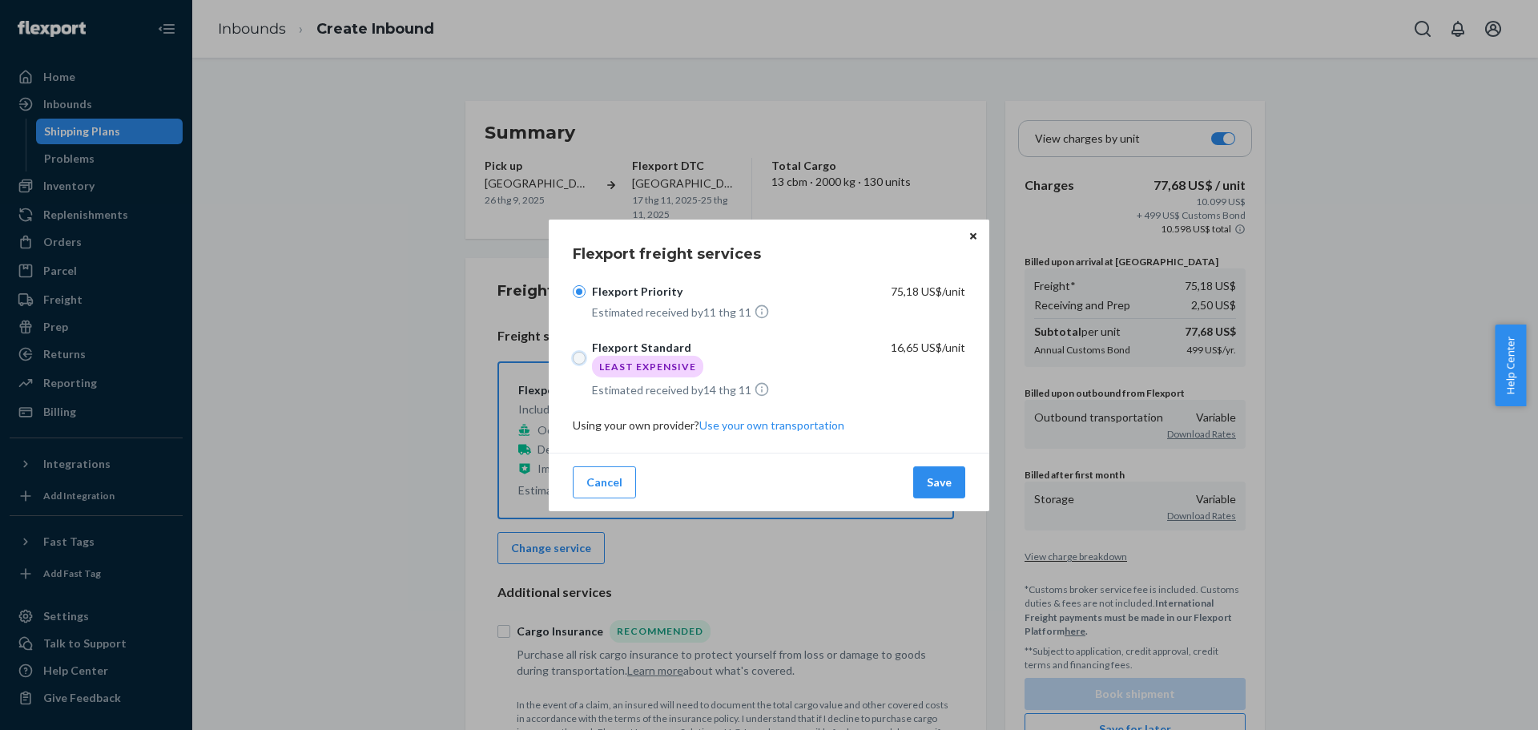
click at [573, 357] on input "Flexport Standard Least Expensive" at bounding box center [579, 358] width 13 height 13
radio input "true"
click at [932, 486] on button "Save" at bounding box center [939, 482] width 52 height 32
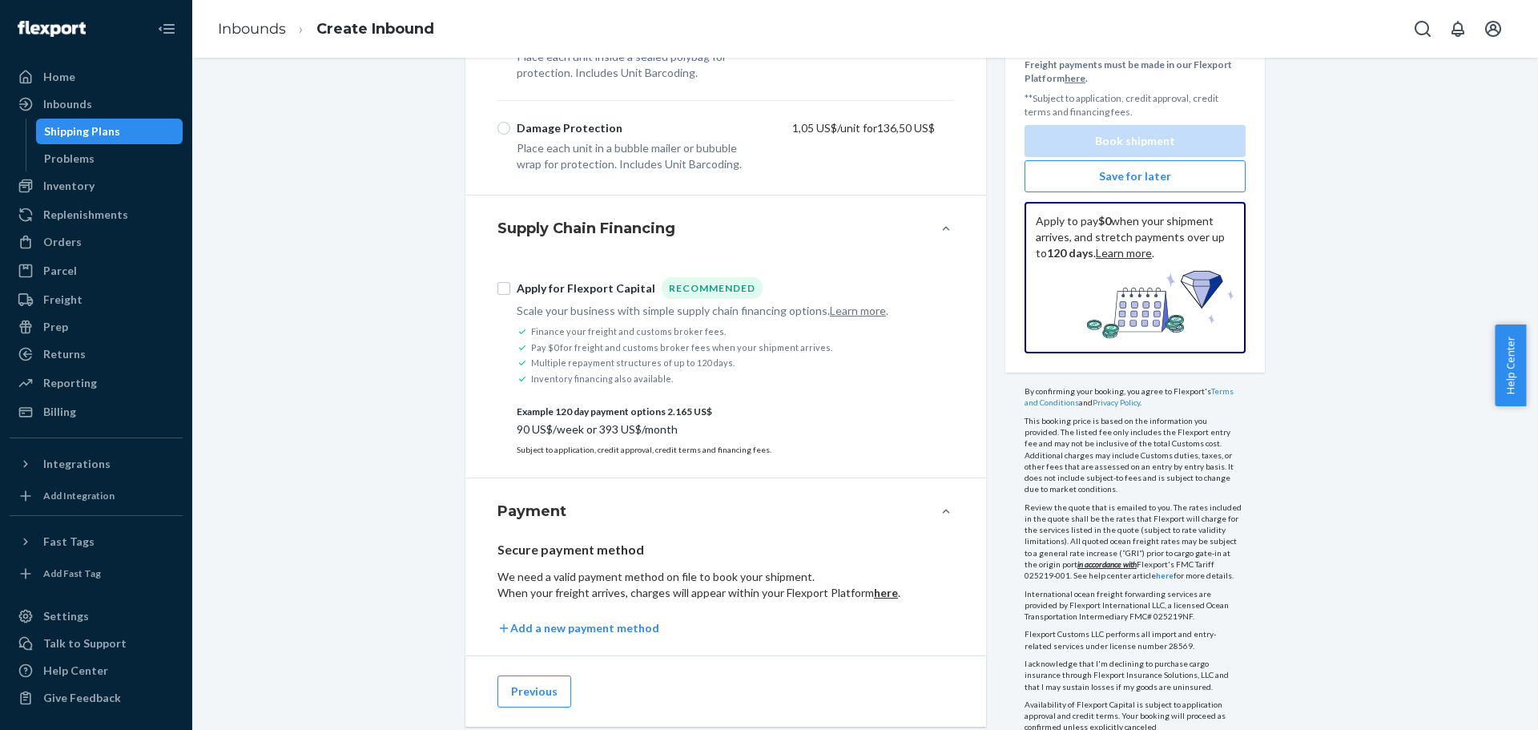
scroll to position [1251, 0]
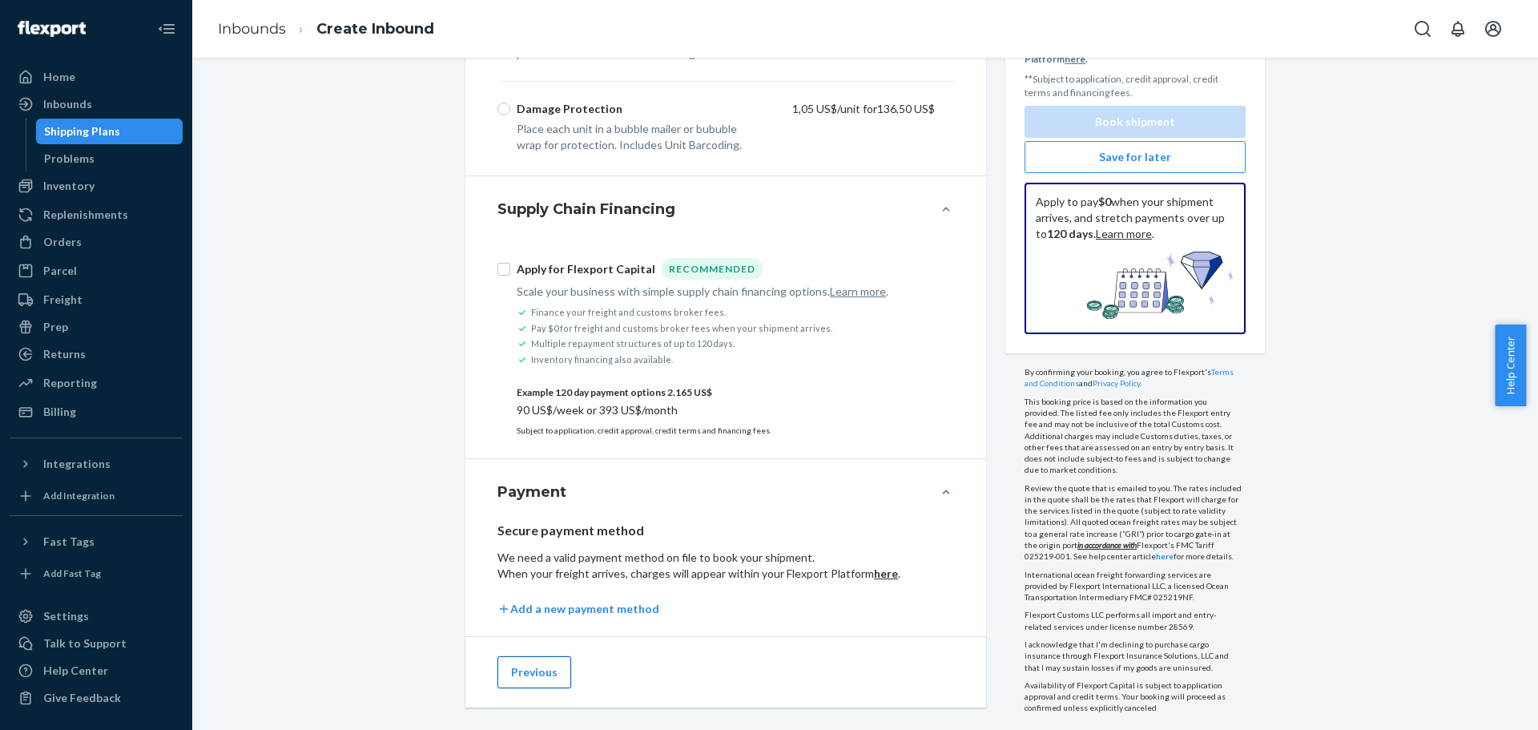
click at [508, 656] on button "Previous" at bounding box center [534, 672] width 74 height 32
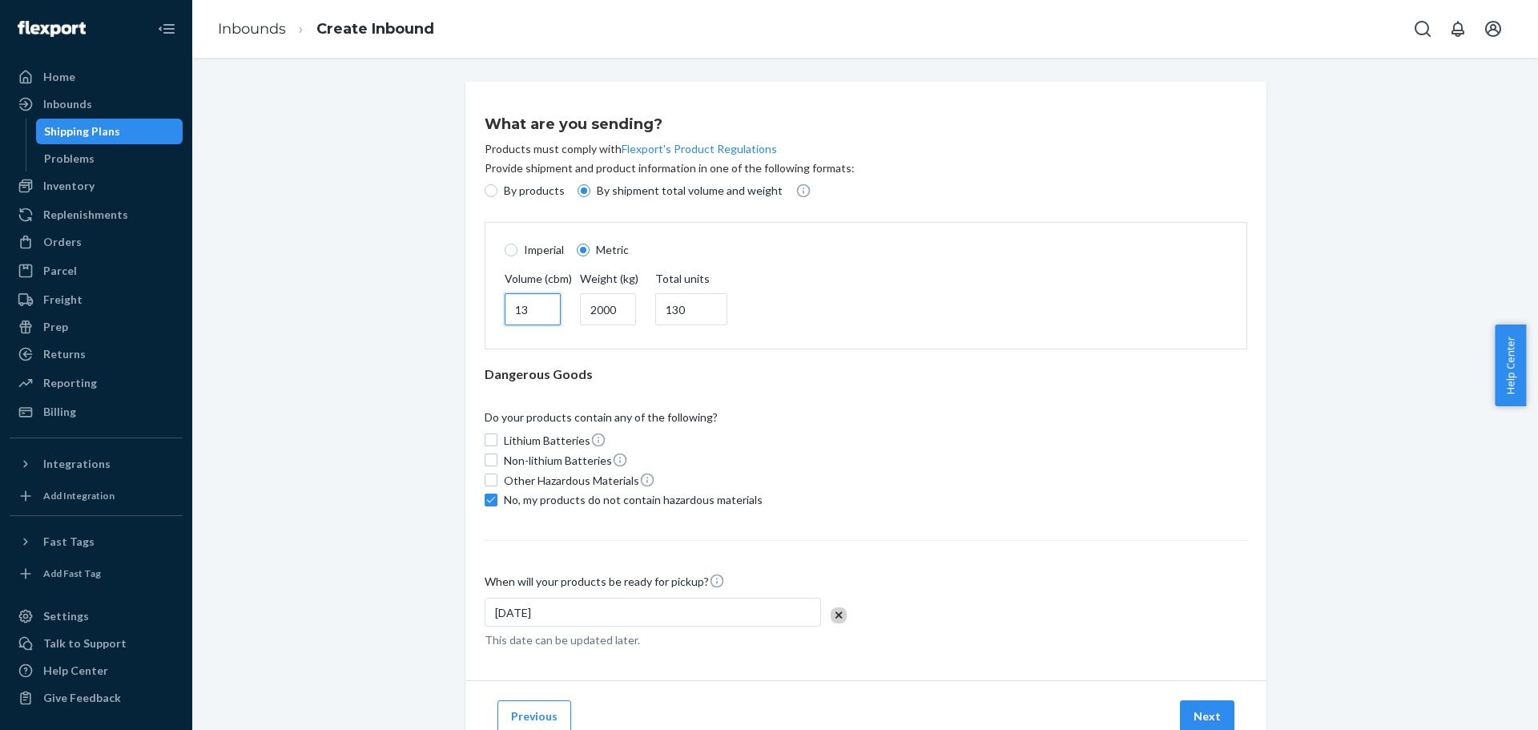
drag, startPoint x: 530, startPoint y: 310, endPoint x: 499, endPoint y: 304, distance: 31.9
click at [505, 304] on input "13" at bounding box center [533, 309] width 56 height 32
type input "33"
drag, startPoint x: 574, startPoint y: 315, endPoint x: 561, endPoint y: 313, distance: 12.9
click at [561, 313] on div "Volume (cbm) 33 Weight (kg) 2000 Total units 130" at bounding box center [866, 300] width 742 height 58
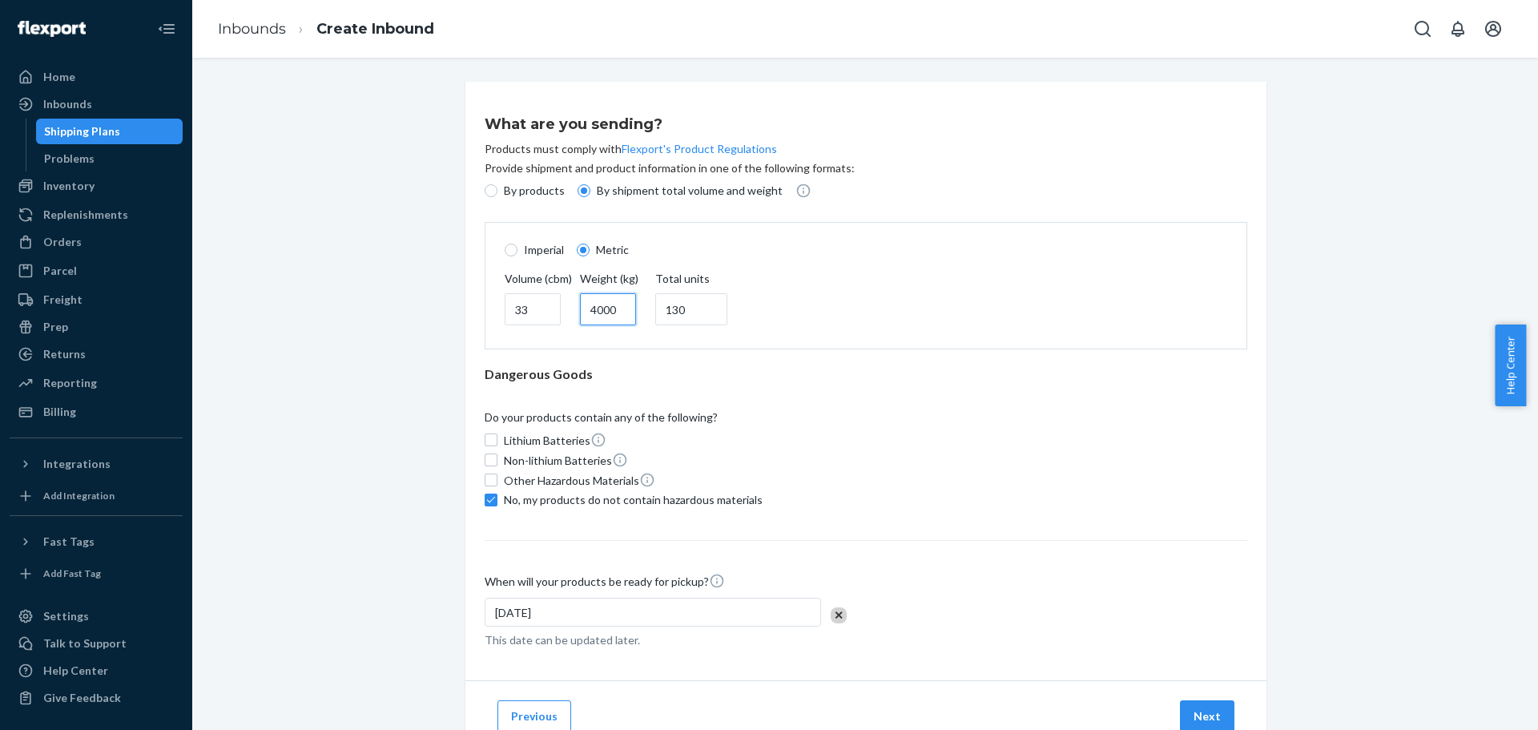
click at [589, 312] on input "4000" at bounding box center [608, 309] width 56 height 32
type input "4500"
drag, startPoint x: 668, startPoint y: 308, endPoint x: 652, endPoint y: 305, distance: 16.3
click at [655, 305] on input "130" at bounding box center [691, 309] width 72 height 32
type input "880"
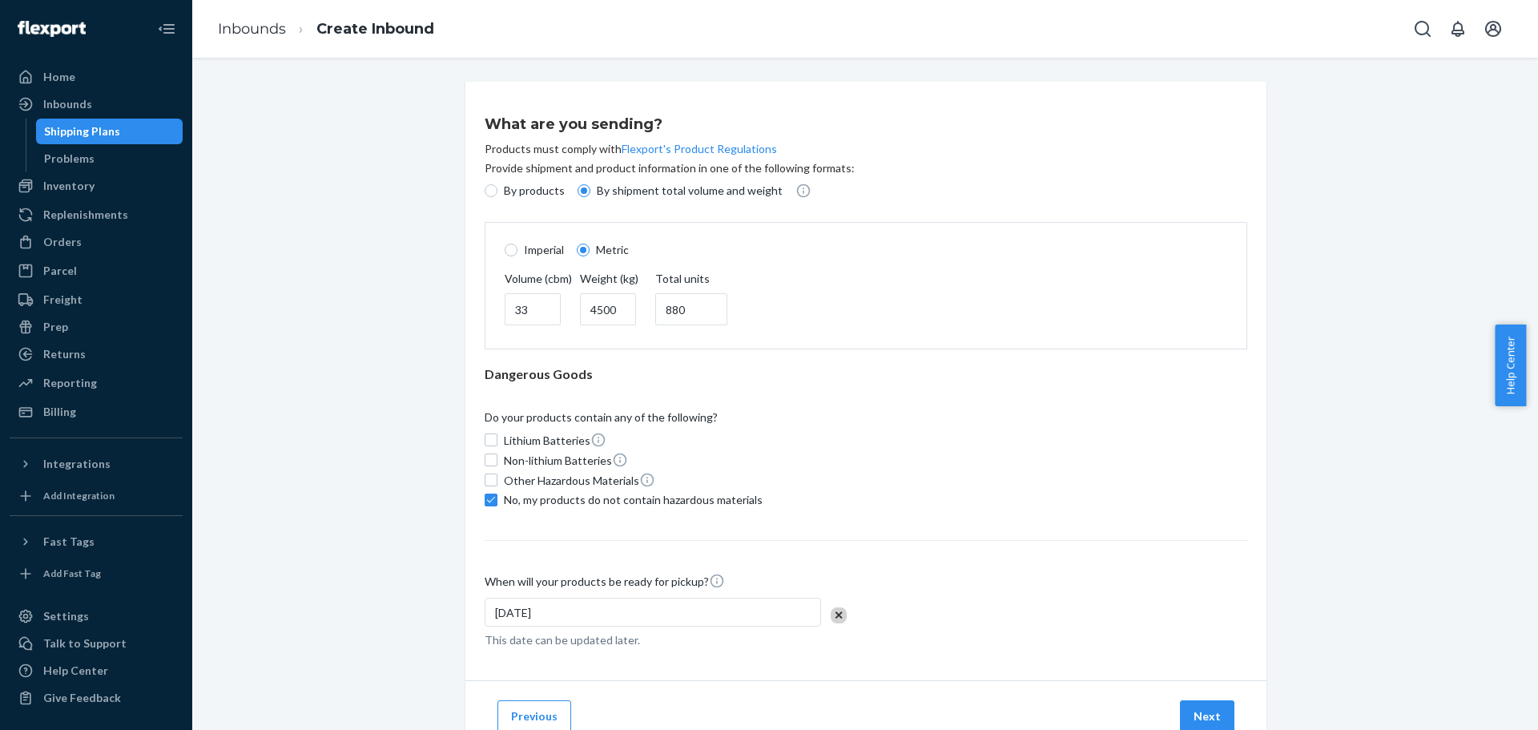
click at [1100, 556] on div "Provide shipment and product information in one of the following formats: By pr…" at bounding box center [865, 412] width 762 height 504
click at [1210, 708] on button "Next" at bounding box center [1207, 716] width 54 height 32
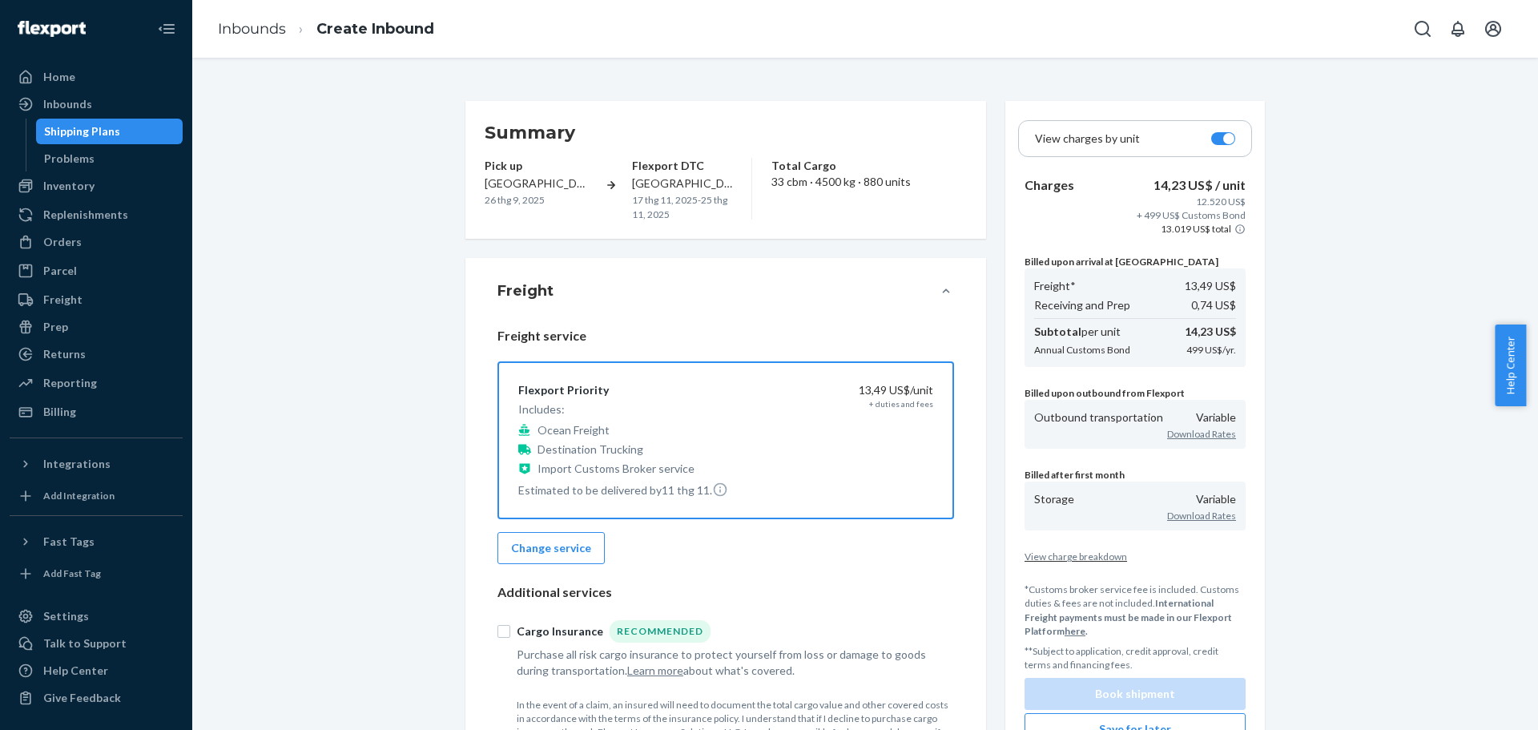
drag, startPoint x: 547, startPoint y: 553, endPoint x: 614, endPoint y: 524, distance: 73.2
click at [547, 553] on button "Change service" at bounding box center [550, 548] width 107 height 32
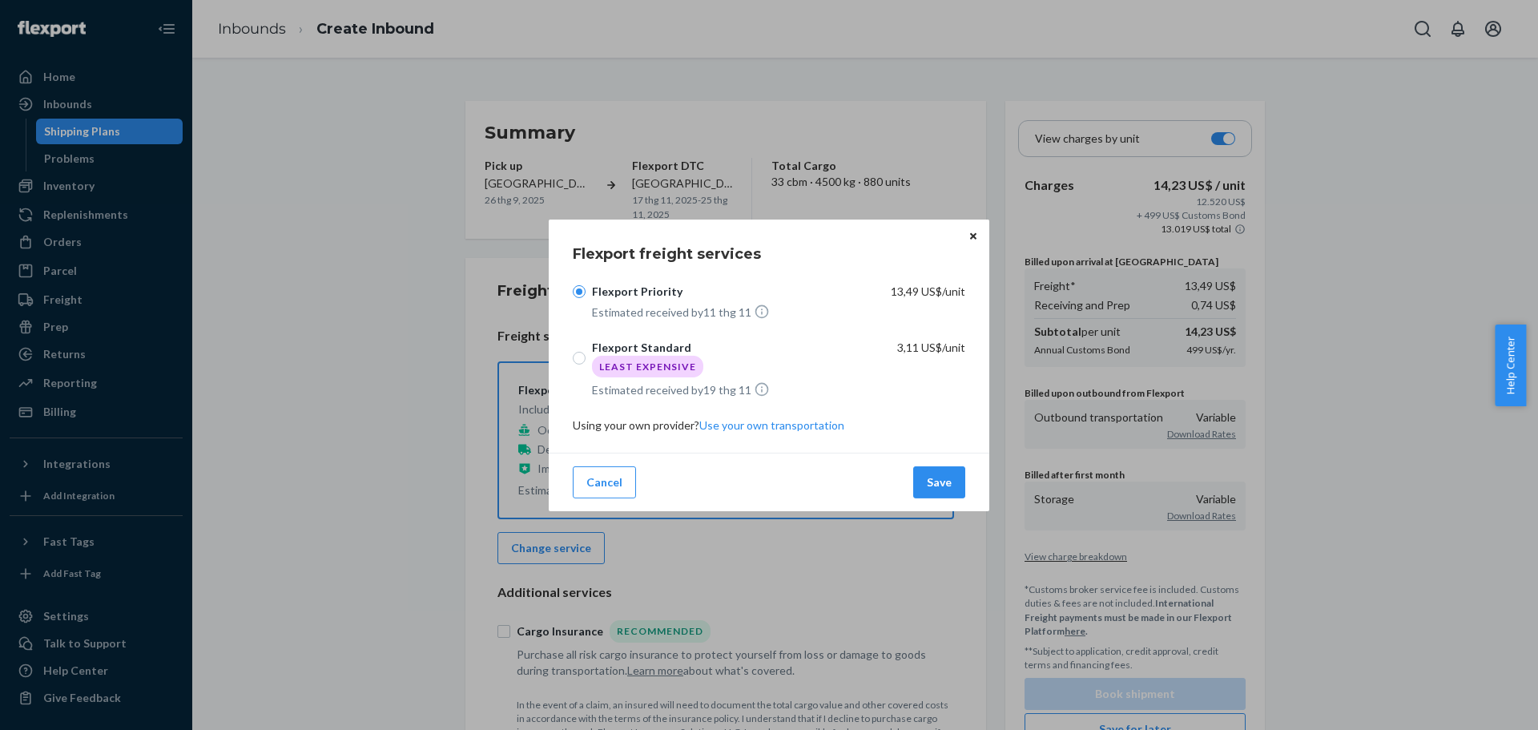
click at [573, 353] on label "Flexport Standard Least Expensive" at bounding box center [679, 358] width 213 height 38
click at [573, 353] on input "Flexport Standard Least Expensive" at bounding box center [579, 358] width 13 height 13
radio input "true"
click at [930, 484] on button "Save" at bounding box center [939, 482] width 52 height 32
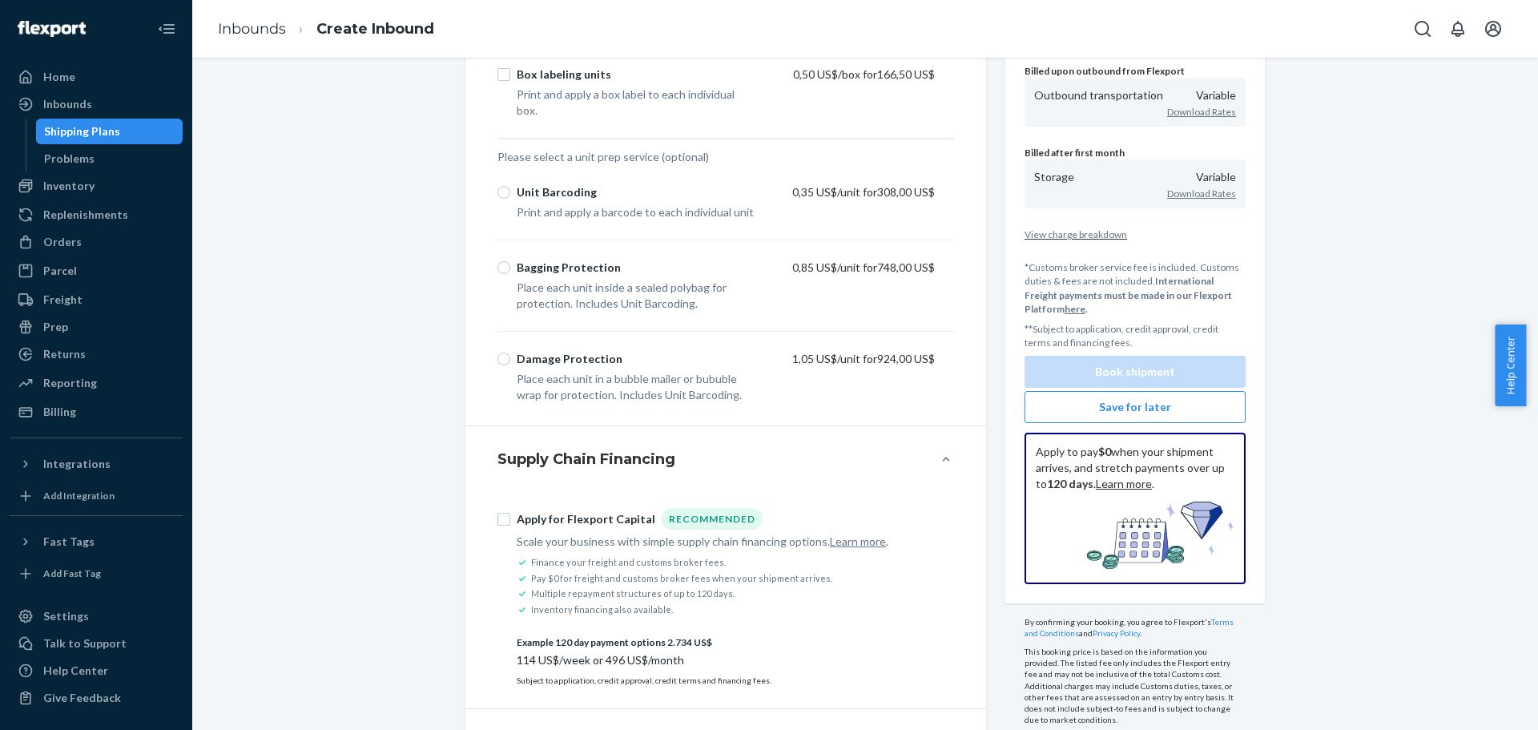
scroll to position [1251, 0]
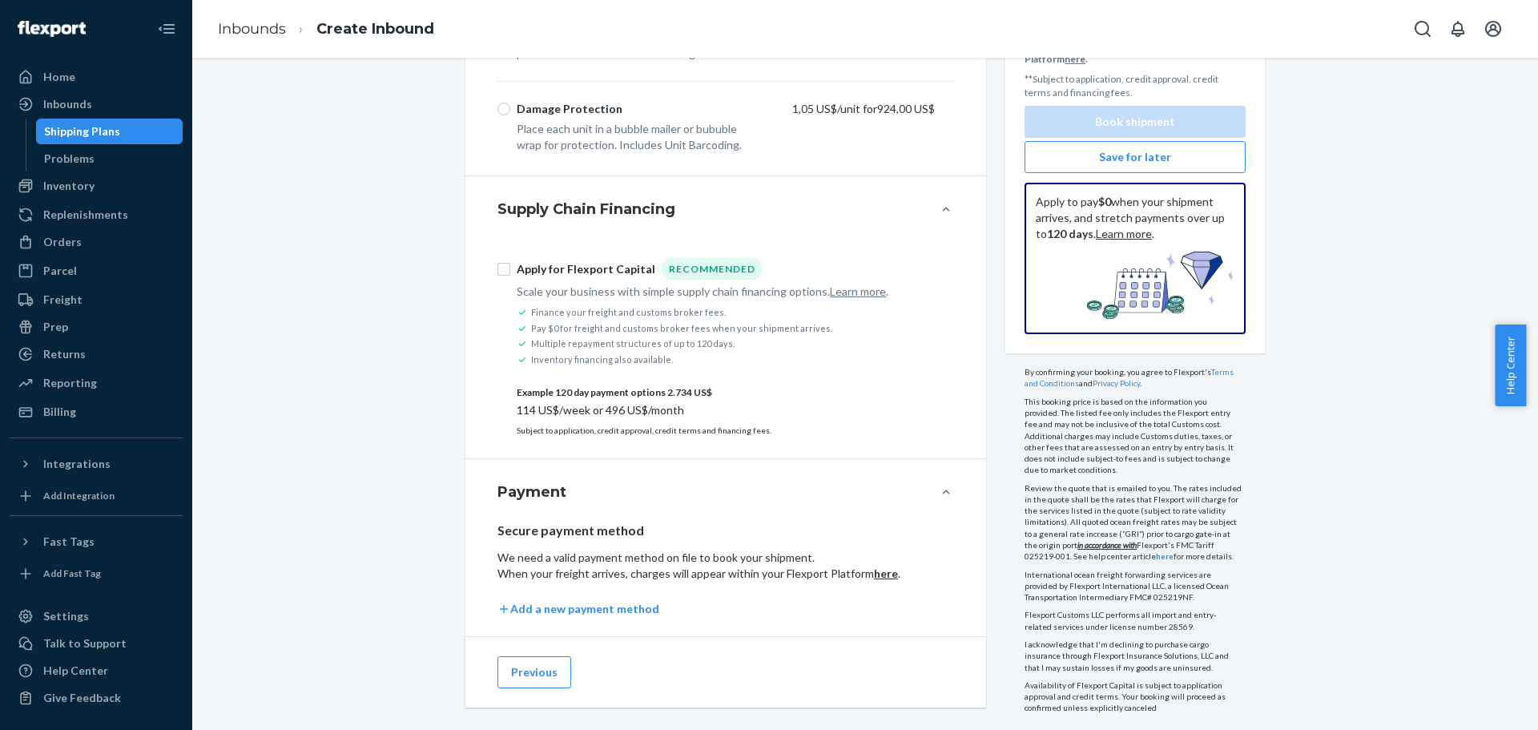
click at [508, 673] on div "Previous" at bounding box center [725, 671] width 521 height 71
click at [517, 656] on button "Previous" at bounding box center [534, 672] width 74 height 32
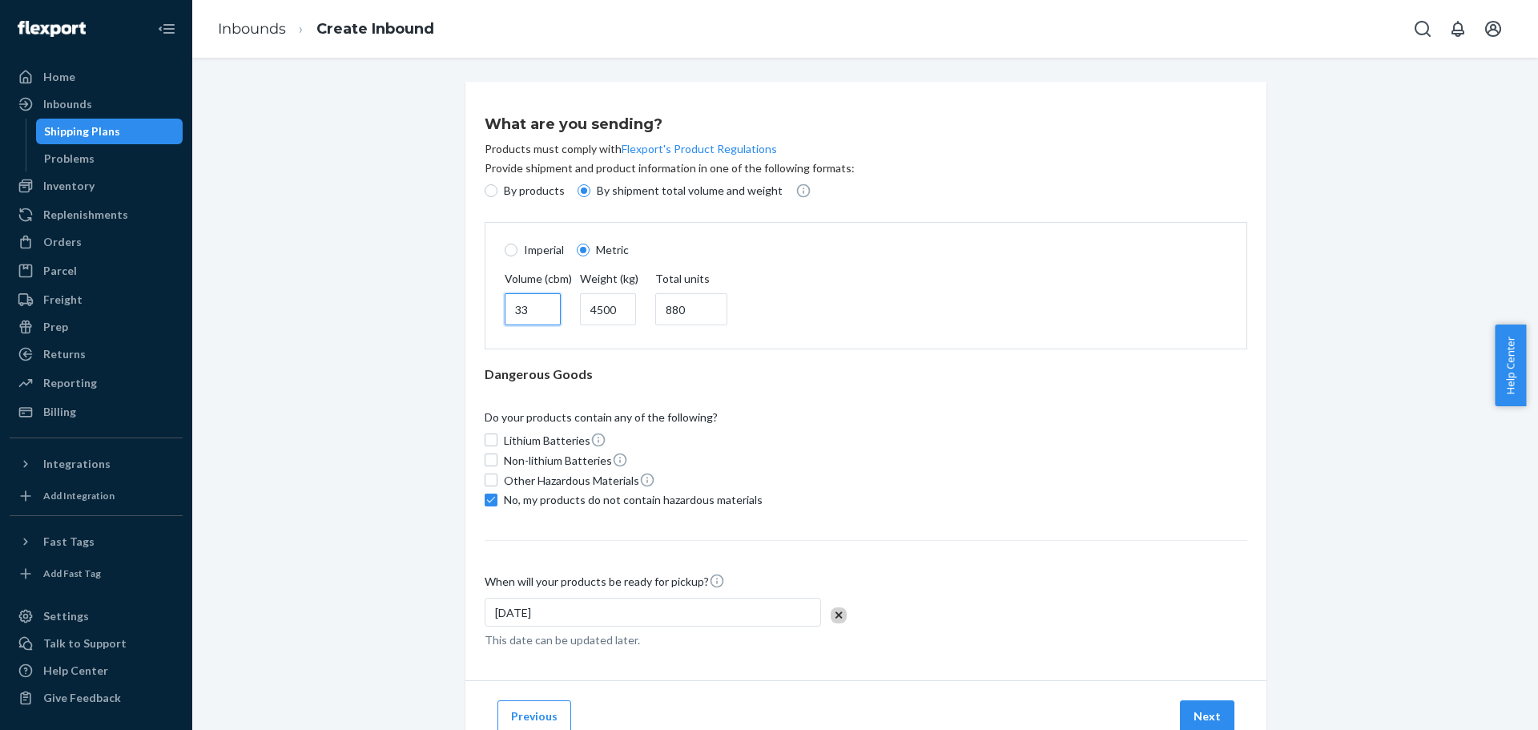
drag, startPoint x: 524, startPoint y: 310, endPoint x: 464, endPoint y: 301, distance: 60.7
click at [465, 301] on div "What are you sending? Products must comply with Flexport's Product Regulations …" at bounding box center [865, 381] width 801 height 598
type input "75"
click at [609, 312] on input "4500" at bounding box center [608, 309] width 56 height 32
drag, startPoint x: 597, startPoint y: 305, endPoint x: 571, endPoint y: 304, distance: 26.5
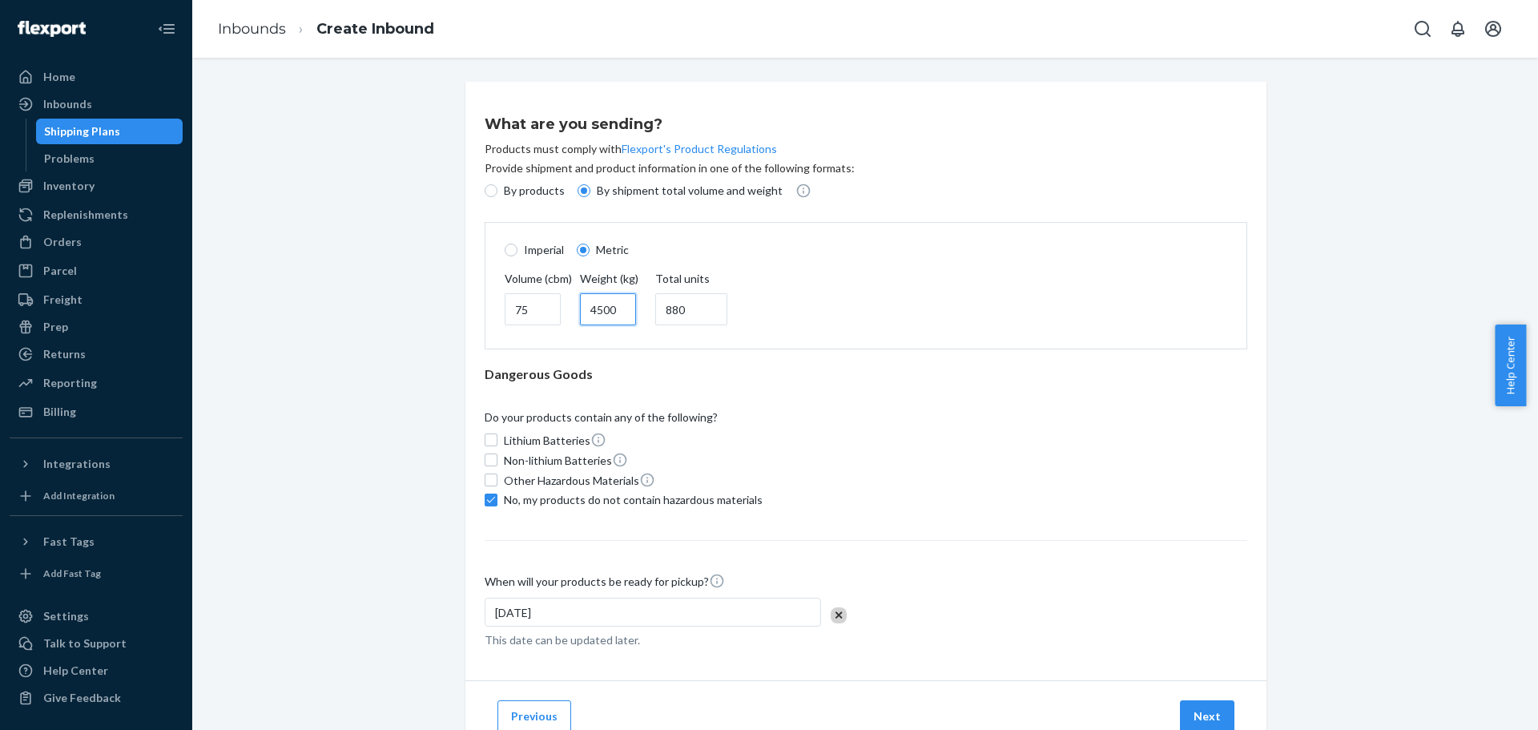
click at [569, 304] on div "Volume (cbm) 75 Weight (kg) 4500 Total units 880" at bounding box center [866, 300] width 742 height 58
type input "11000"
drag, startPoint x: 536, startPoint y: 308, endPoint x: 468, endPoint y: 308, distance: 68.1
click at [468, 308] on div "What are you sending? Products must comply with Flexport's Product Regulations …" at bounding box center [865, 381] width 801 height 598
type input "65"
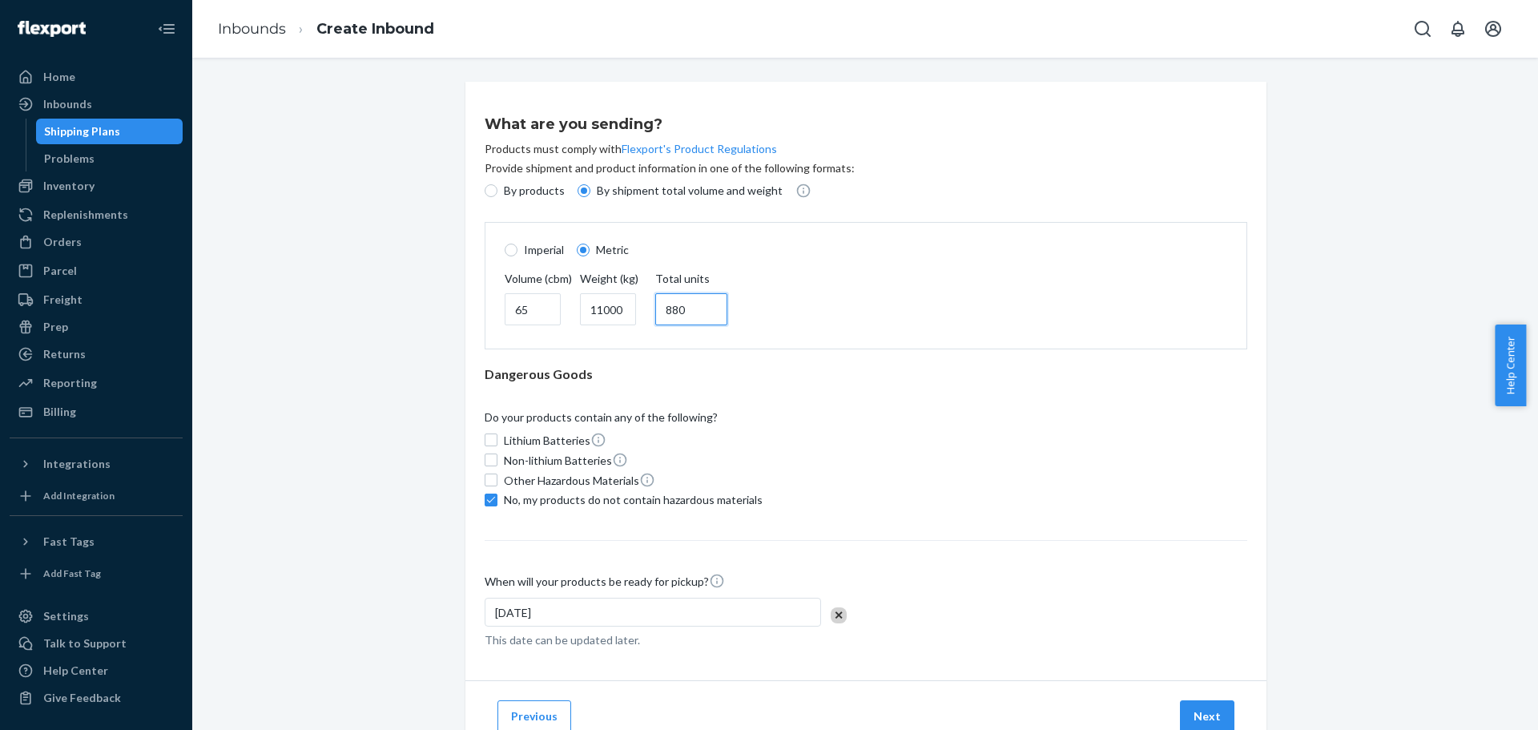
click at [699, 308] on input "880" at bounding box center [691, 309] width 72 height 32
drag, startPoint x: 699, startPoint y: 308, endPoint x: 643, endPoint y: 306, distance: 56.1
click at [643, 306] on div "Volume (cbm) 65 Weight (kg) 11000 Total units 880" at bounding box center [866, 300] width 742 height 58
type input "600"
click at [914, 409] on div "Do your products contain any of the following?" at bounding box center [865, 420] width 762 height 22
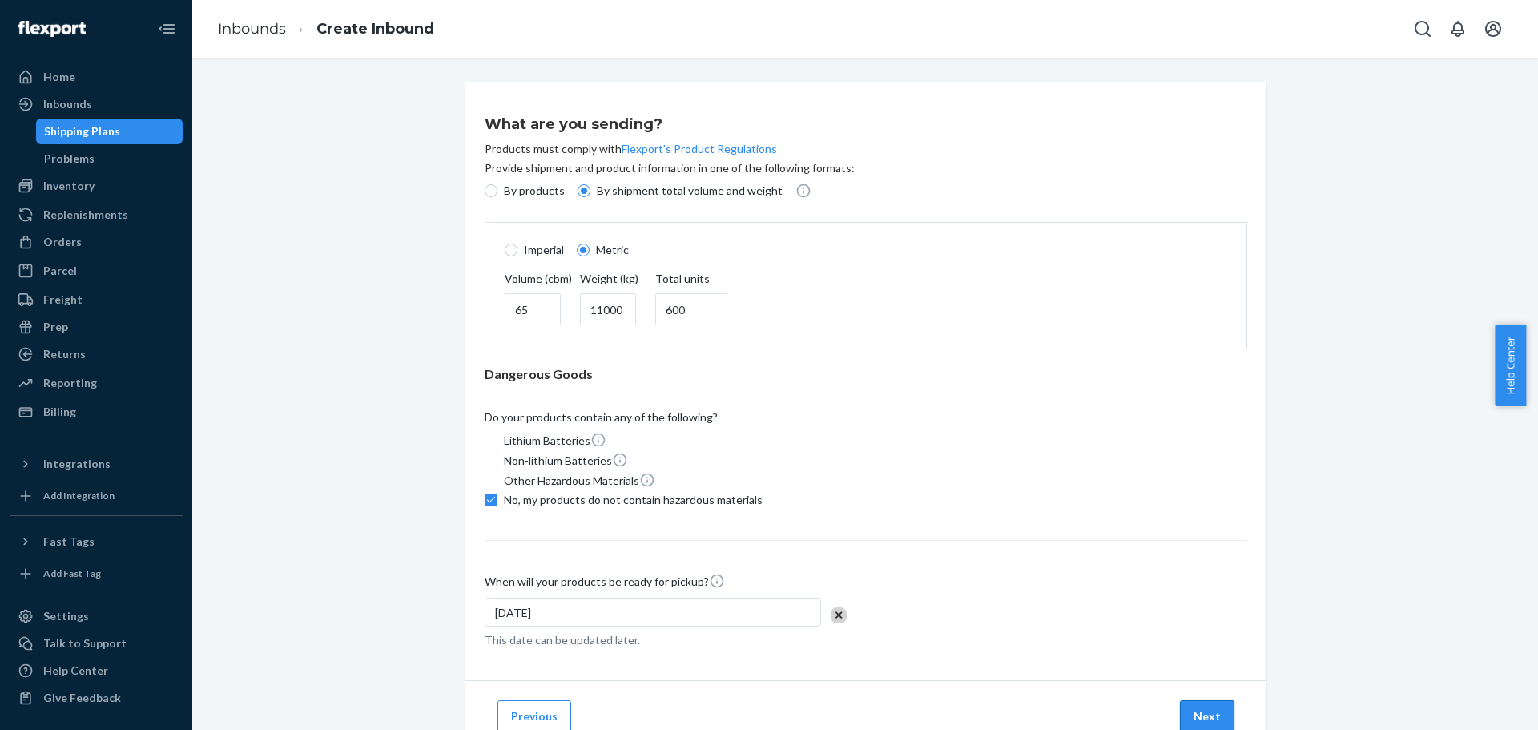
click at [1198, 714] on button "Next" at bounding box center [1207, 716] width 54 height 32
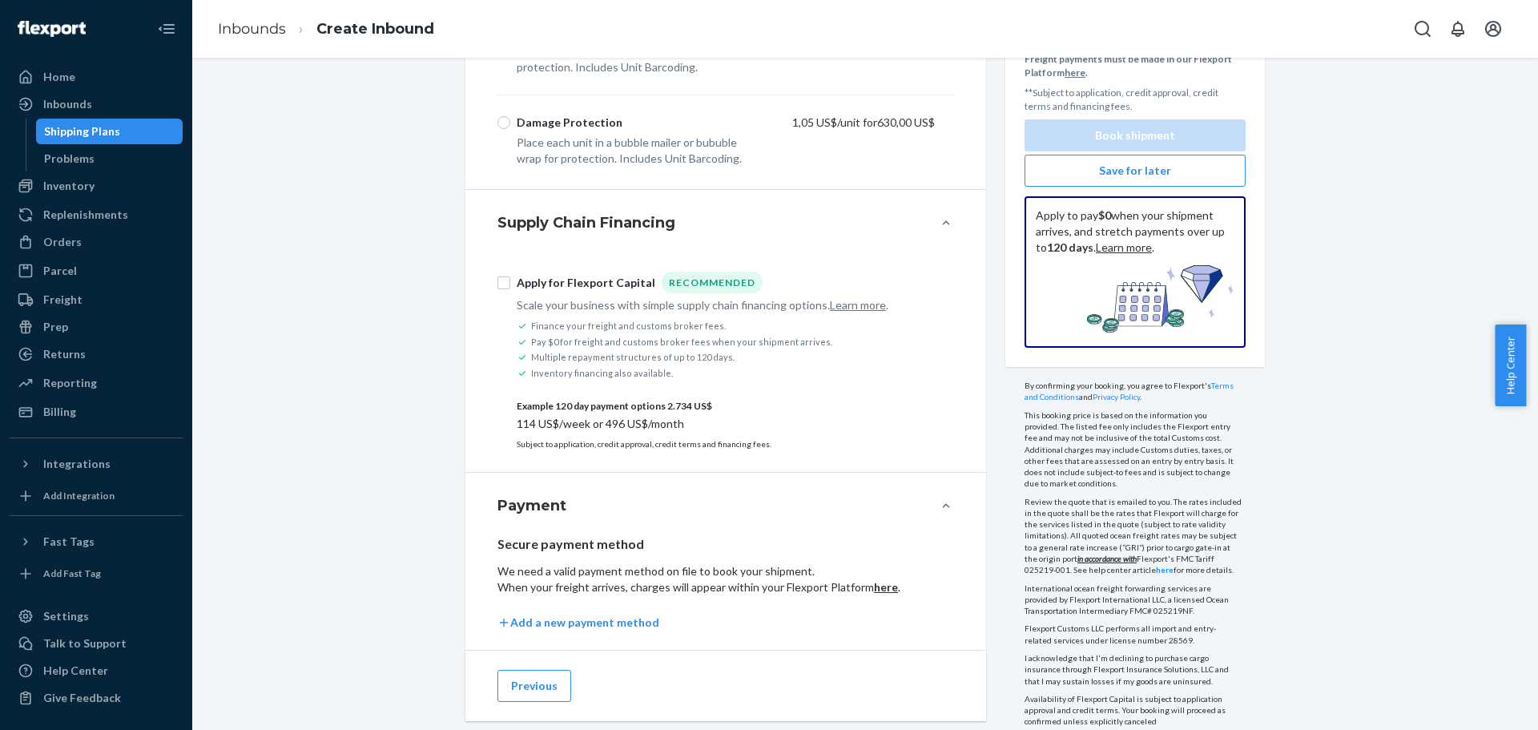
scroll to position [1251, 0]
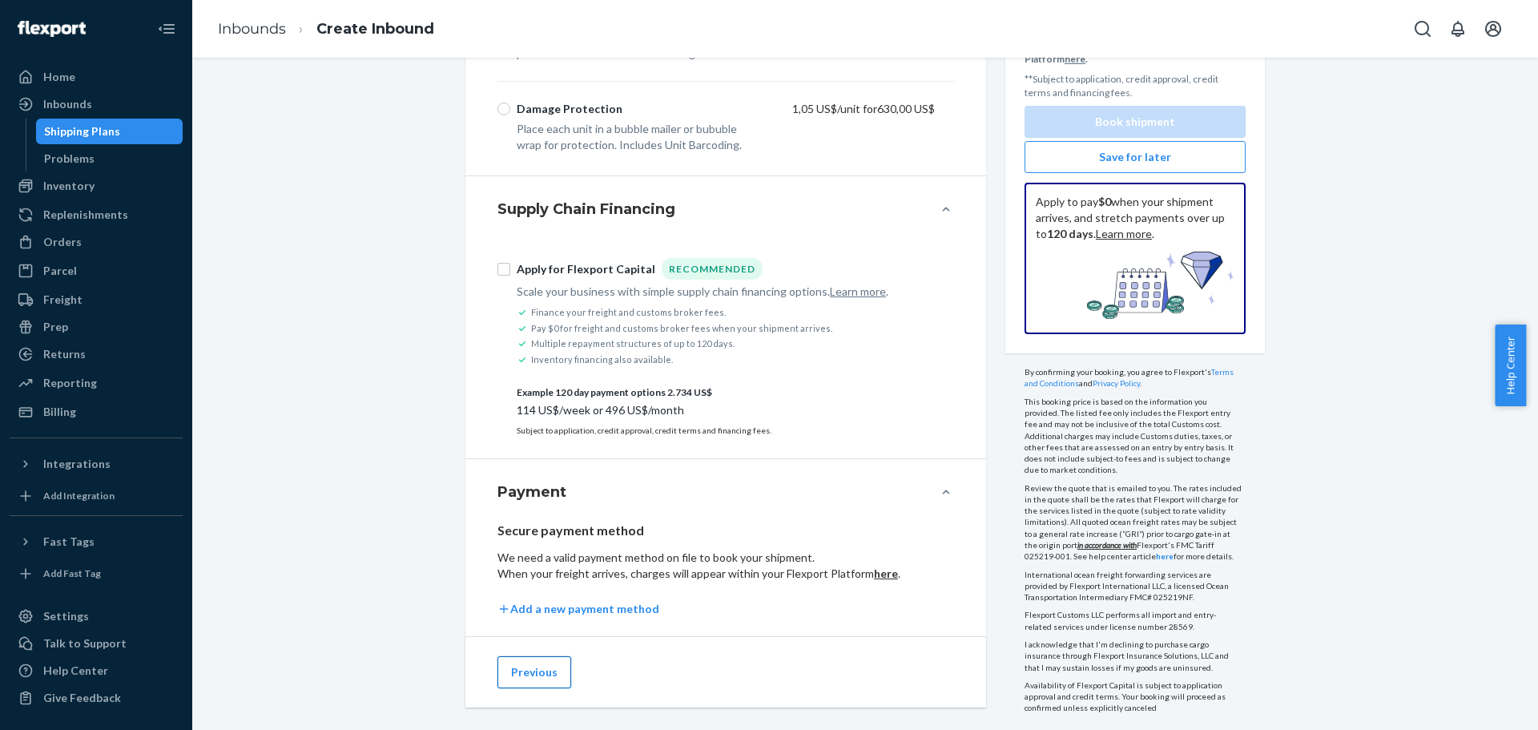
click at [516, 659] on button "Previous" at bounding box center [534, 672] width 74 height 32
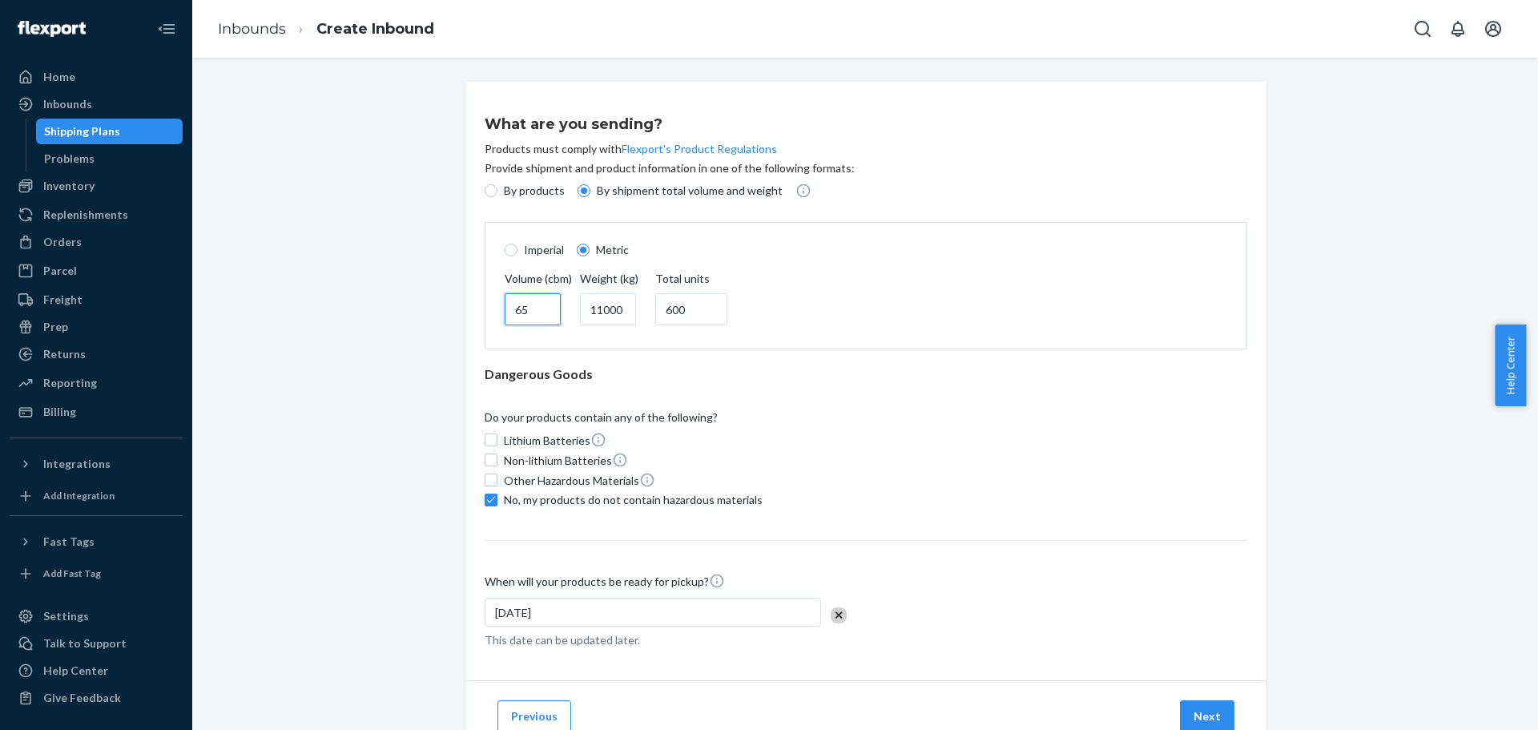
drag, startPoint x: 527, startPoint y: 312, endPoint x: 495, endPoint y: 312, distance: 32.0
click at [495, 312] on div "Volume (cbm) 65 Weight (kg) 11000 Total units 600" at bounding box center [866, 300] width 742 height 58
type input "75"
click at [869, 318] on div "Volume (cbm) 75 Weight (kg) 11000 Total units 600" at bounding box center [866, 300] width 742 height 58
click at [561, 318] on input "75" at bounding box center [533, 309] width 56 height 32
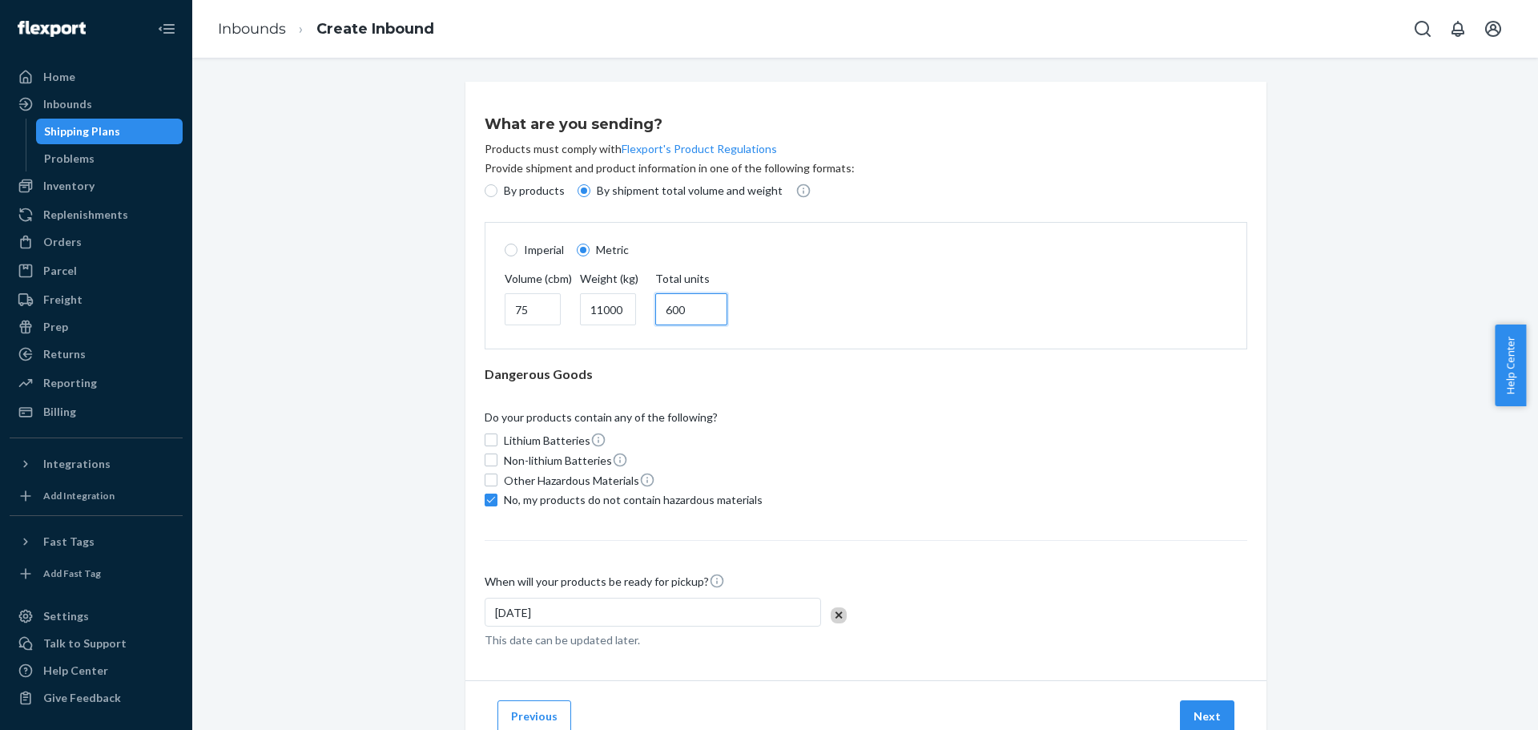
drag, startPoint x: 687, startPoint y: 308, endPoint x: 642, endPoint y: 311, distance: 45.0
click at [642, 311] on div "Volume (cbm) 75 Weight (kg) 11000 Total units 600" at bounding box center [866, 300] width 742 height 58
type input "650"
click at [1180, 710] on button "Next" at bounding box center [1207, 716] width 54 height 32
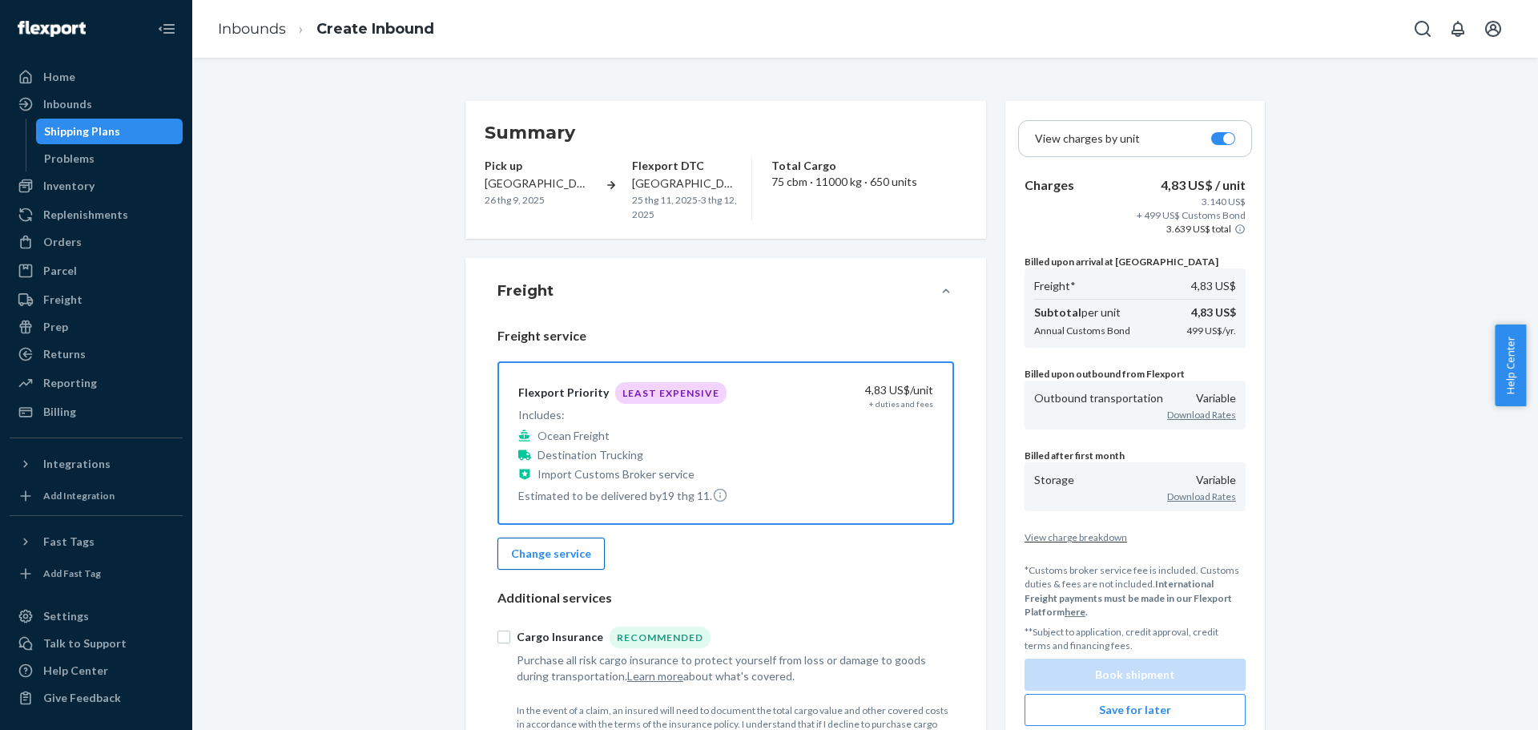
click at [584, 543] on button "Change service" at bounding box center [550, 553] width 107 height 32
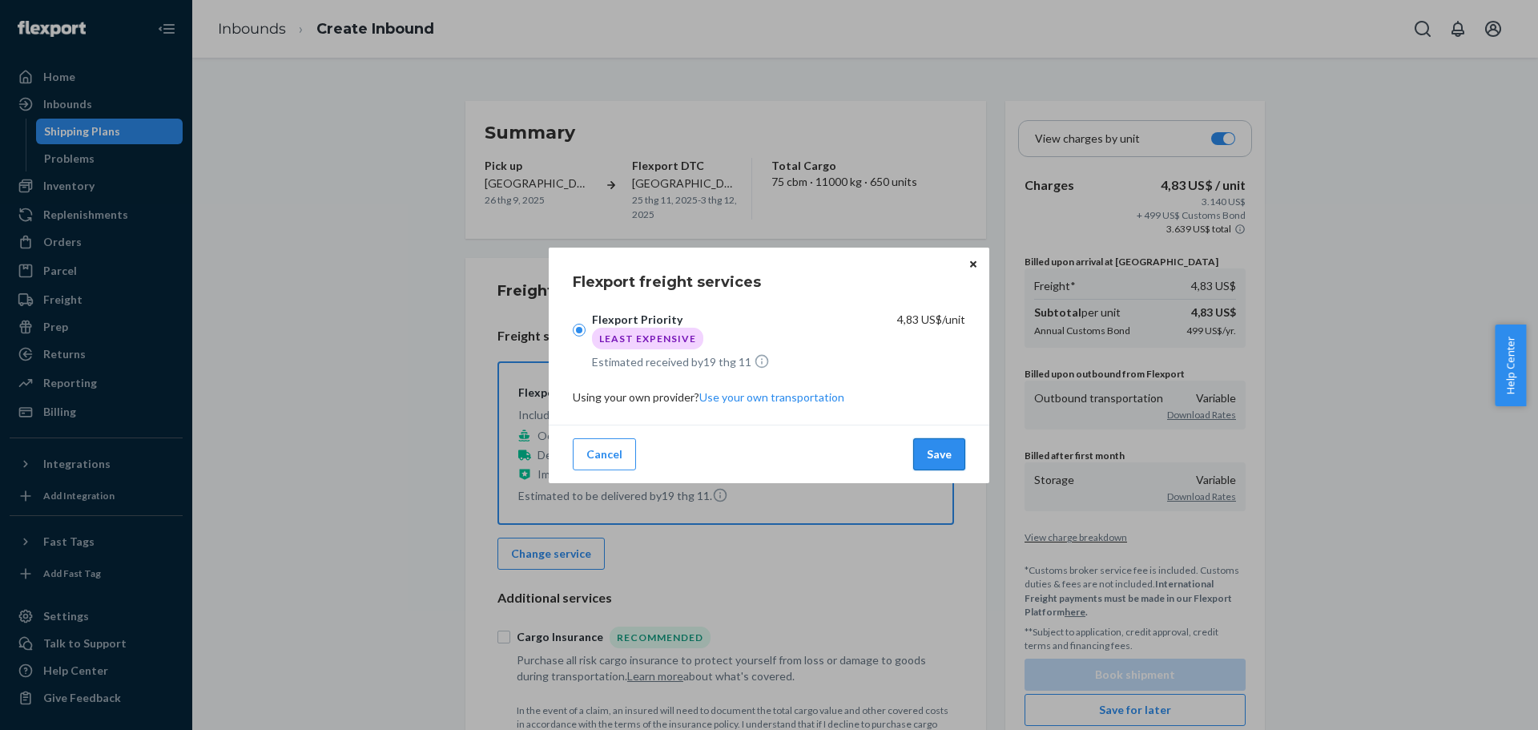
click at [935, 459] on button "Save" at bounding box center [939, 454] width 52 height 32
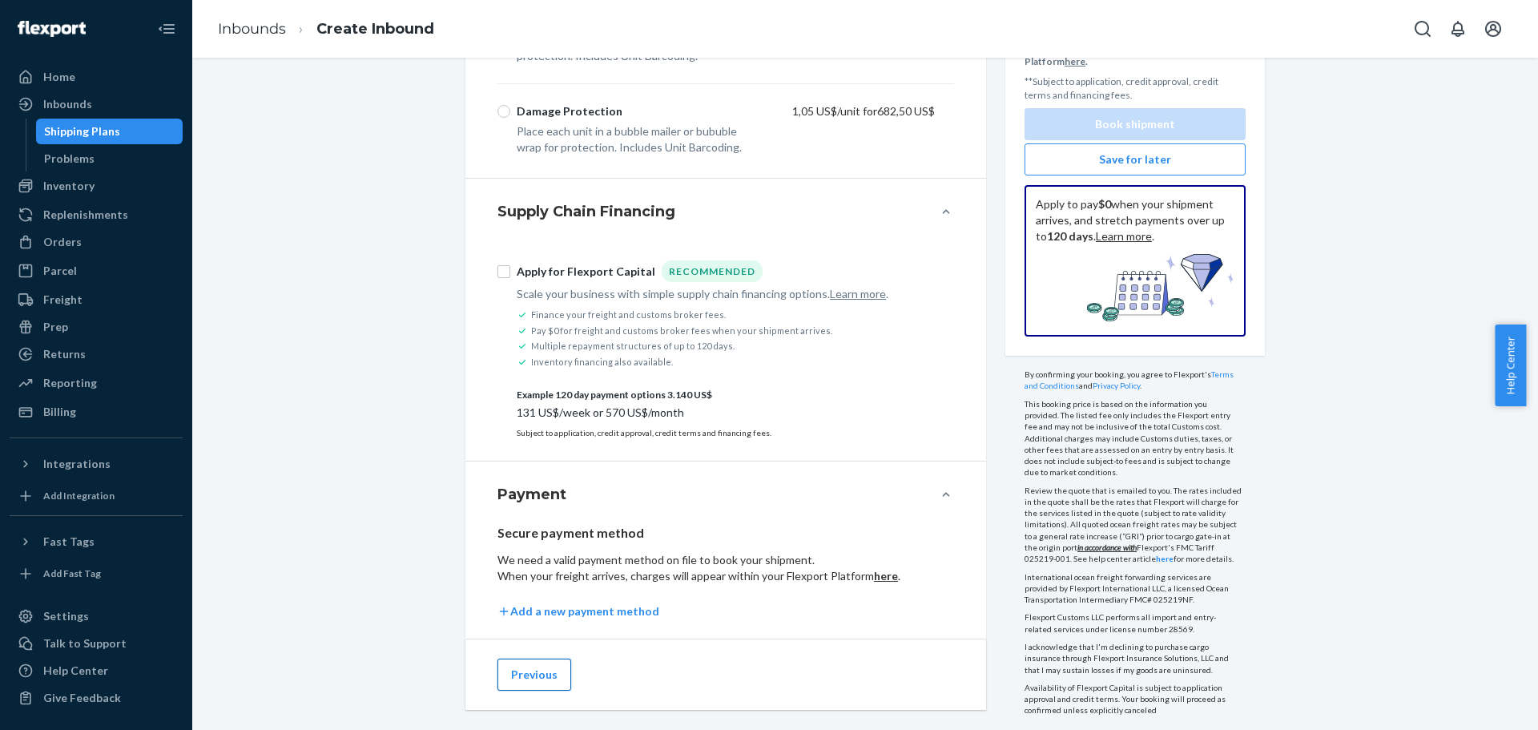
scroll to position [1251, 0]
click at [536, 657] on button "Previous" at bounding box center [534, 672] width 74 height 32
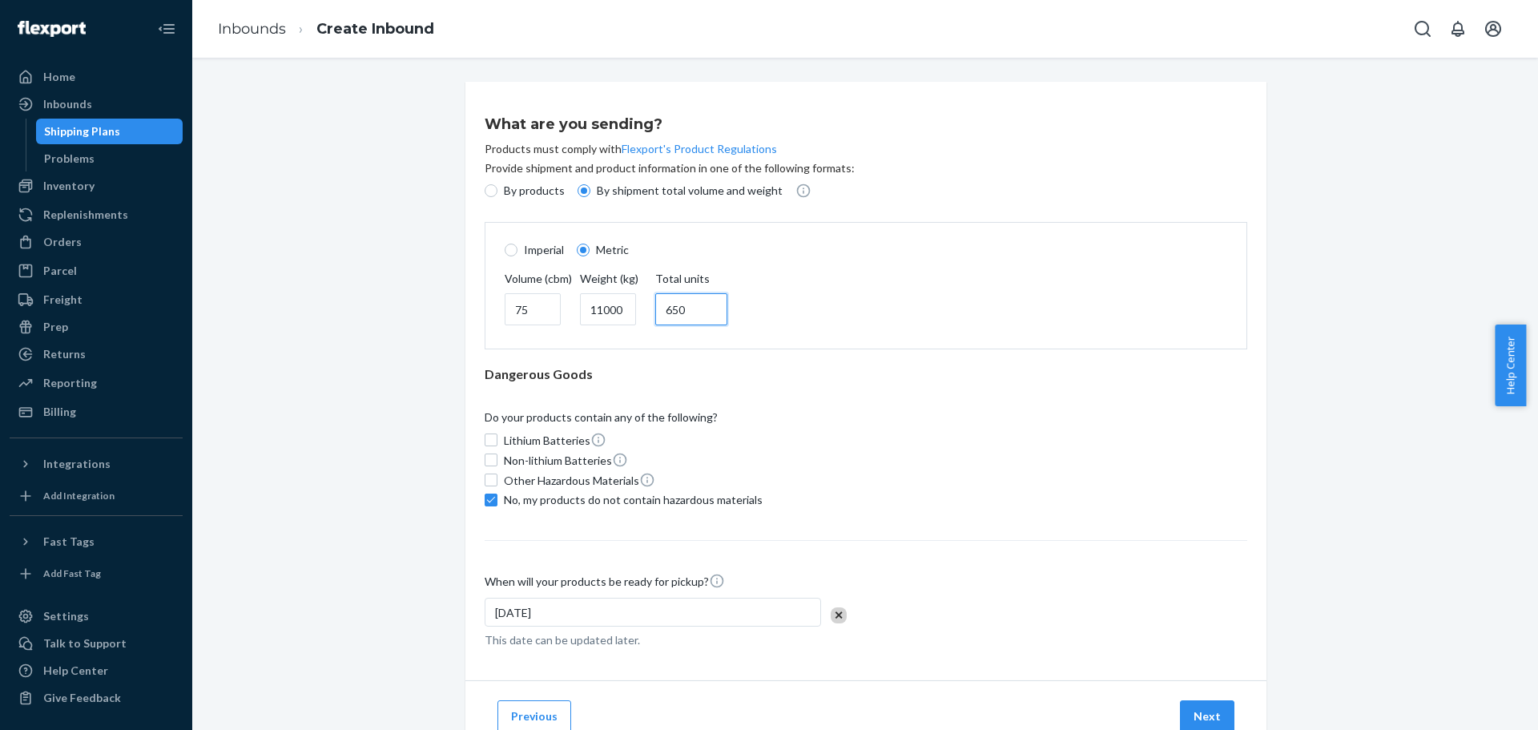
drag, startPoint x: 691, startPoint y: 311, endPoint x: 641, endPoint y: 304, distance: 50.9
click at [641, 304] on div "Volume (cbm) 75 Weight (kg) 11000 Total units 650" at bounding box center [866, 300] width 742 height 58
type input "1800"
click at [1201, 714] on button "Next" at bounding box center [1207, 716] width 54 height 32
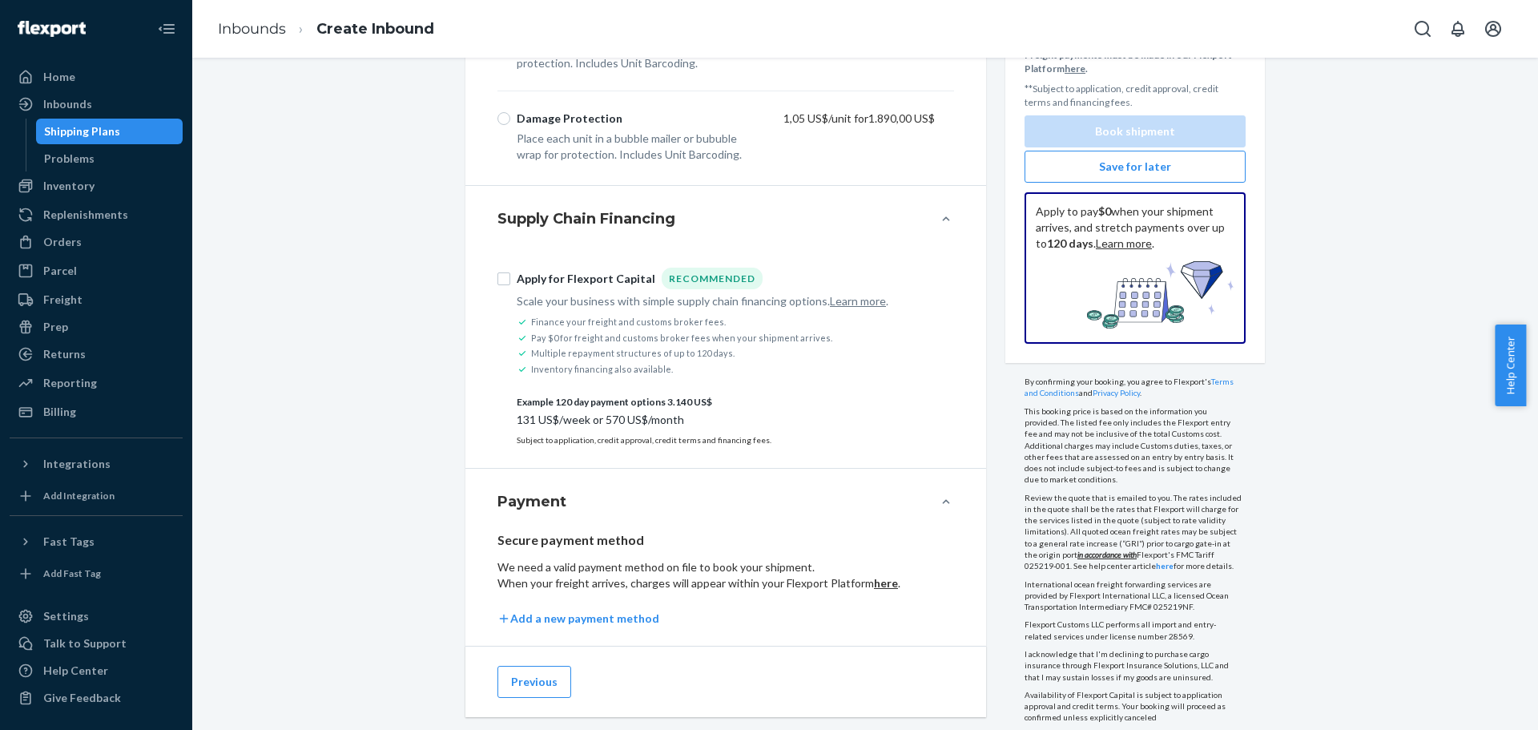
scroll to position [1251, 0]
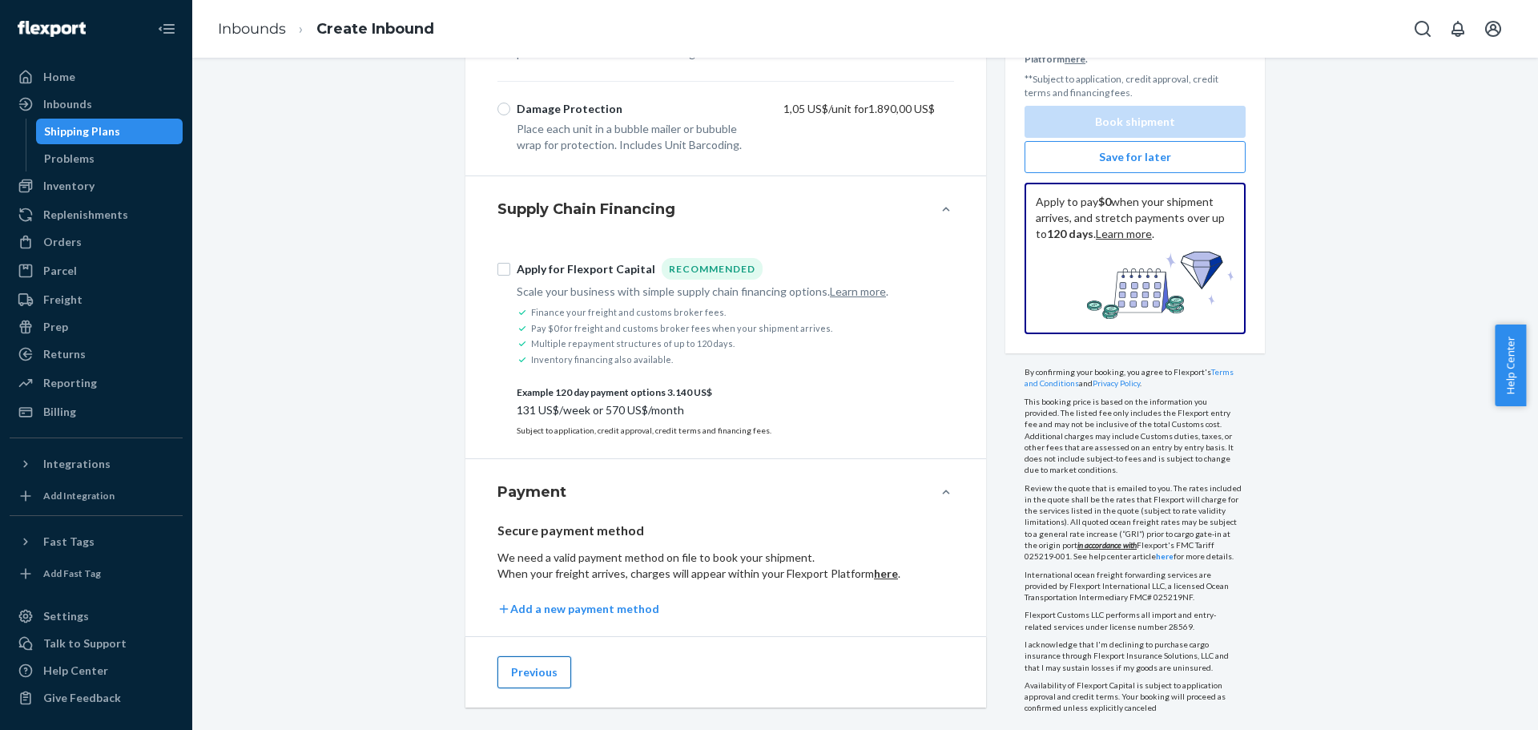
click at [516, 662] on button "Previous" at bounding box center [534, 672] width 74 height 32
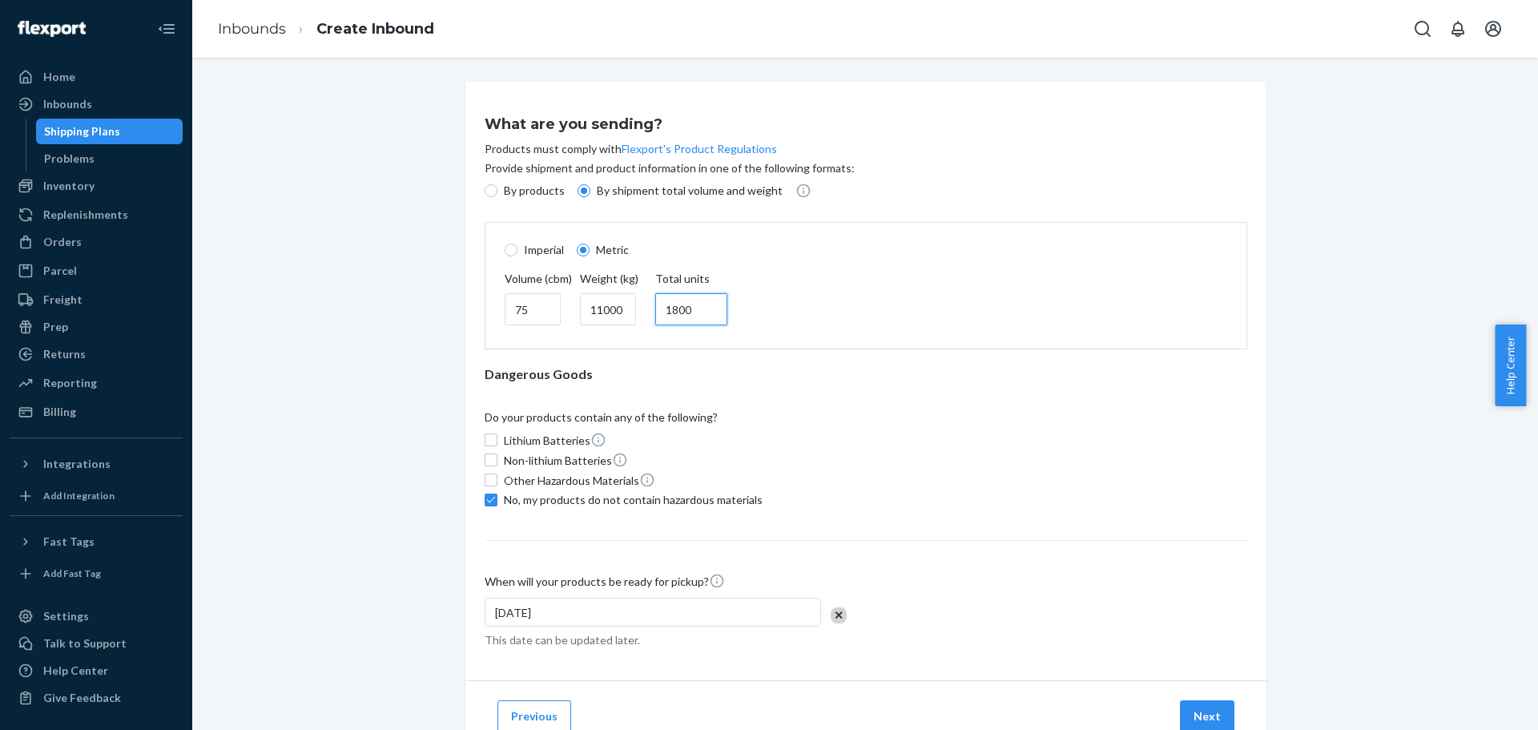
drag, startPoint x: 684, startPoint y: 312, endPoint x: 583, endPoint y: 297, distance: 101.9
click at [584, 298] on div "Volume (cbm) 75 Weight (kg) 11000 Total units 1800" at bounding box center [866, 300] width 742 height 58
type input "5000"
click at [990, 478] on div "Lithium Batteries Non-lithium Batteries Other Hazardous Materials No, my produc…" at bounding box center [865, 470] width 762 height 76
click at [1205, 707] on button "Next" at bounding box center [1207, 716] width 54 height 32
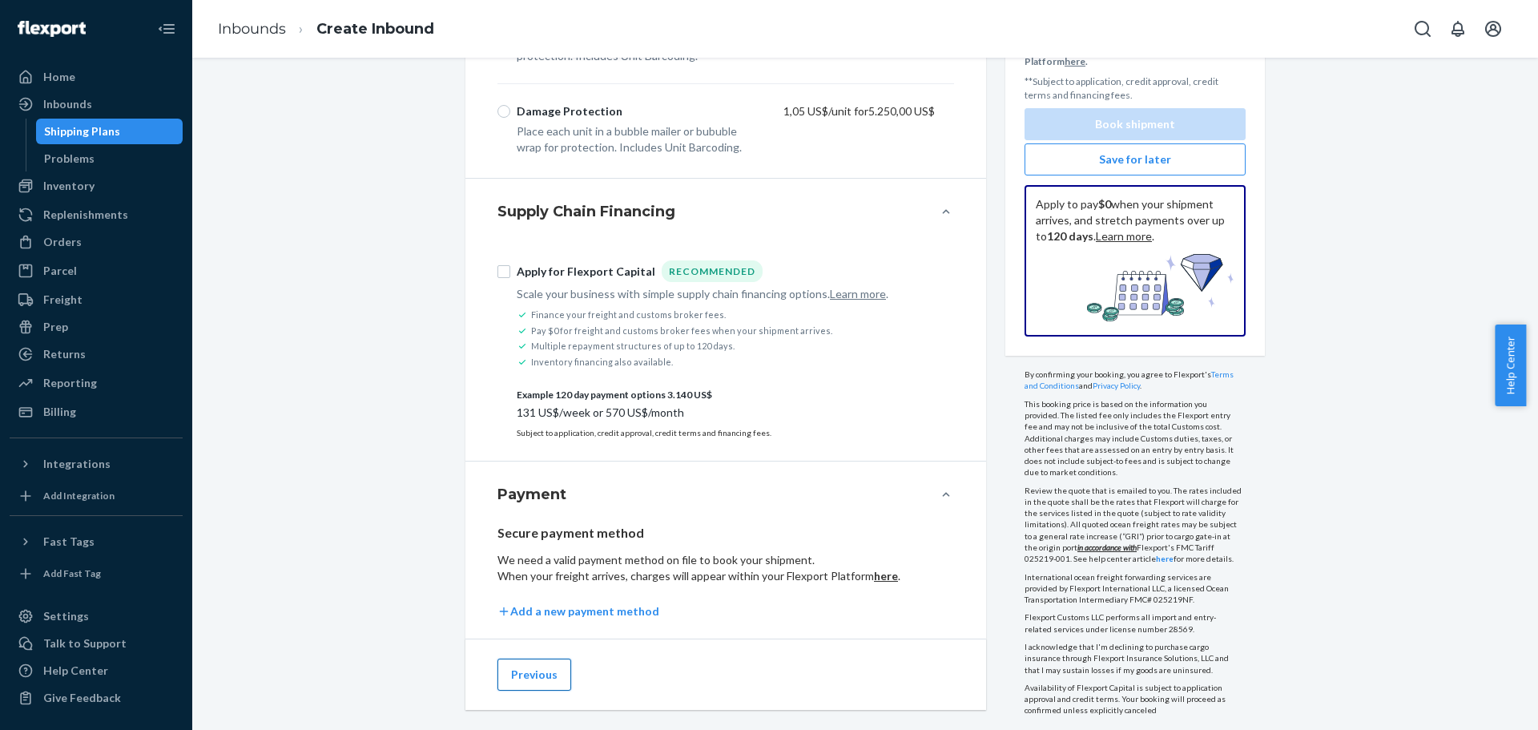
scroll to position [1251, 0]
click at [532, 659] on button "Previous" at bounding box center [534, 672] width 74 height 32
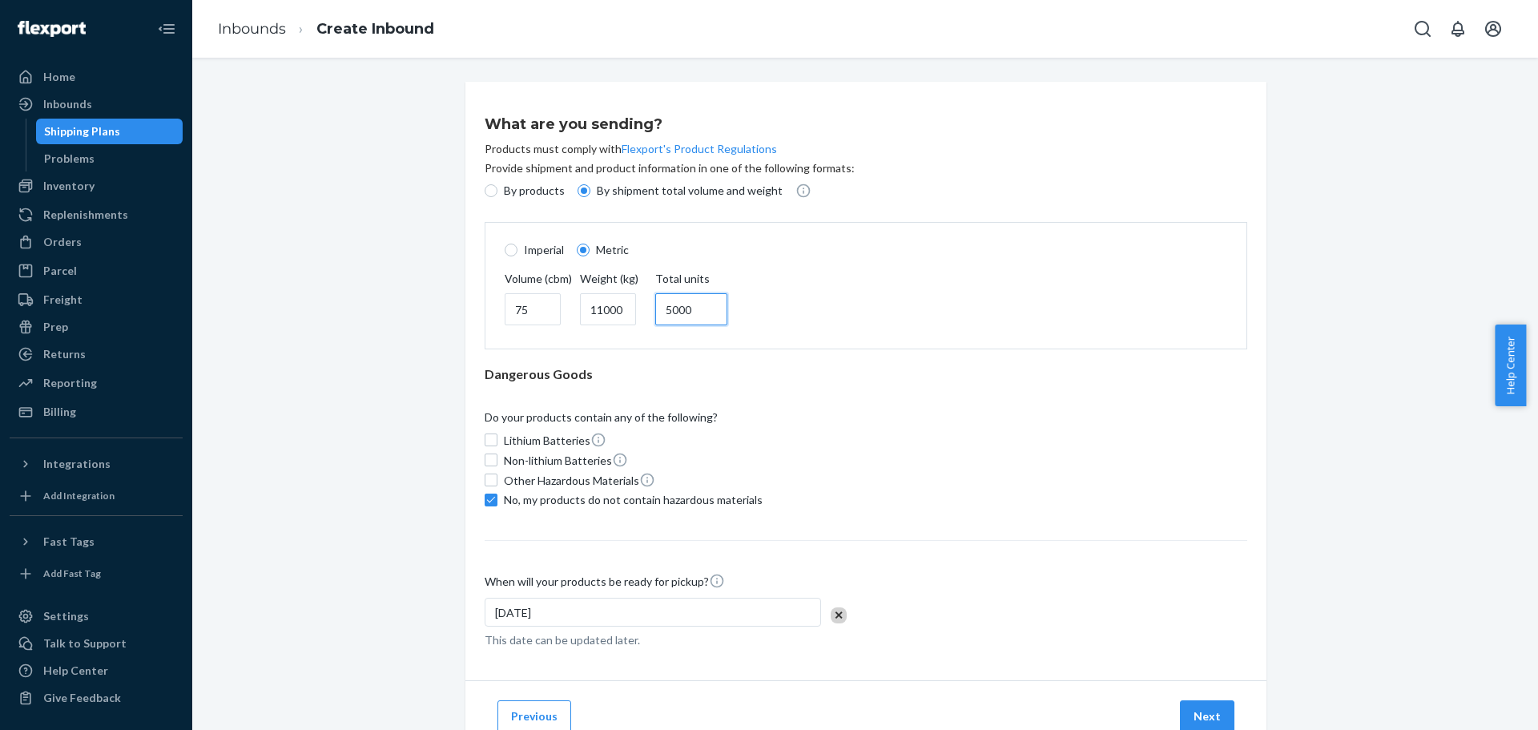
drag, startPoint x: 692, startPoint y: 305, endPoint x: 629, endPoint y: 306, distance: 63.3
click at [629, 307] on div "Volume (cbm) 75 Weight (kg) 11000 Total units 5000" at bounding box center [866, 300] width 742 height 58
type input "600"
click at [891, 420] on div "Do your products contain any of the following?" at bounding box center [865, 420] width 762 height 22
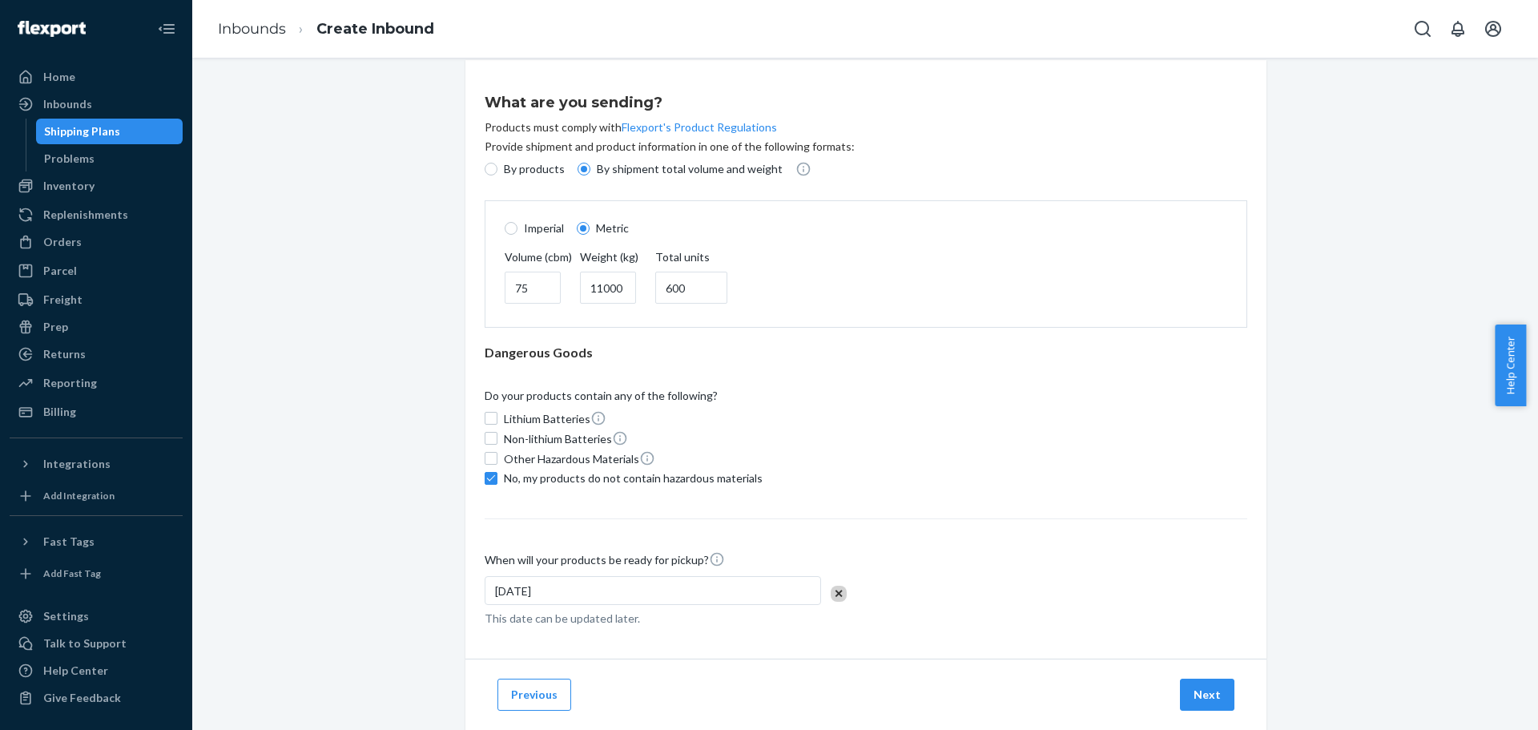
scroll to position [60, 0]
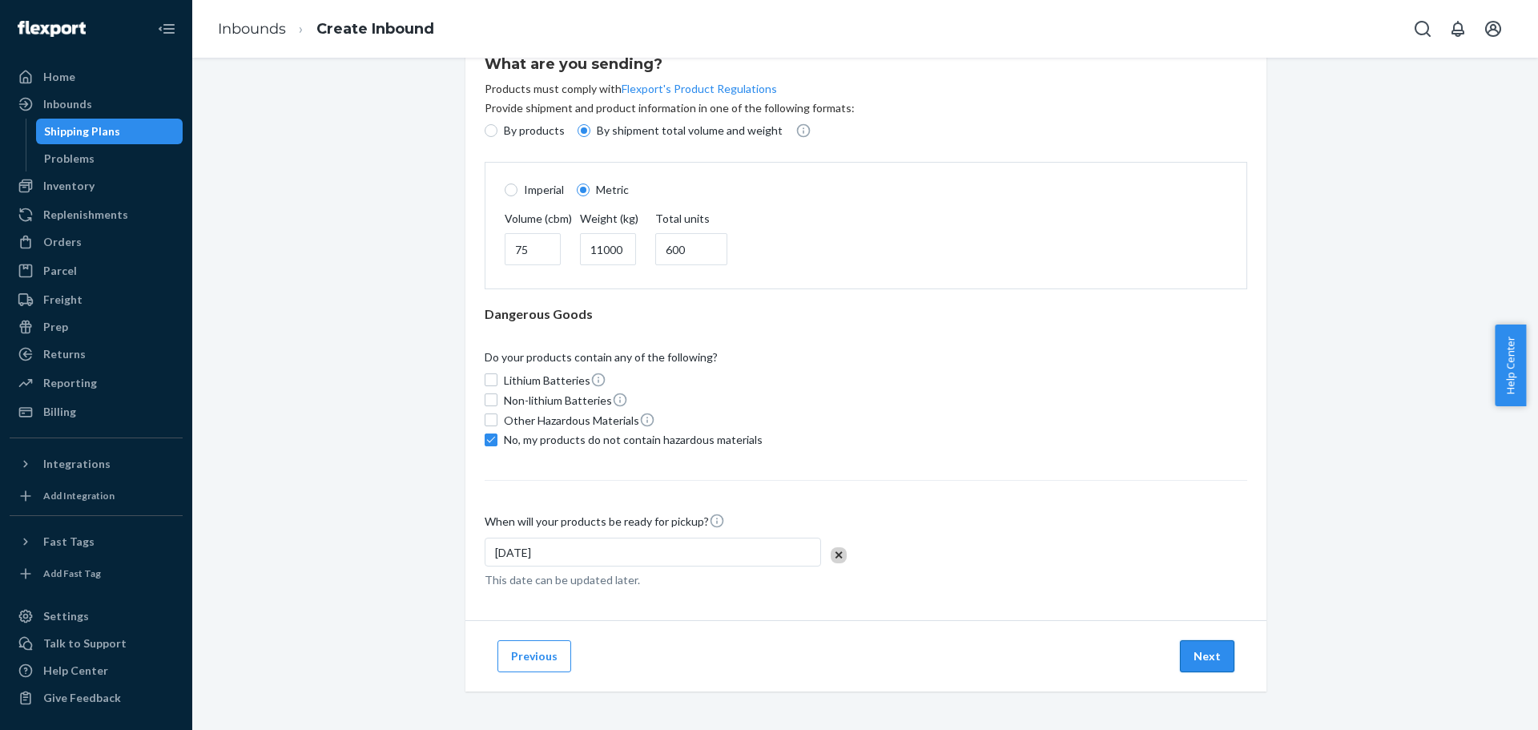
click at [1191, 657] on button "Next" at bounding box center [1207, 656] width 54 height 32
